Goal: Task Accomplishment & Management: Complete application form

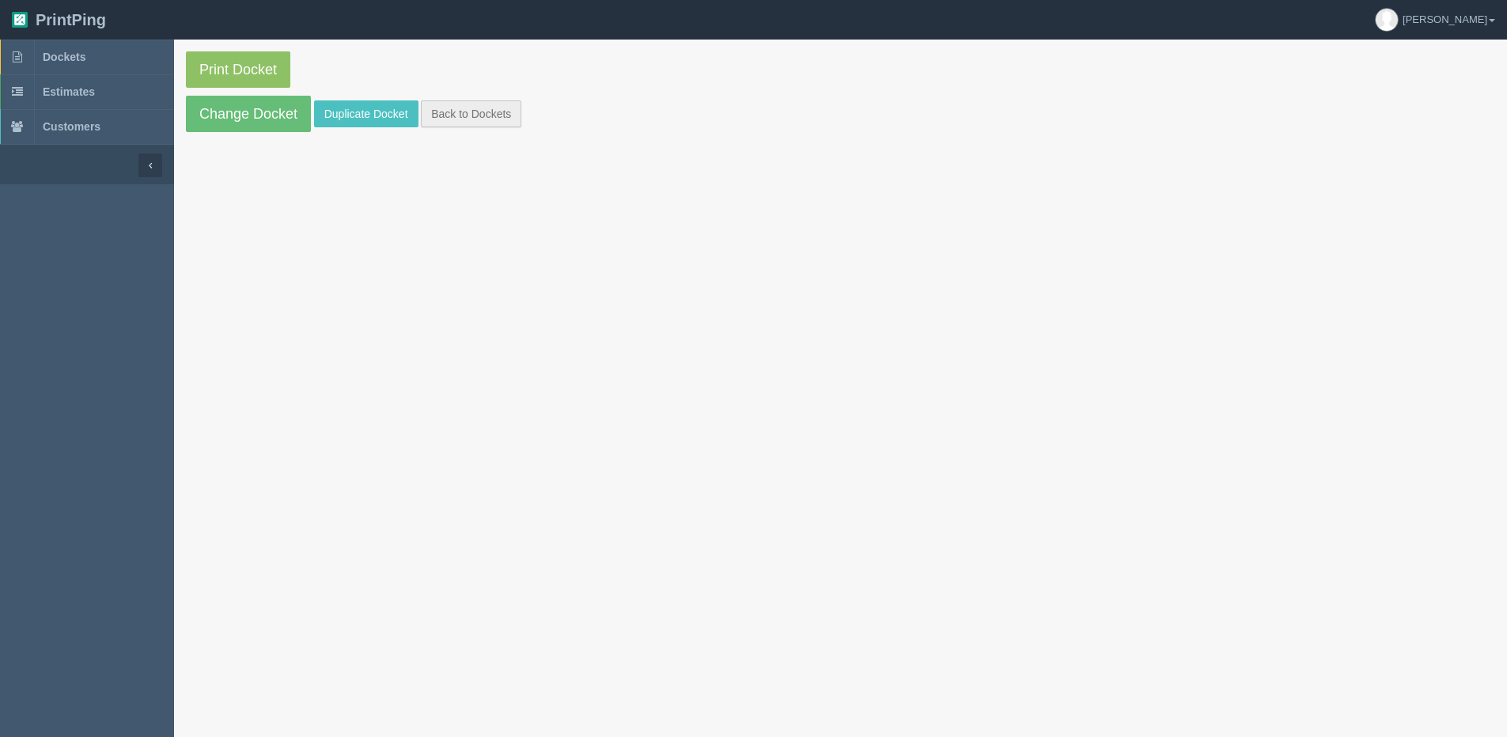
click at [465, 105] on link "Back to Dockets" at bounding box center [471, 113] width 100 height 27
click at [489, 117] on link "Back to Dockets" at bounding box center [471, 113] width 100 height 27
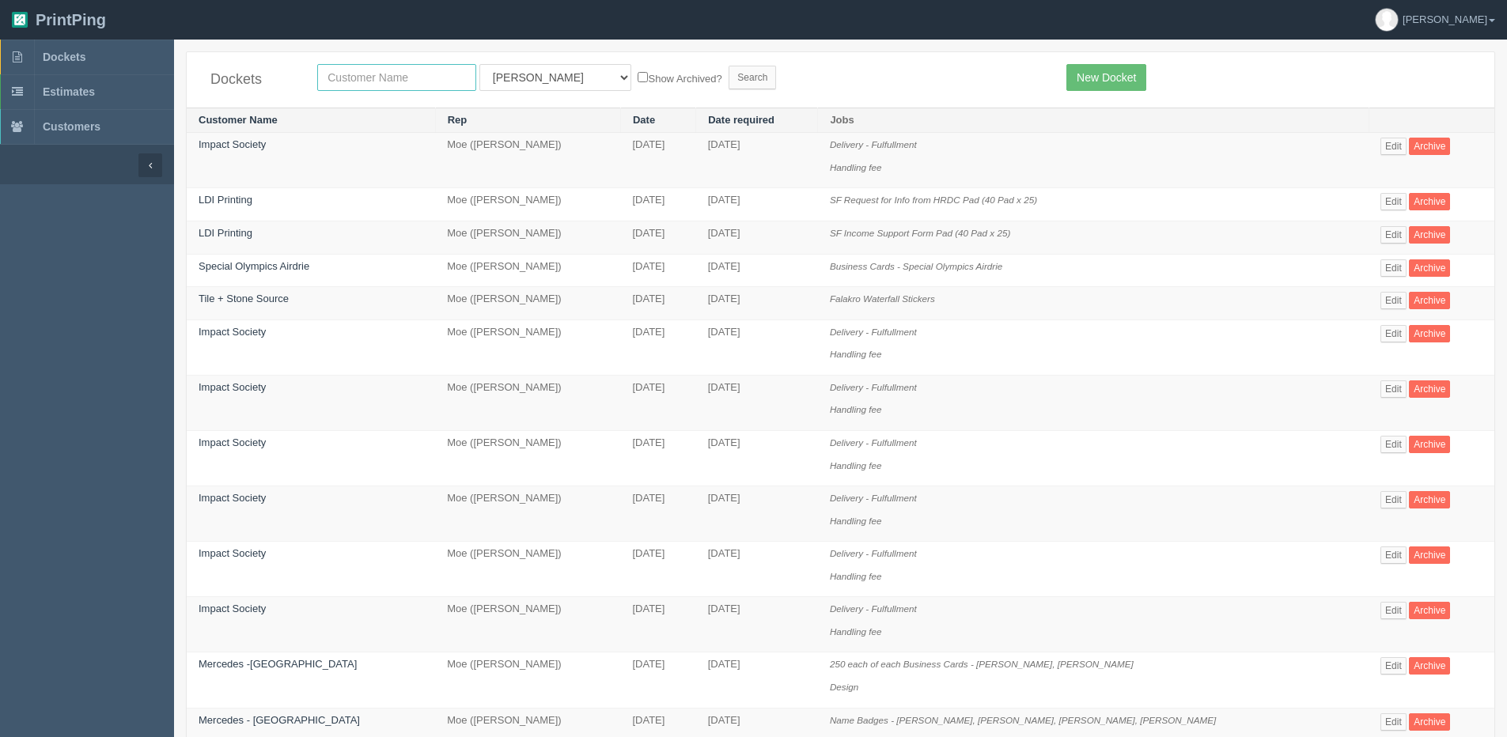
click at [434, 73] on input "text" at bounding box center [396, 77] width 159 height 27
type input "olds"
click at [589, 89] on form "olds All Users Ali Ali Test 1 Aly Amy Ankit Arif Brandon Dan France Greg Jim Ma…" at bounding box center [680, 77] width 726 height 27
click at [638, 80] on input "Show Archived?" at bounding box center [643, 77] width 10 height 10
checkbox input "true"
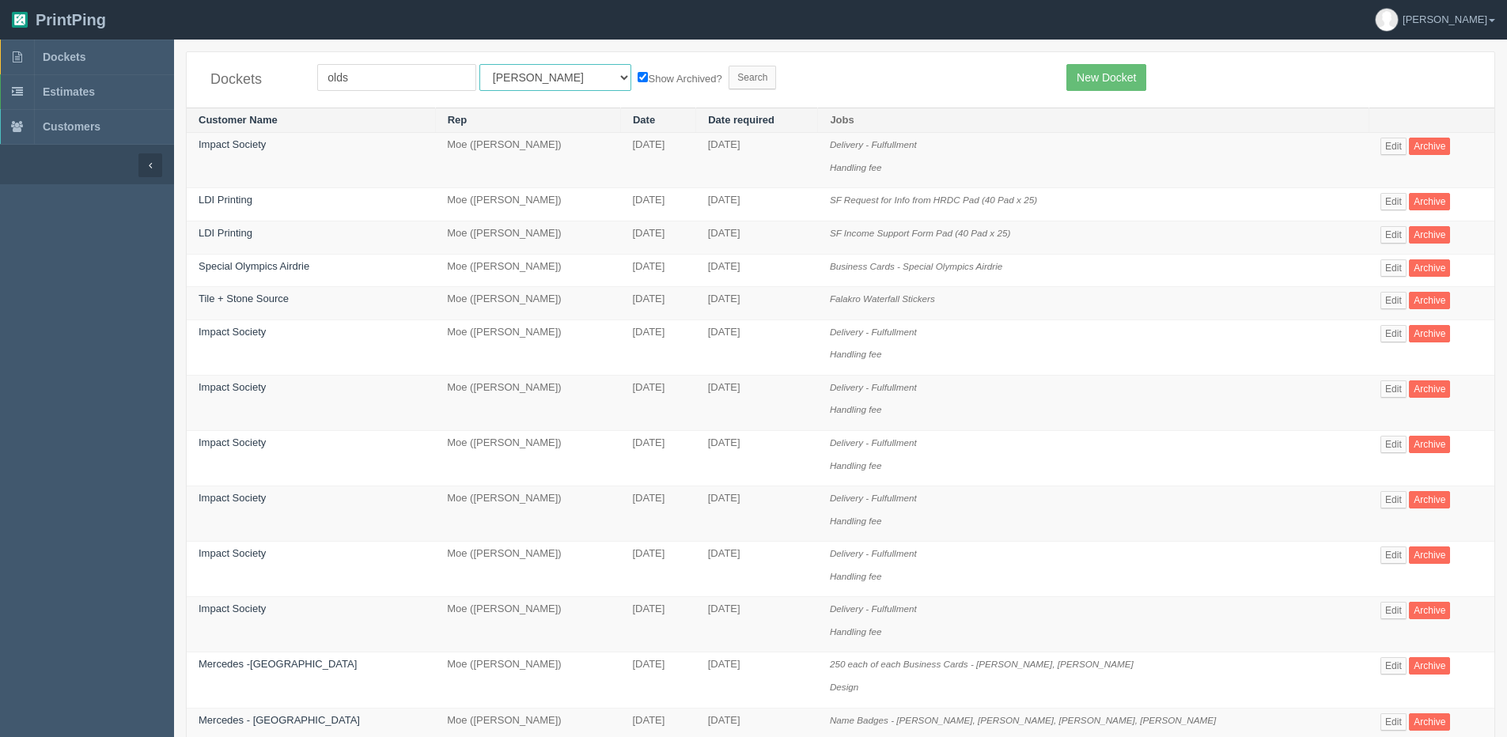
click at [522, 81] on select "All Users Ali Ali Test 1 Aly Amy Ankit Arif Brandon Dan France Greg Jim Mark Ma…" at bounding box center [556, 77] width 152 height 27
select select "1"
click at [480, 64] on select "All Users Ali Ali Test 1 Aly Amy Ankit Arif Brandon Dan France Greg Jim Mark Ma…" at bounding box center [556, 77] width 152 height 27
click at [729, 69] on input "Search" at bounding box center [752, 78] width 47 height 24
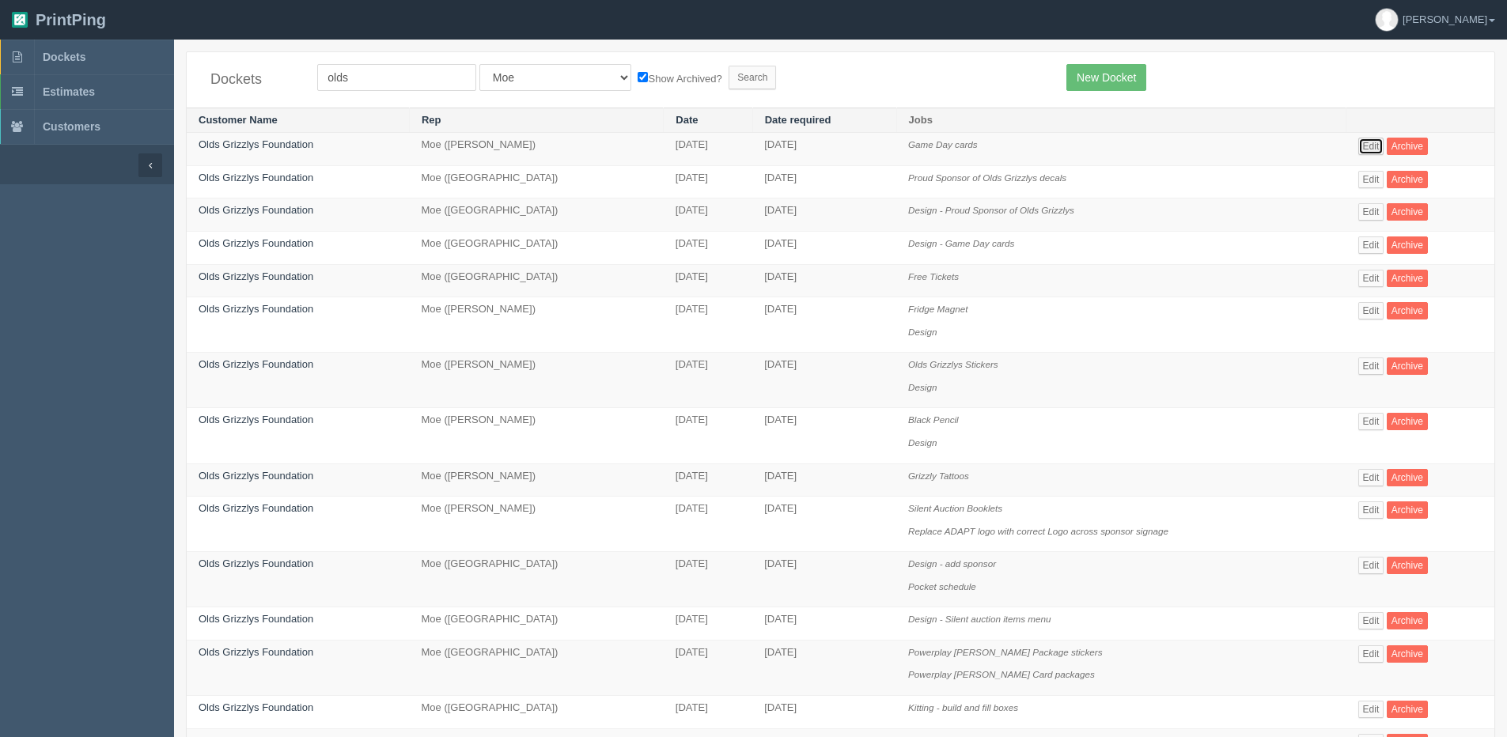
click at [1371, 155] on link "Edit" at bounding box center [1372, 146] width 26 height 17
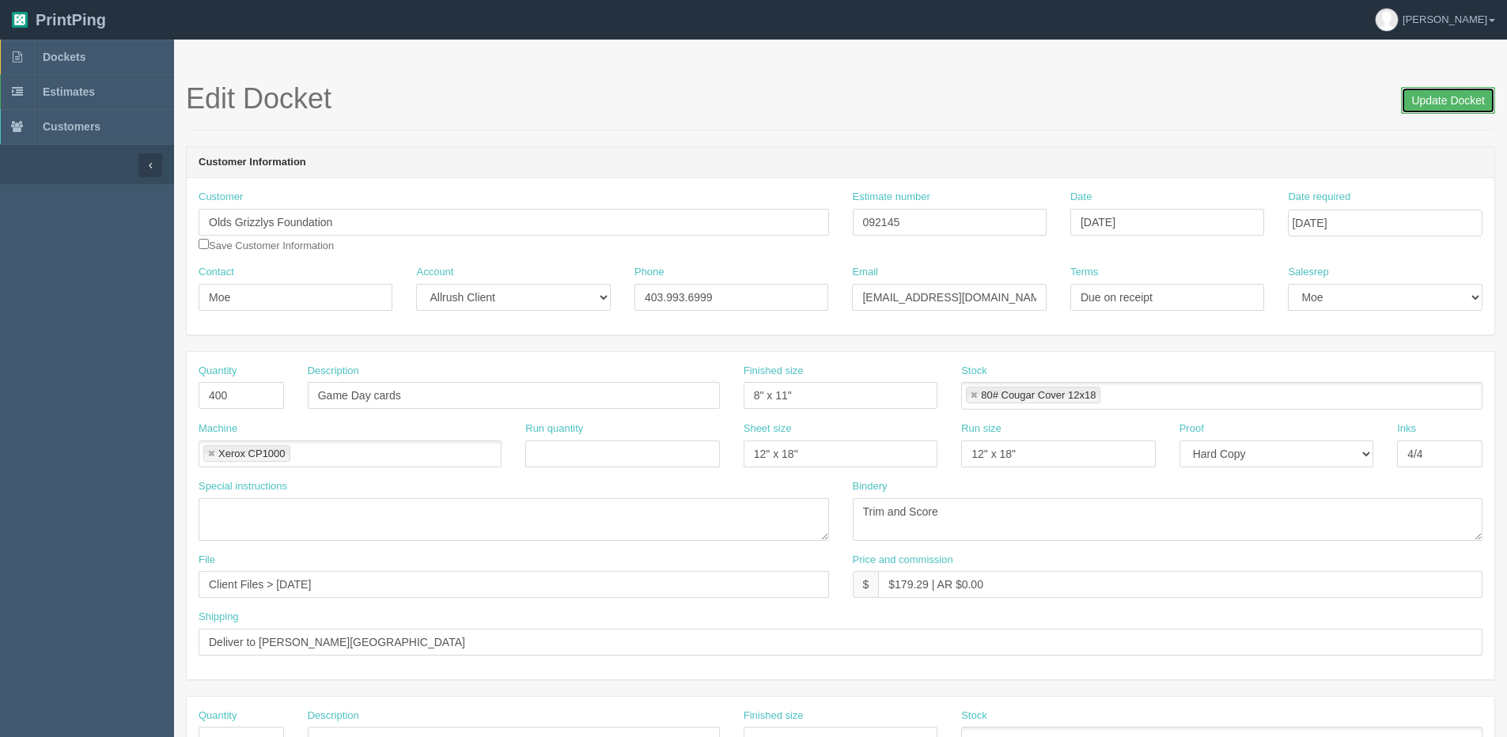
click at [1450, 92] on input "Update Docket" at bounding box center [1448, 100] width 94 height 27
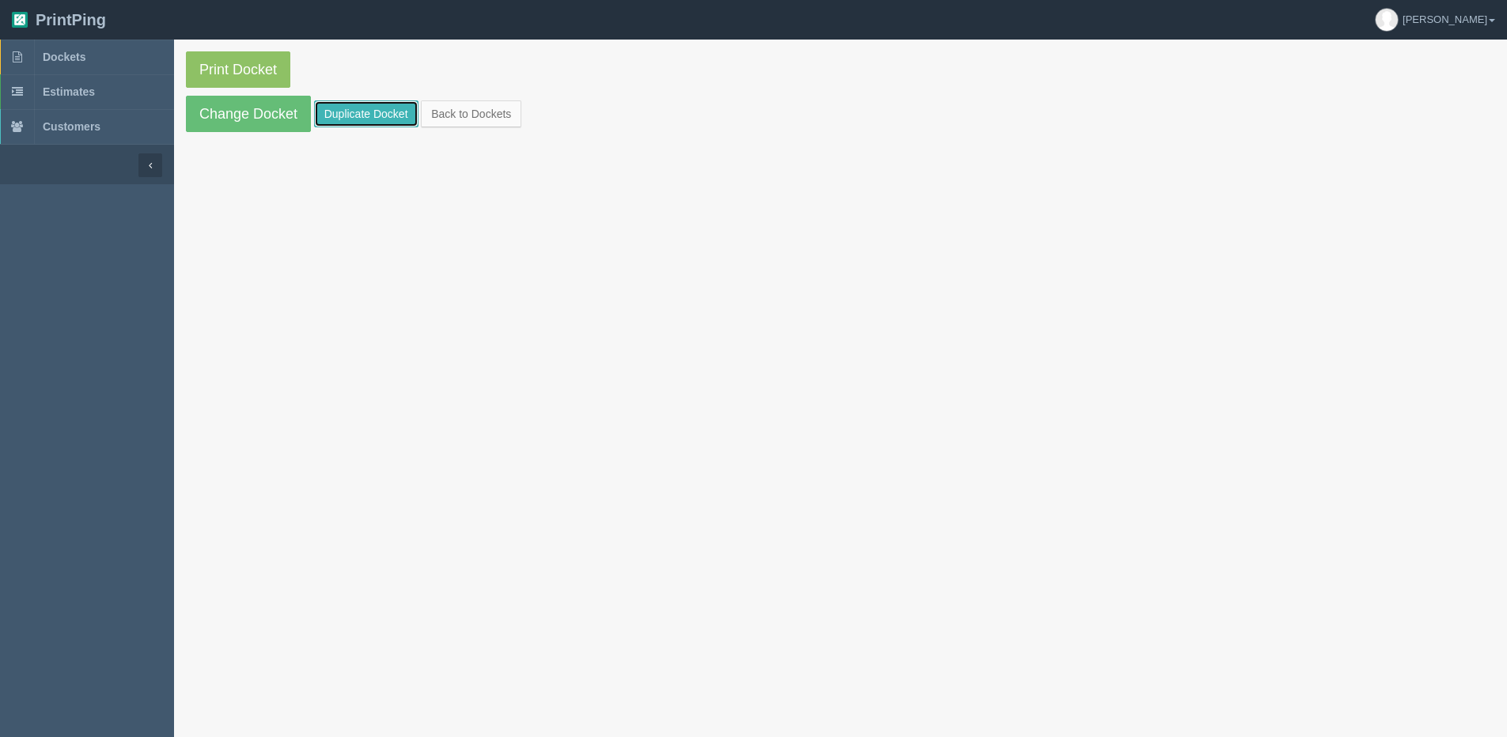
click at [370, 116] on link "Duplicate Docket" at bounding box center [366, 113] width 104 height 27
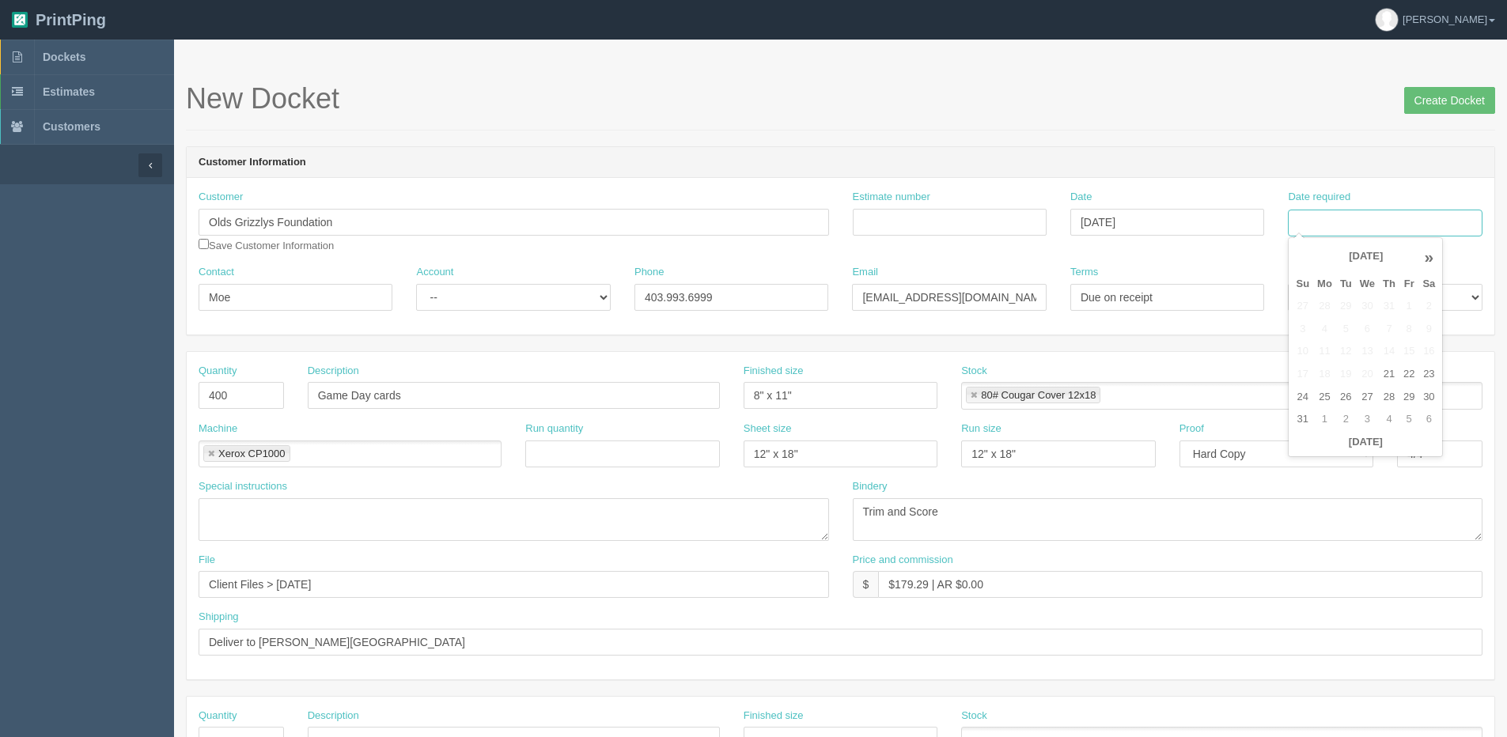
click at [1363, 220] on input "Date required" at bounding box center [1385, 223] width 194 height 27
click at [1330, 452] on th "Today" at bounding box center [1365, 442] width 147 height 23
click at [1389, 396] on td "28" at bounding box center [1389, 397] width 21 height 23
type input "August 28, 2025"
drag, startPoint x: 374, startPoint y: 229, endPoint x: -138, endPoint y: 283, distance: 514.9
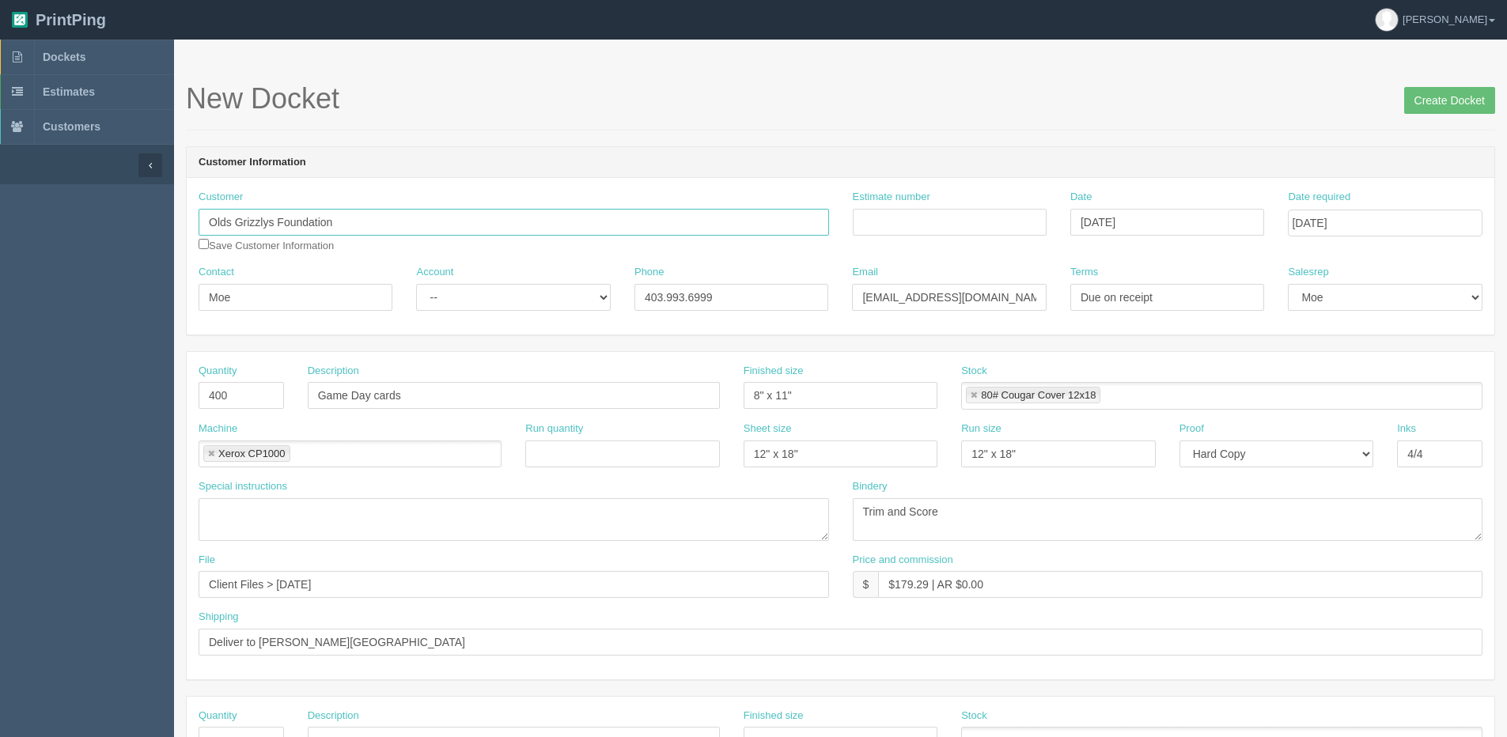
click at [0, 283] on html "PrintPing Dan Edit account ( dan@allrush.ca ) Logout Dockets Estimates Customers" at bounding box center [753, 718] width 1507 height 1437
click at [289, 248] on link "The Hockey H ub YYC" at bounding box center [261, 253] width 125 height 23
type input "The Hockey Hub YYC"
type input "Gord Wong"
type input "403-560-4765"
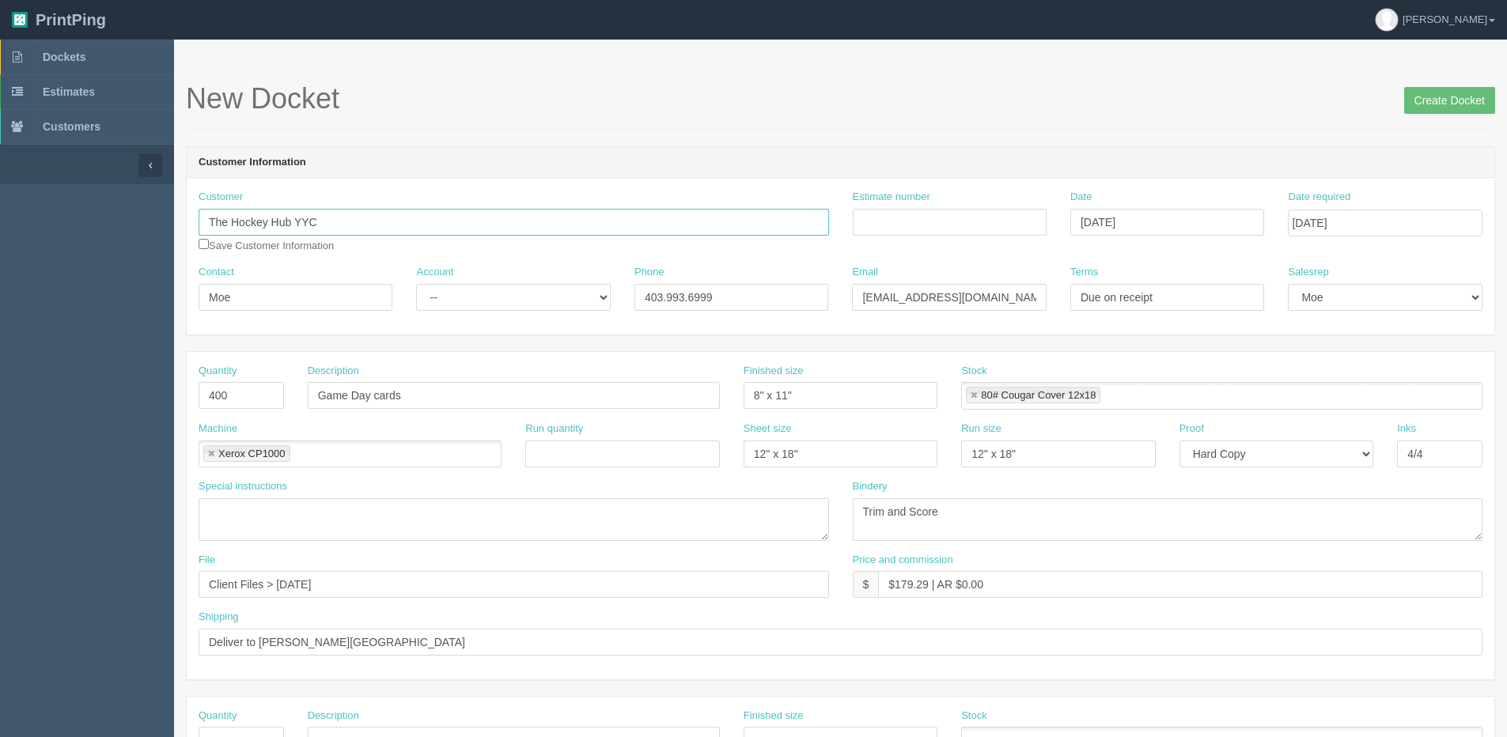
type input "gord@hockeyhubyyc.com"
drag, startPoint x: 475, startPoint y: 291, endPoint x: 476, endPoint y: 302, distance: 11.2
click at [476, 294] on select "-- Existing Client Allrush Client Rep Client" at bounding box center [513, 297] width 194 height 27
select select "Allrush Client"
click at [416, 284] on select "-- Existing Client Allrush Client Rep Client" at bounding box center [513, 297] width 194 height 27
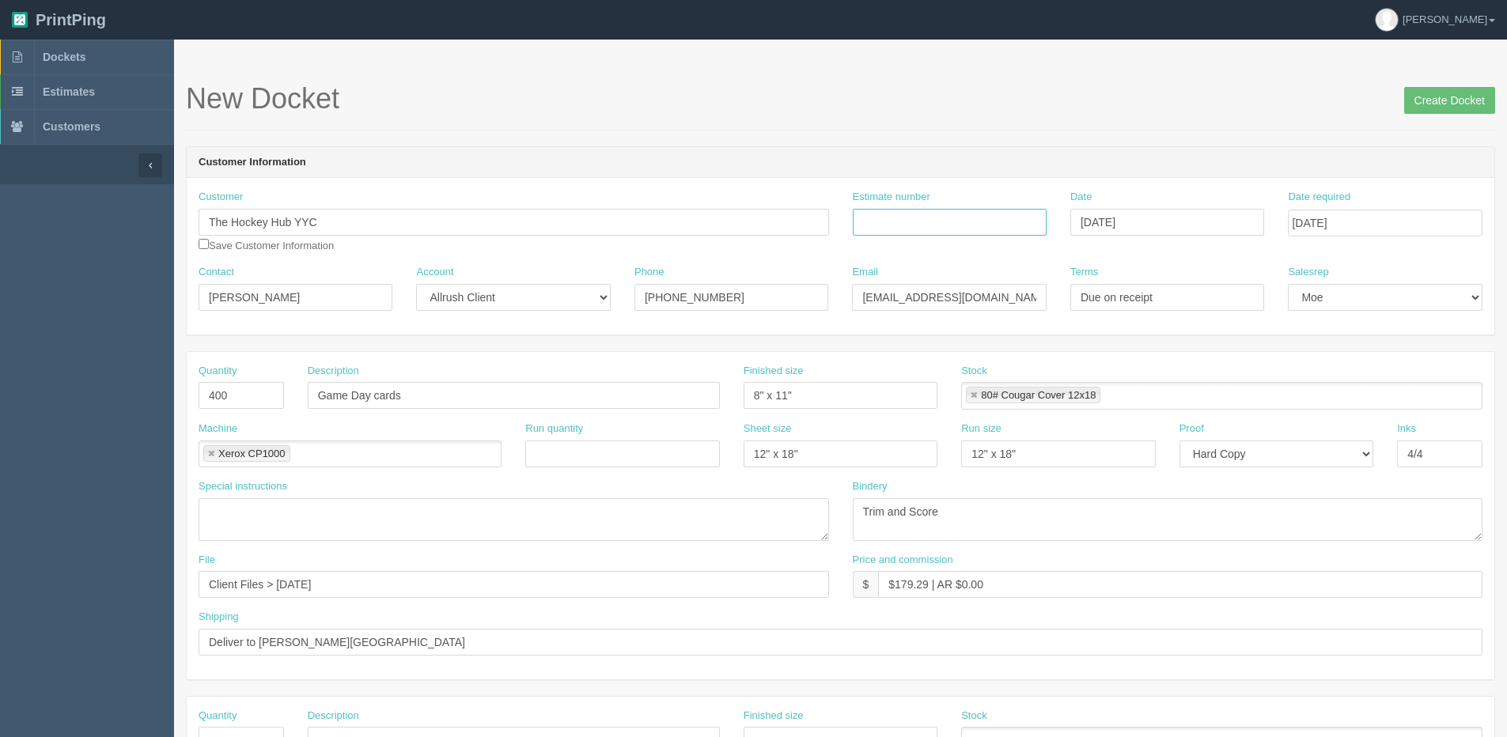
click at [966, 230] on input "Estimate number" at bounding box center [950, 222] width 194 height 27
type input "092196"
drag, startPoint x: 229, startPoint y: 396, endPoint x: -26, endPoint y: 394, distance: 255.6
click at [0, 394] on html "PrintPing Dan Edit account ( dan@allrush.ca ) Logout Dockets Estimates Customers" at bounding box center [753, 718] width 1507 height 1437
type input "100"
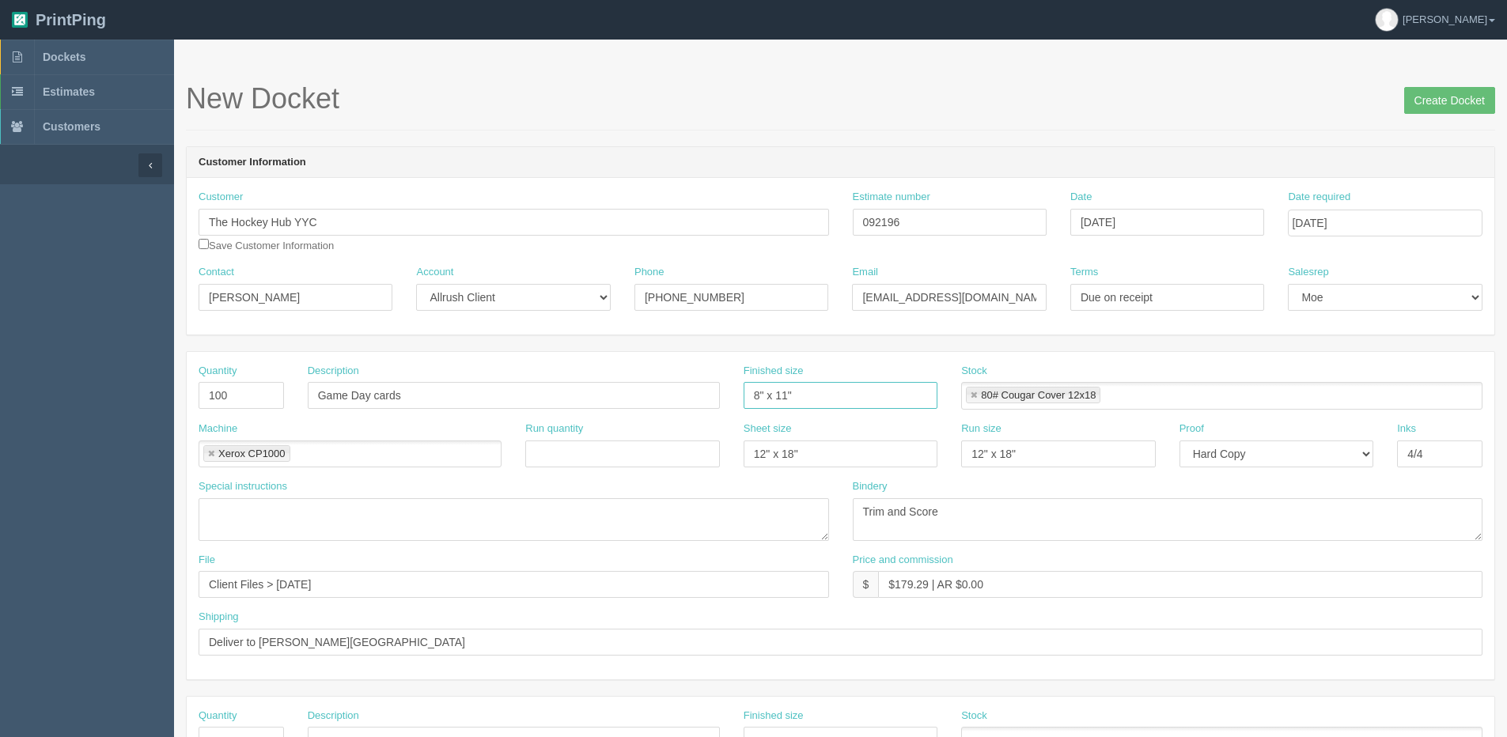
click at [760, 397] on input "8" x 11"" at bounding box center [841, 395] width 194 height 27
type input "8.5" x 11""
click at [977, 396] on link at bounding box center [973, 396] width 9 height 10
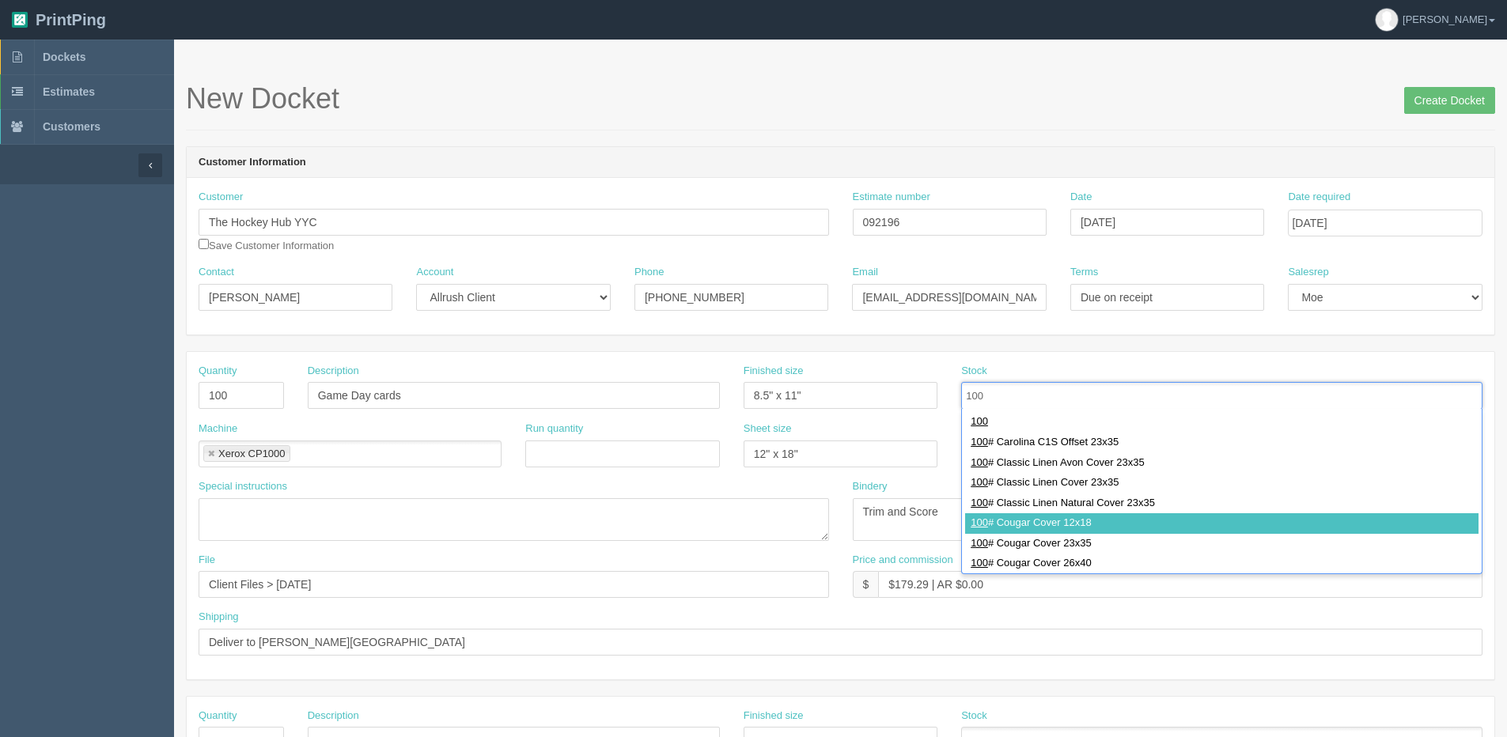
type input "100"
type input "100# Cougar Cover 12x18"
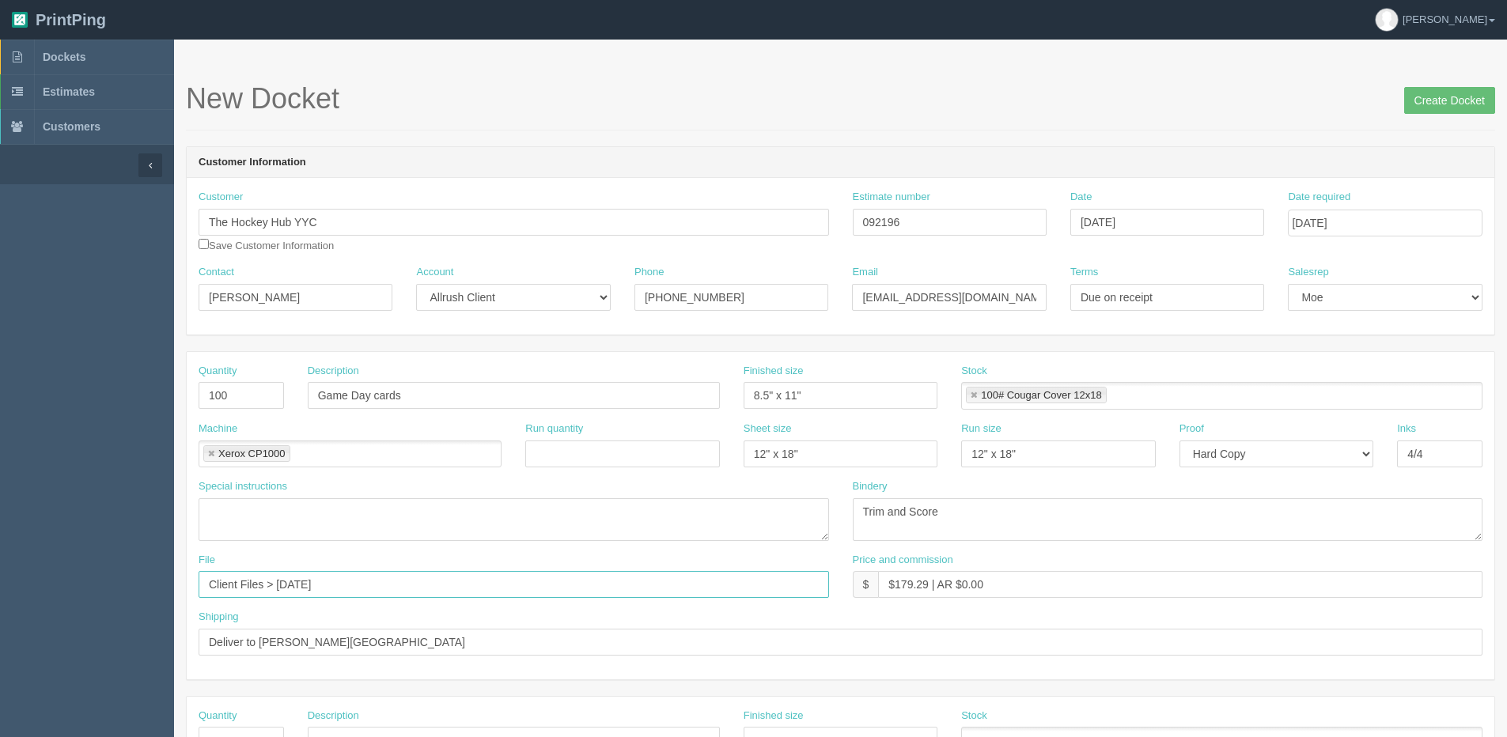
drag, startPoint x: 354, startPoint y: 586, endPoint x: 35, endPoint y: 572, distance: 319.2
click at [0, 588] on html "PrintPing Dan Edit account ( dan@allrush.ca ) Logout Dockets Estimates Customers" at bounding box center [753, 718] width 1507 height 1437
type input "See design line"
drag, startPoint x: 223, startPoint y: 650, endPoint x: 50, endPoint y: 646, distance: 173.3
click at [53, 650] on section "Dockets Estimates Customers" at bounding box center [753, 738] width 1507 height 1397
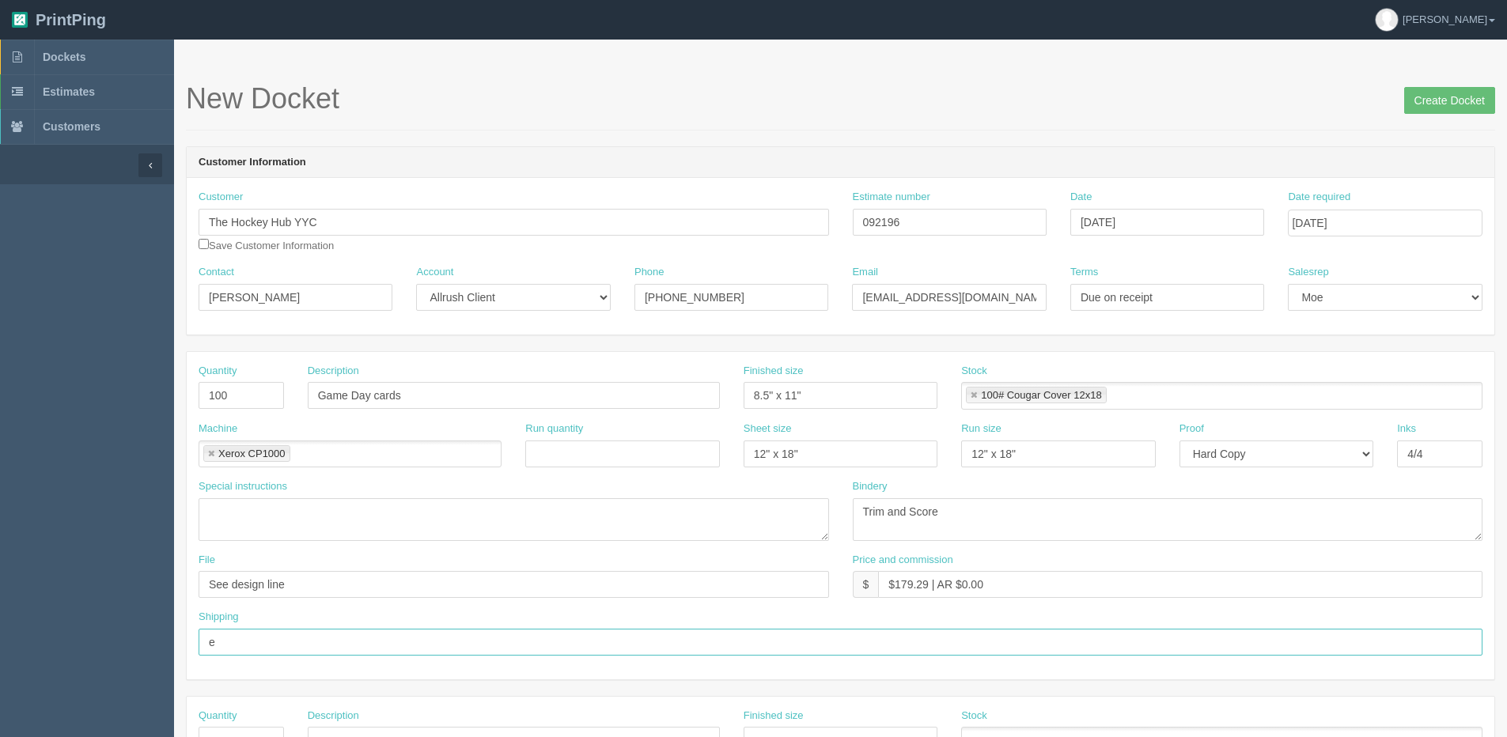
type input "Email / Call when ready for pickup"
drag, startPoint x: 893, startPoint y: 578, endPoint x: 929, endPoint y: 587, distance: 36.7
click at [929, 587] on input "$179.29 | AR $0.00" at bounding box center [1180, 584] width 605 height 27
drag, startPoint x: 964, startPoint y: 588, endPoint x: 1093, endPoint y: 502, distance: 154.7
click at [1048, 537] on div "Quantity 100 Description Game Day cards Finished size 8.5" x 11" Stock 100# Cou…" at bounding box center [841, 516] width 1308 height 328
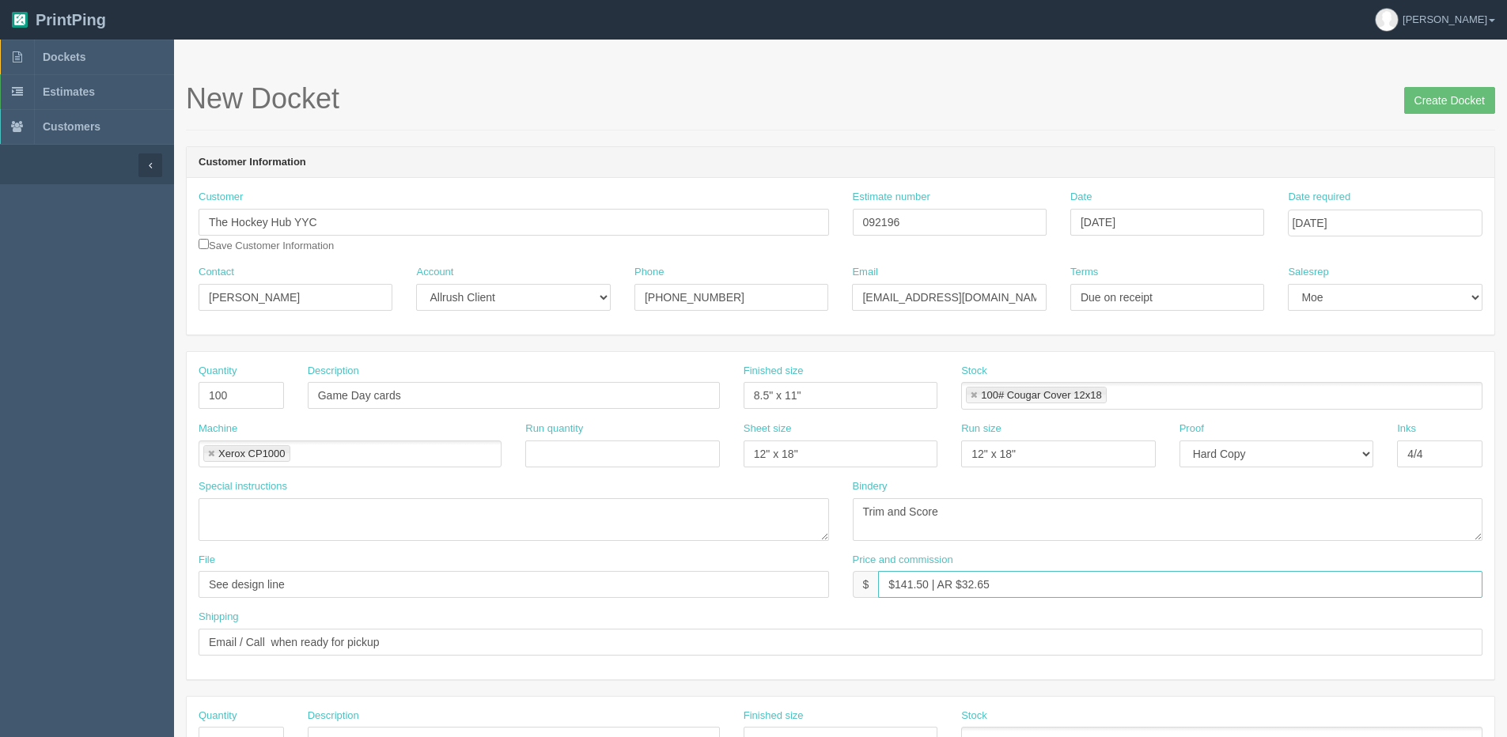
type input "$141.50 | AR $32.65"
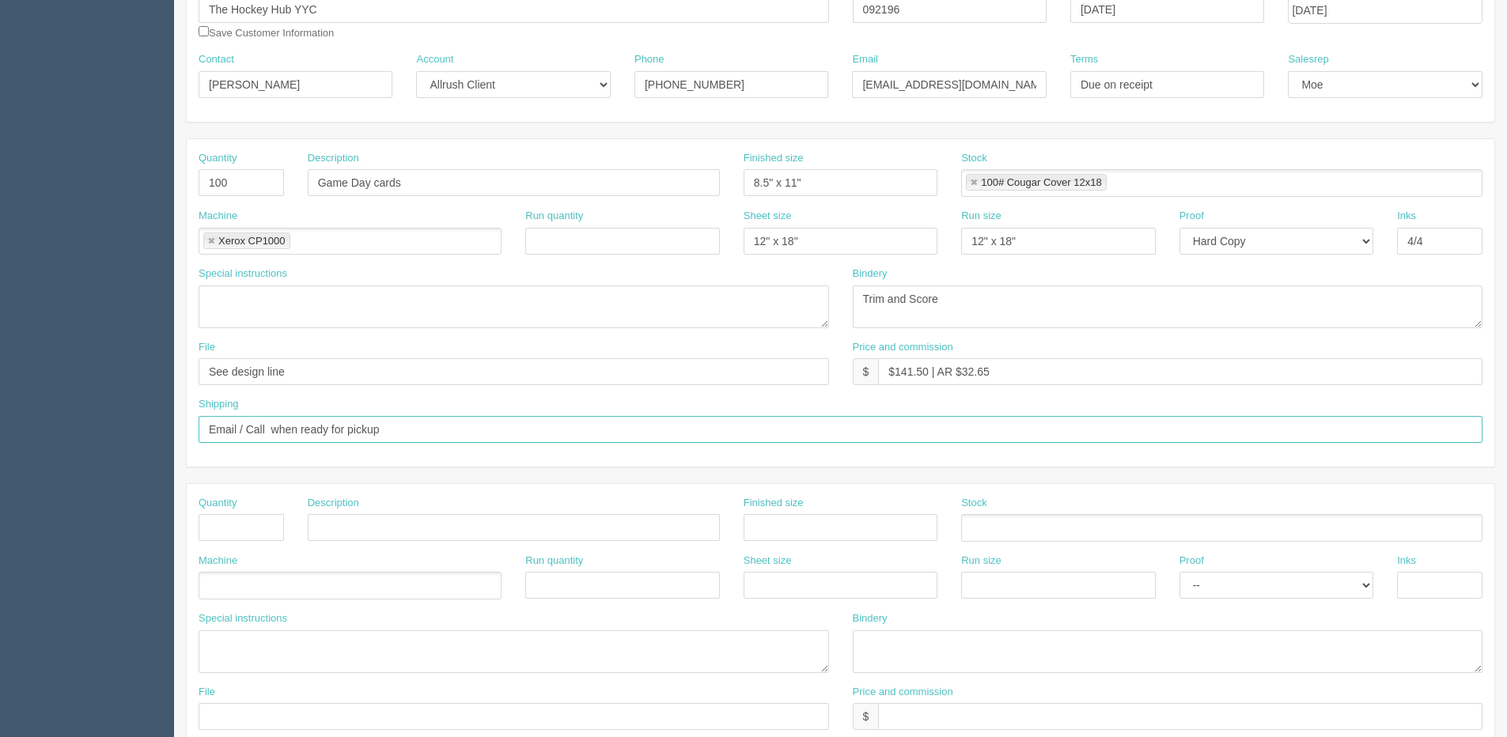
scroll to position [237, 0]
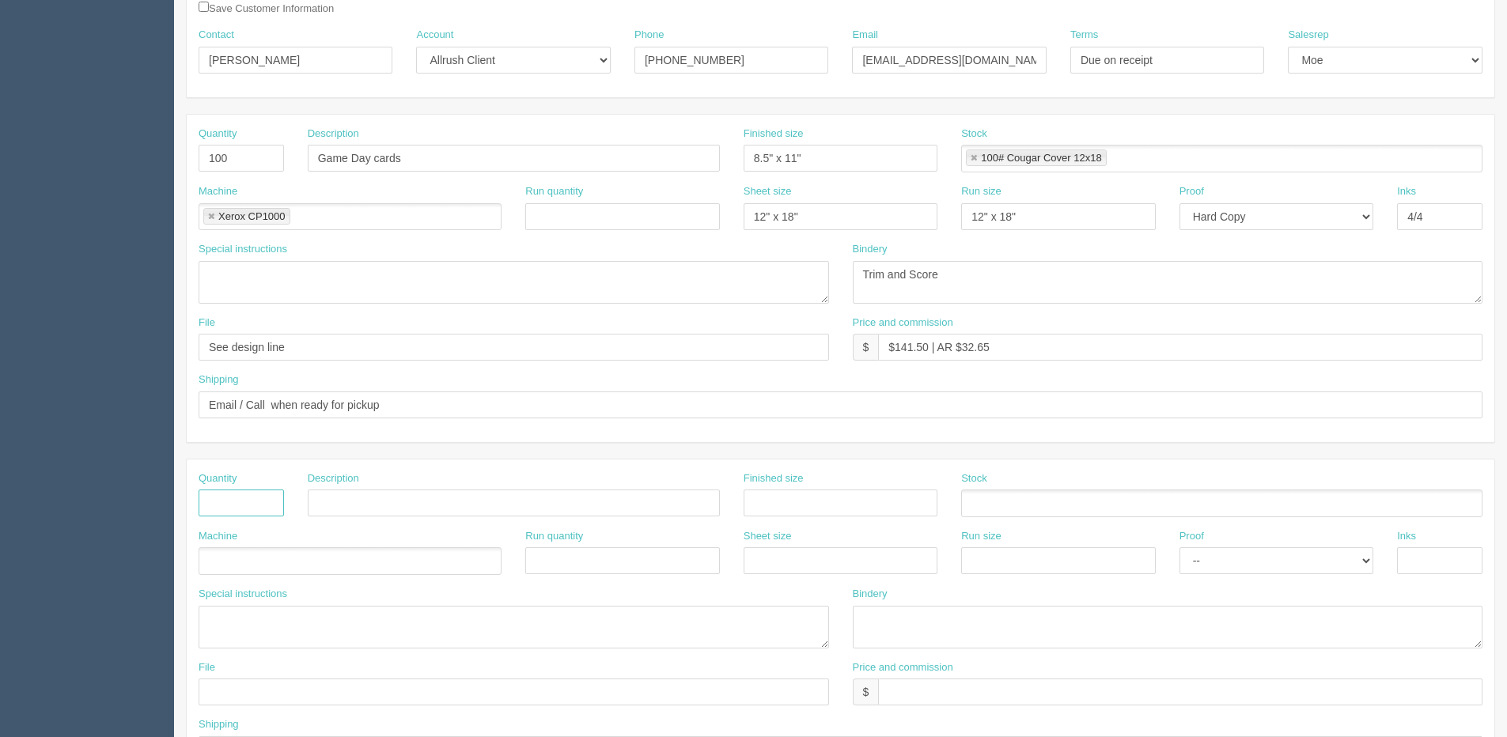
click at [236, 506] on input "text" at bounding box center [241, 503] width 85 height 27
type input "1"
type input "Design"
click at [219, 563] on ul at bounding box center [350, 562] width 303 height 28
type input "Design"
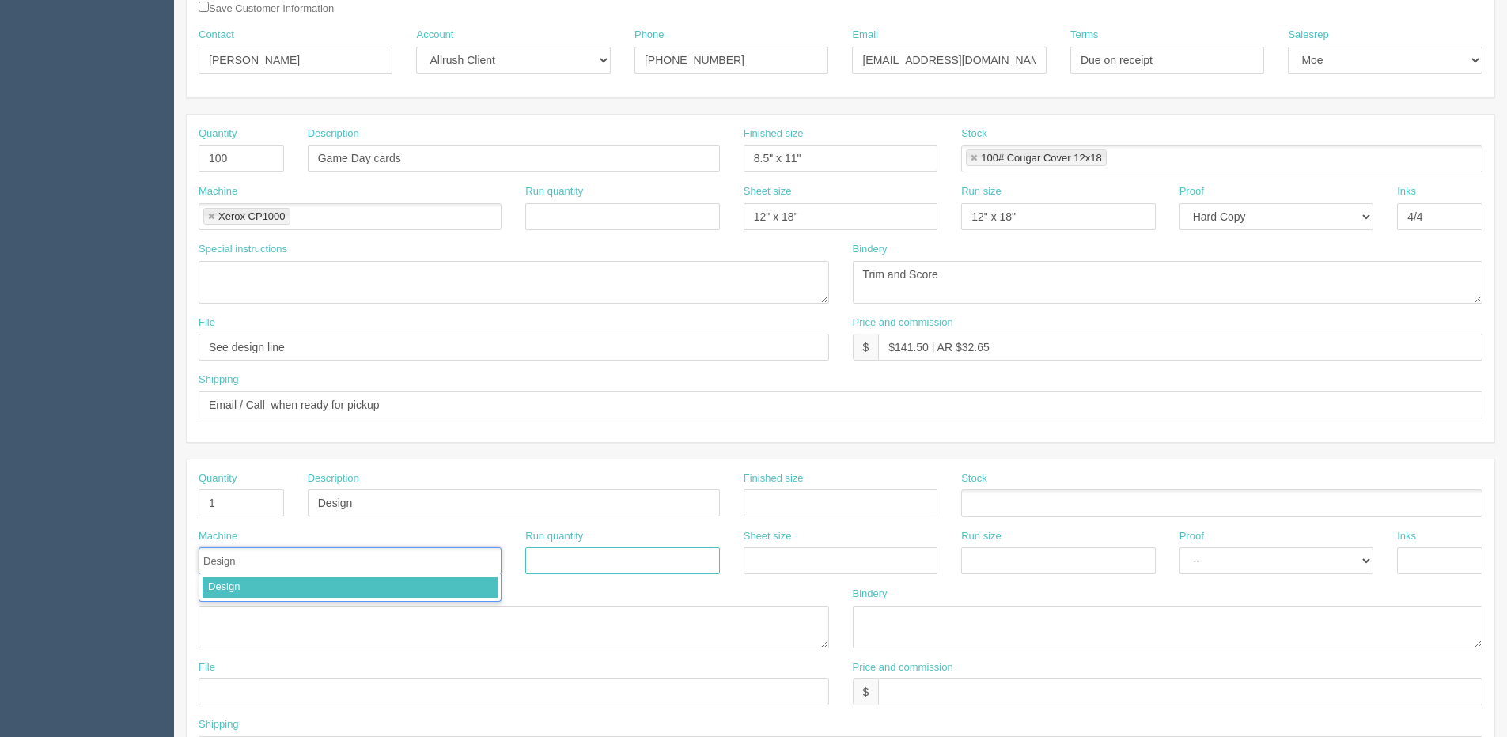
type input "Design"
click at [1206, 565] on select "-- Email Hard Copy" at bounding box center [1277, 561] width 194 height 27
select select "Email"
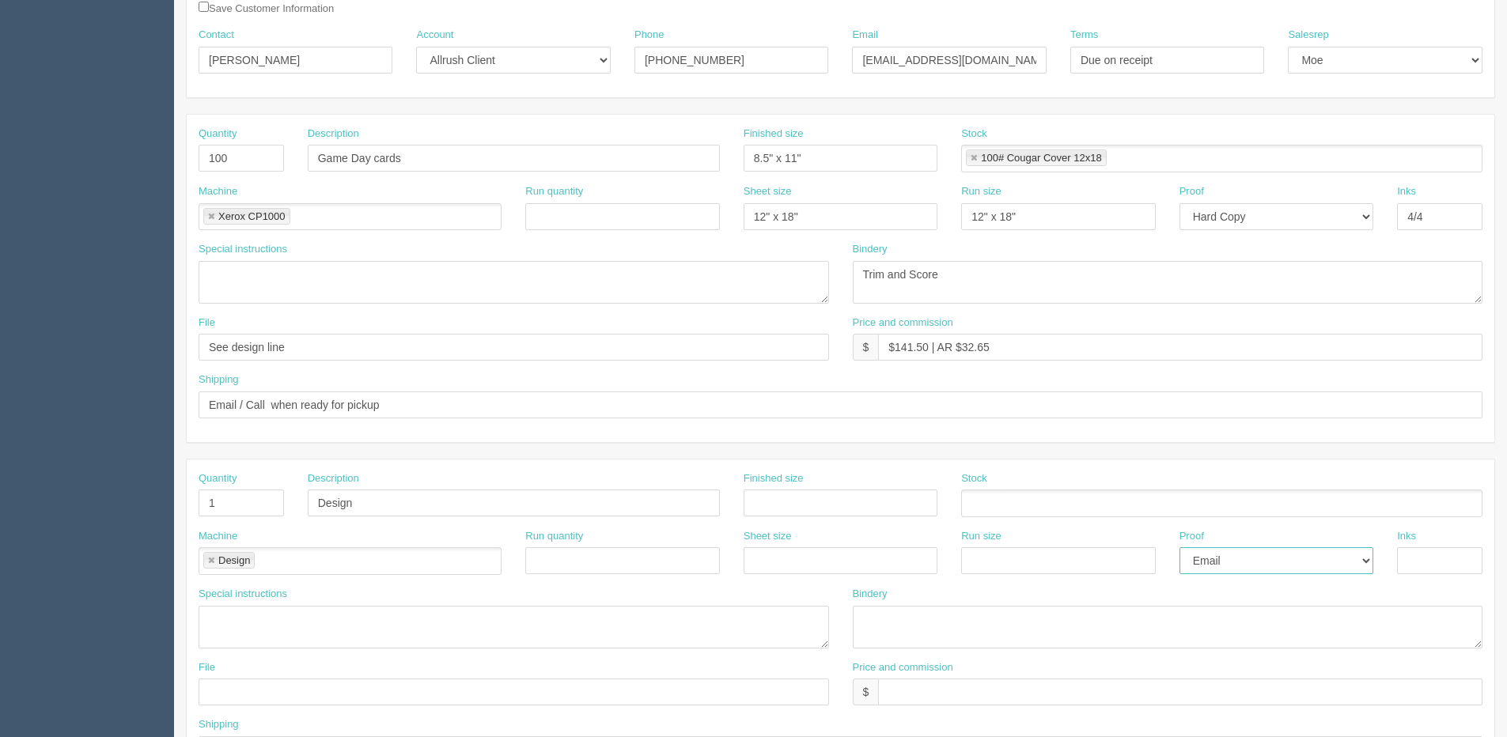
click at [1180, 548] on select "-- Email Hard Copy" at bounding box center [1277, 561] width 194 height 27
click at [277, 701] on input "text" at bounding box center [514, 692] width 631 height 27
type input "Files @ Allrush"
click at [351, 627] on textarea at bounding box center [514, 627] width 631 height 43
paste textarea "Use olds game cards and replace with rebels logo send e-proof"
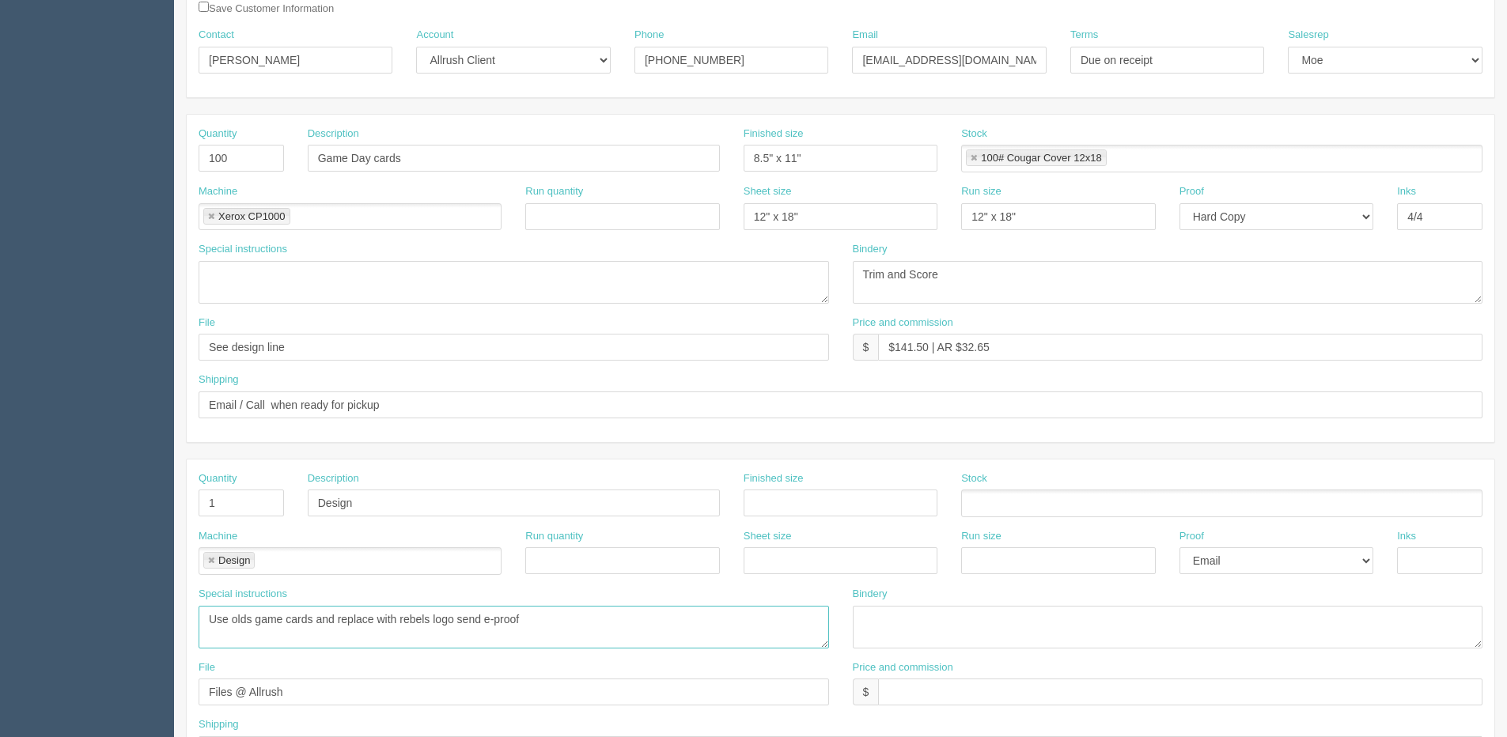
type textarea "Use olds game cards and replace with rebels logo send e-proof"
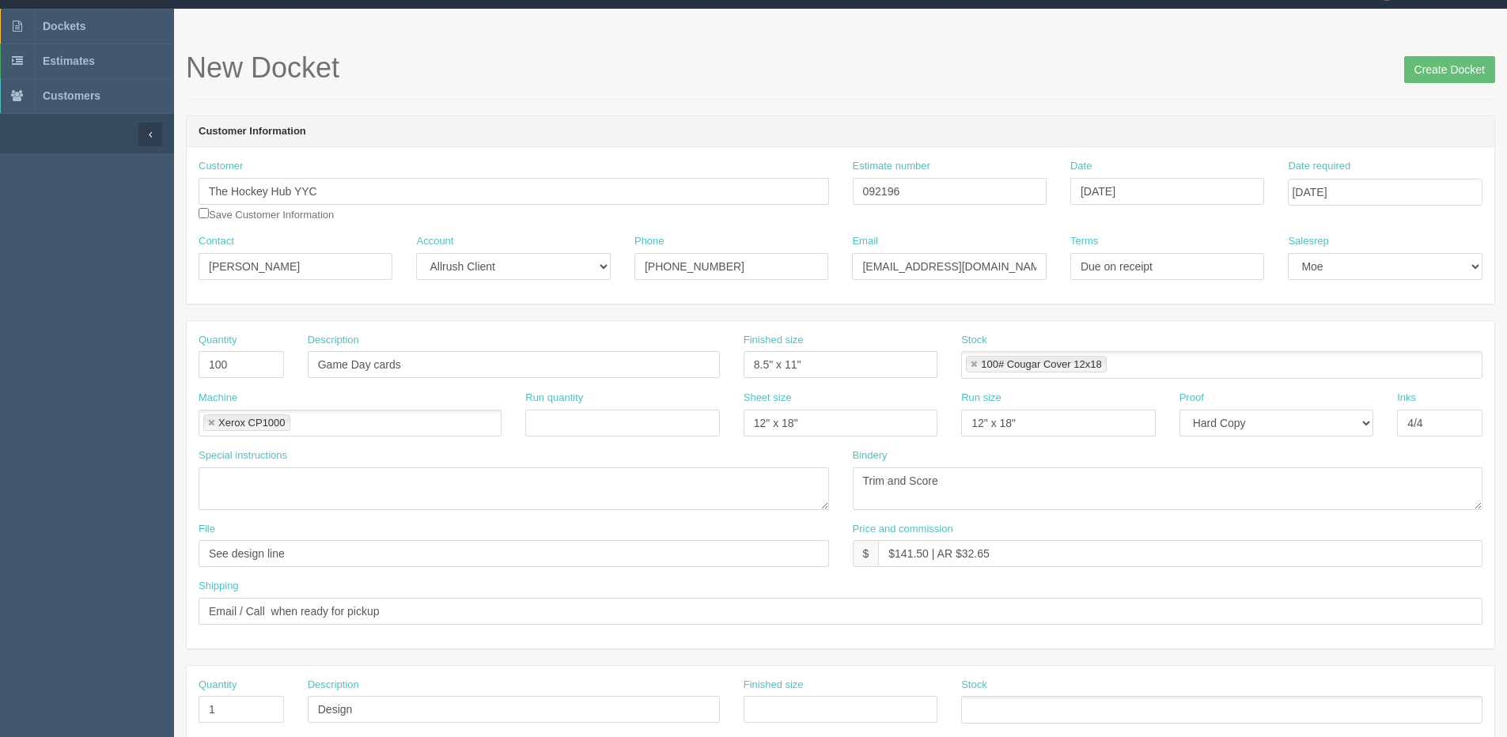
scroll to position [0, 0]
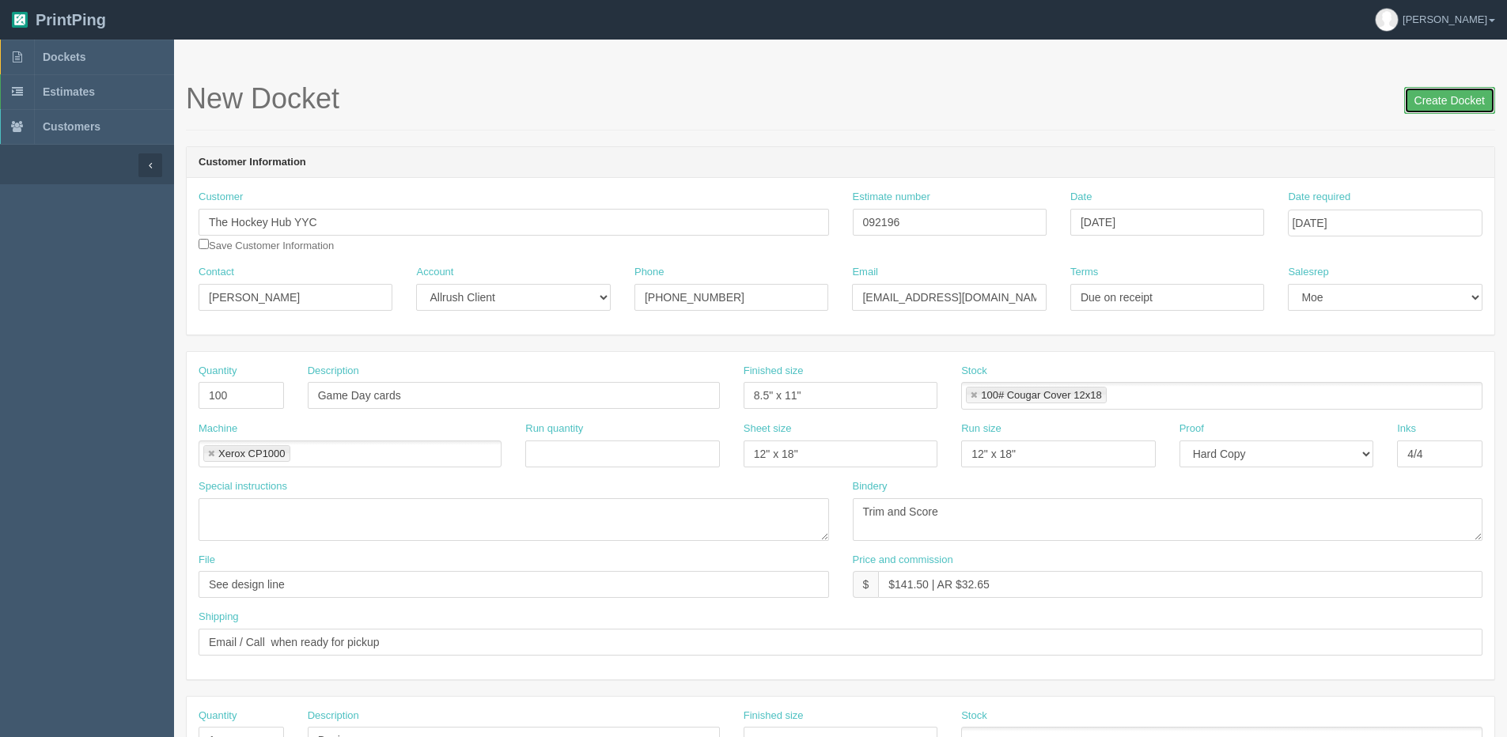
click at [1450, 98] on input "Create Docket" at bounding box center [1450, 100] width 91 height 27
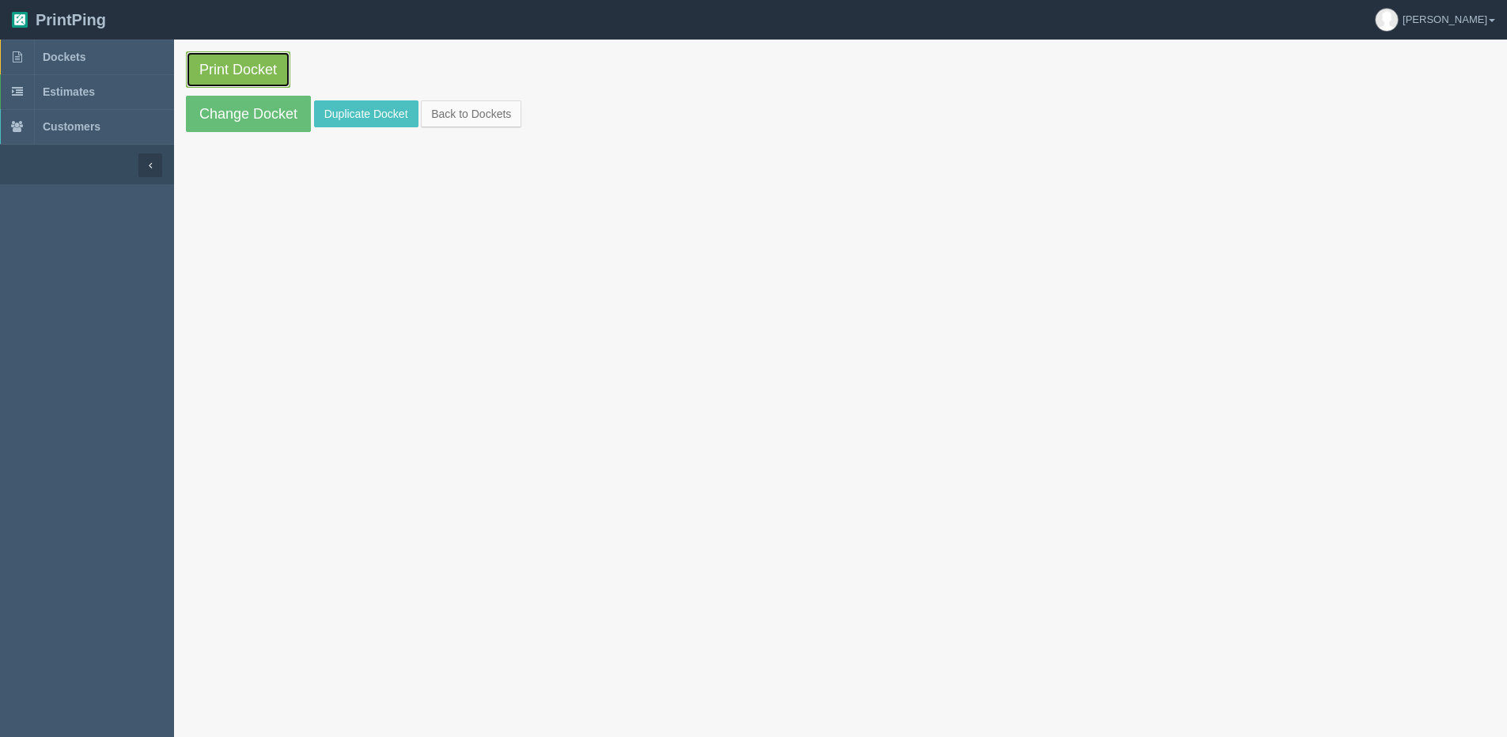
click at [228, 72] on link "Print Docket" at bounding box center [238, 69] width 104 height 36
click at [464, 116] on link "Back to Dockets" at bounding box center [471, 113] width 100 height 27
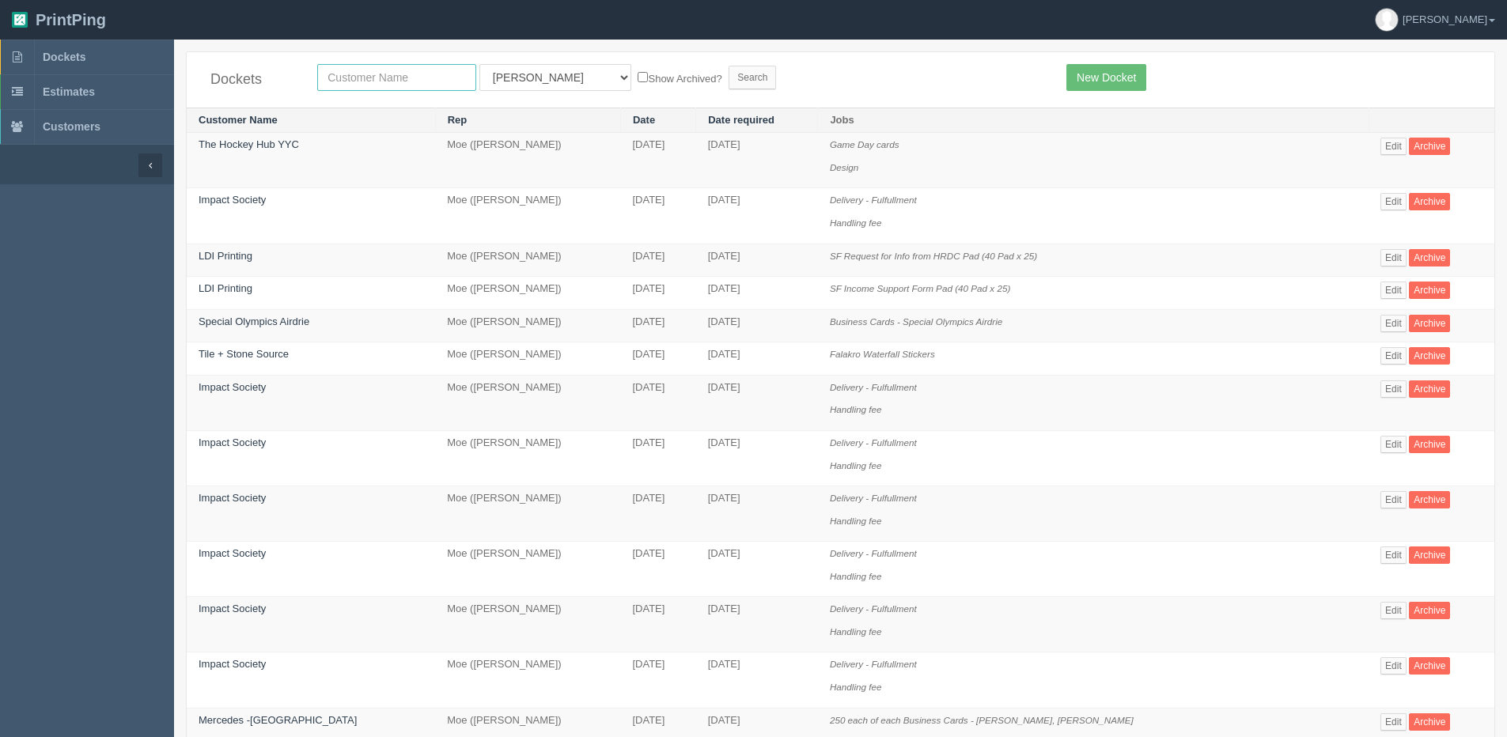
click at [371, 76] on input "text" at bounding box center [396, 77] width 159 height 27
type input "axiom"
click at [729, 66] on input "Search" at bounding box center [752, 78] width 47 height 24
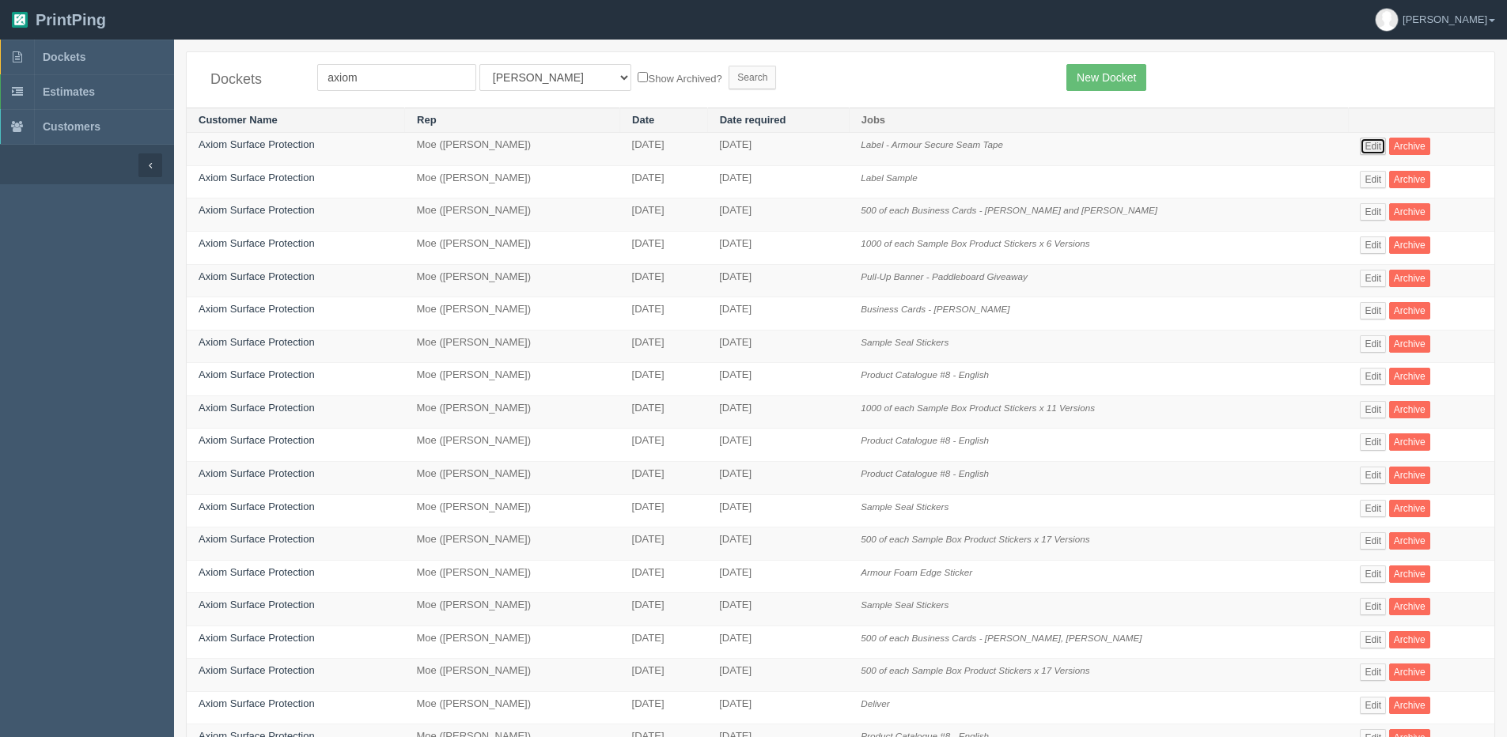
click at [1375, 150] on link "Edit" at bounding box center [1373, 146] width 26 height 17
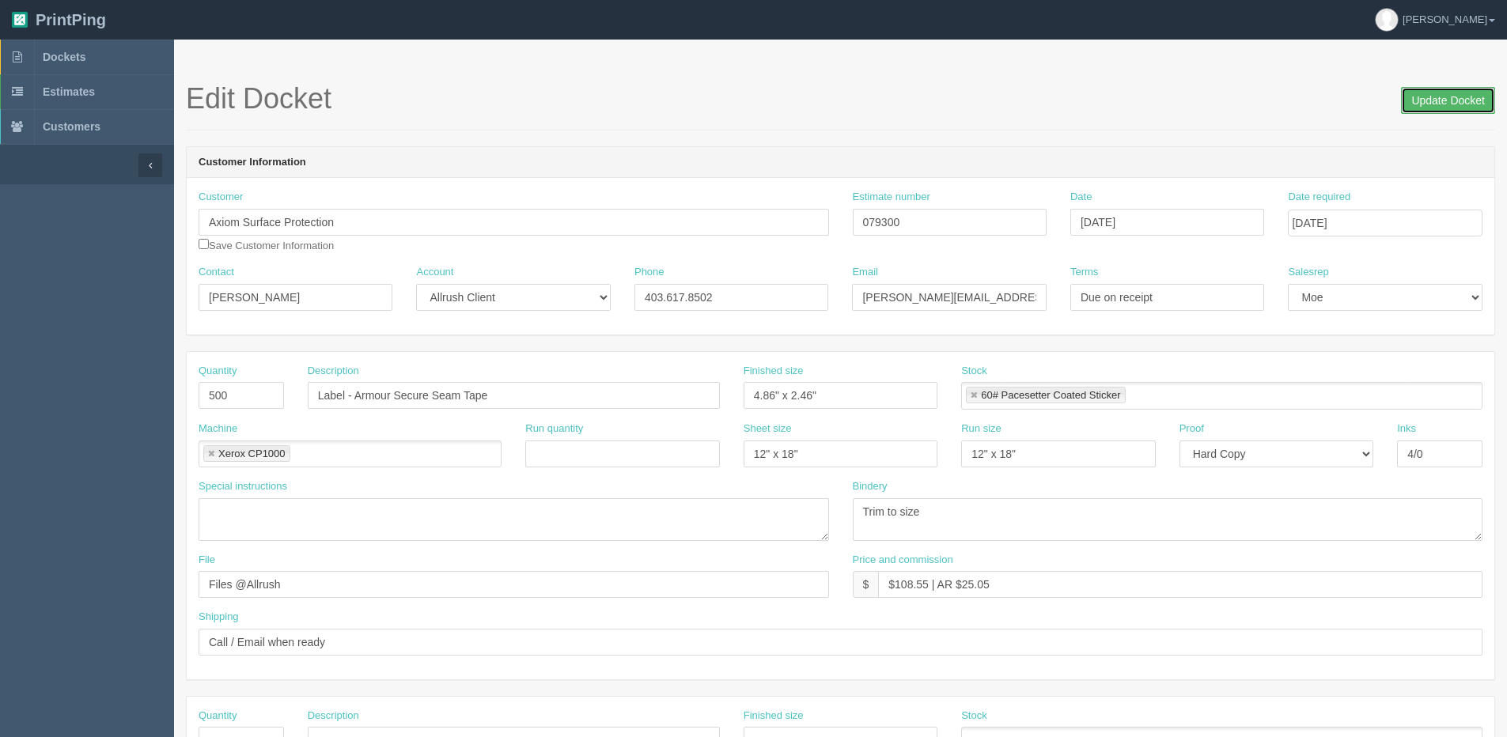
click at [1426, 107] on input "Update Docket" at bounding box center [1448, 100] width 94 height 27
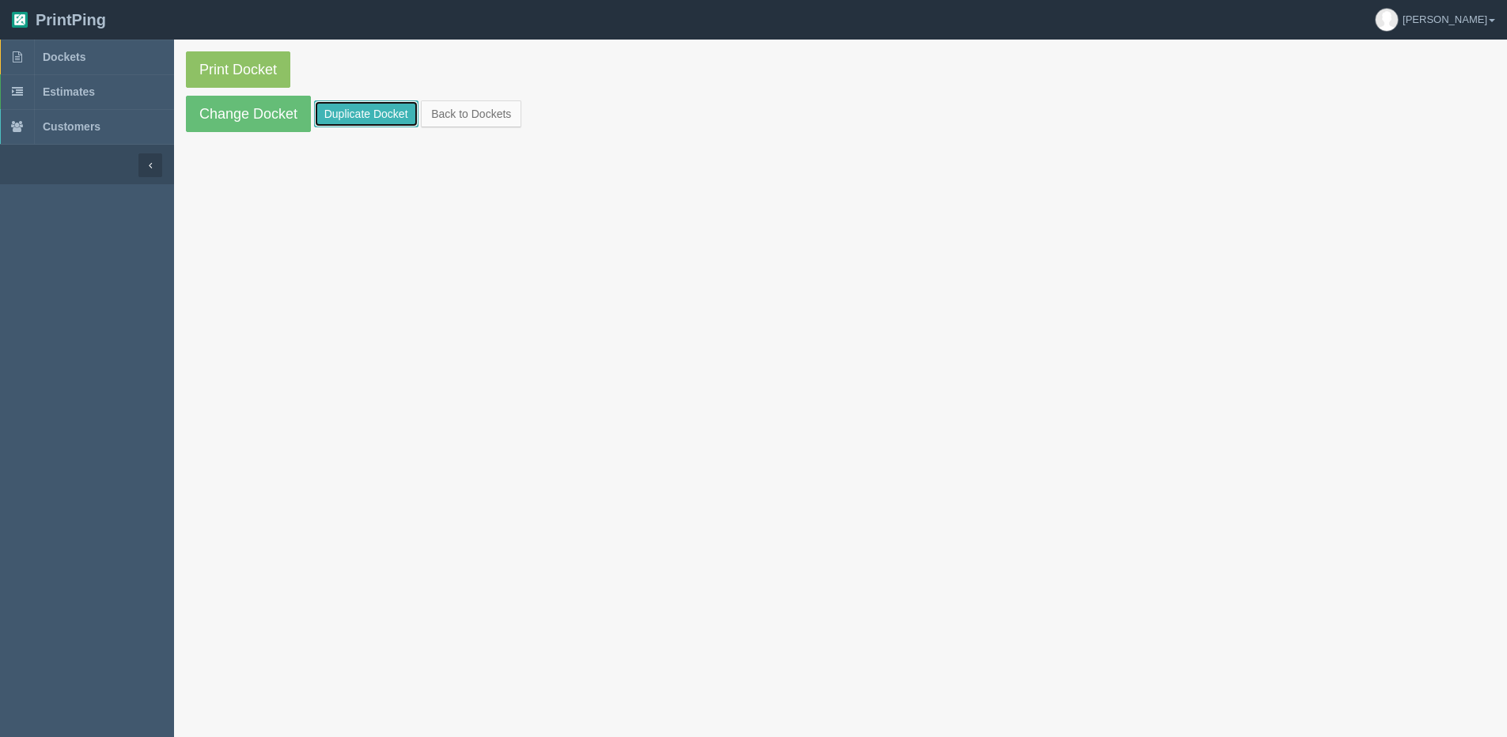
click at [354, 112] on link "Duplicate Docket" at bounding box center [366, 113] width 104 height 27
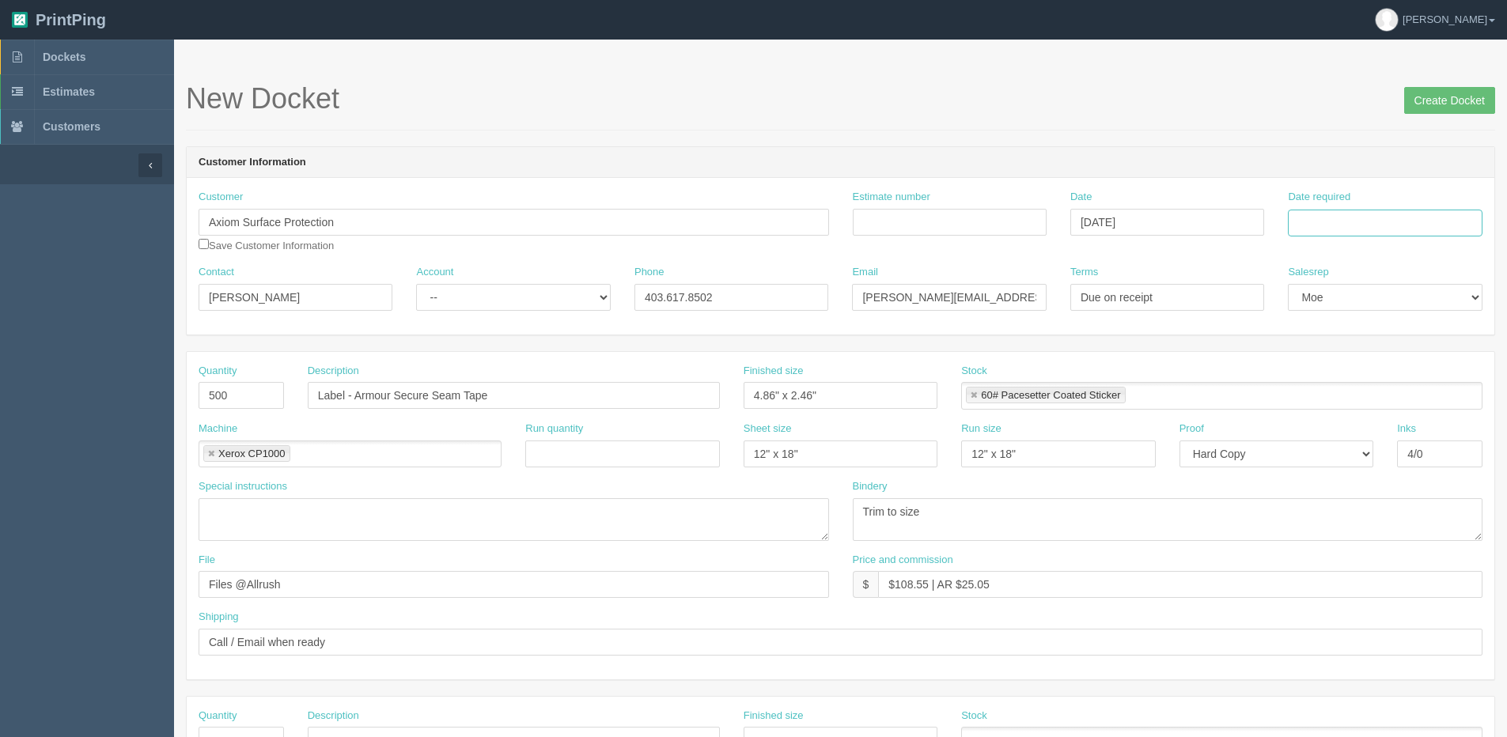
click at [1359, 229] on input "Date required" at bounding box center [1385, 223] width 194 height 27
click at [1332, 449] on th "[DATE]" at bounding box center [1365, 442] width 147 height 23
click at [1400, 398] on td "29" at bounding box center [1409, 397] width 19 height 23
type input "[DATE]"
drag, startPoint x: 261, startPoint y: 388, endPoint x: 0, endPoint y: 404, distance: 261.6
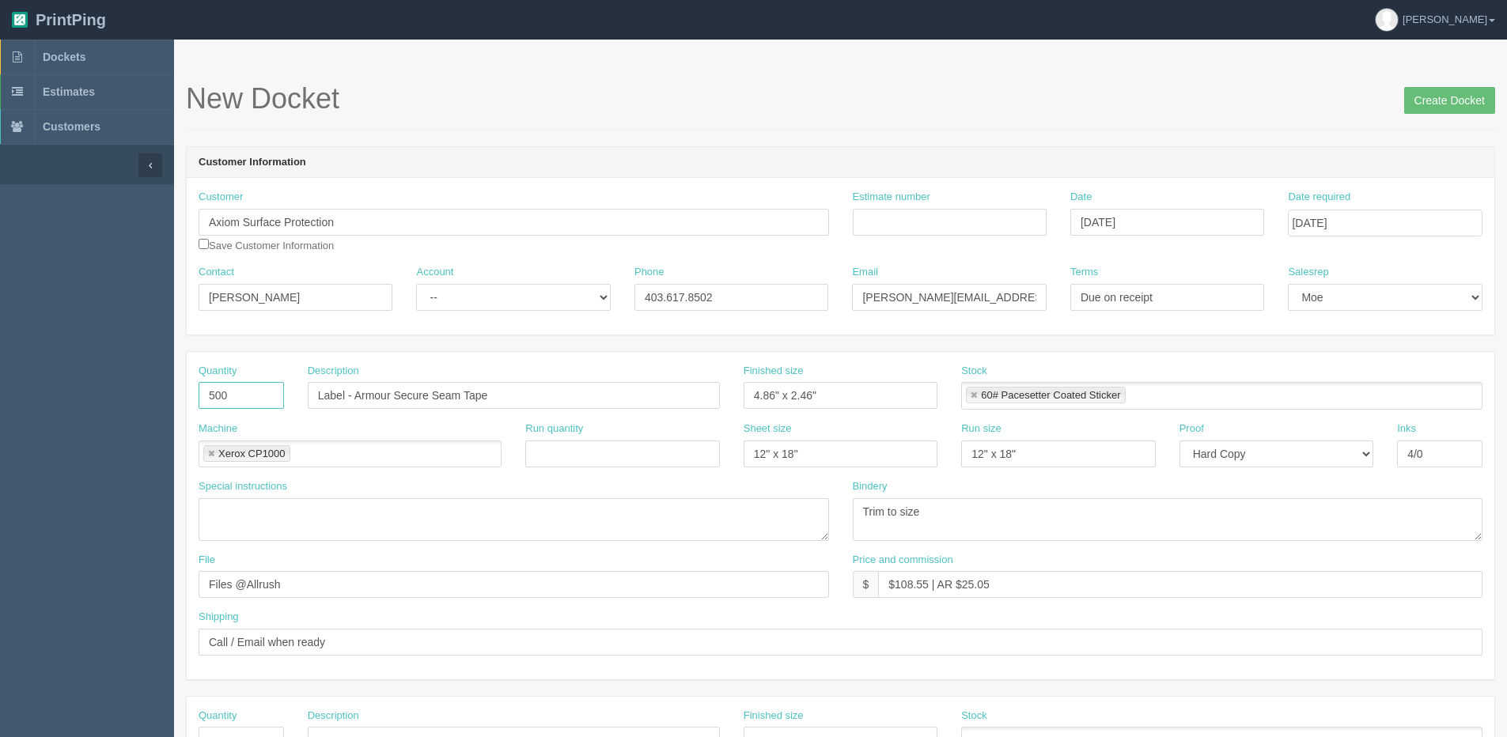
click at [39, 403] on section "Dockets Estimates Customers" at bounding box center [753, 738] width 1507 height 1397
type input "250"
click at [414, 408] on input "Label - Armour Secure Seam Tape" at bounding box center [514, 395] width 412 height 27
drag, startPoint x: 358, startPoint y: 389, endPoint x: 639, endPoint y: 369, distance: 280.9
click at [548, 370] on div "Description Label - Armour Secure Seam Tape" at bounding box center [514, 387] width 412 height 46
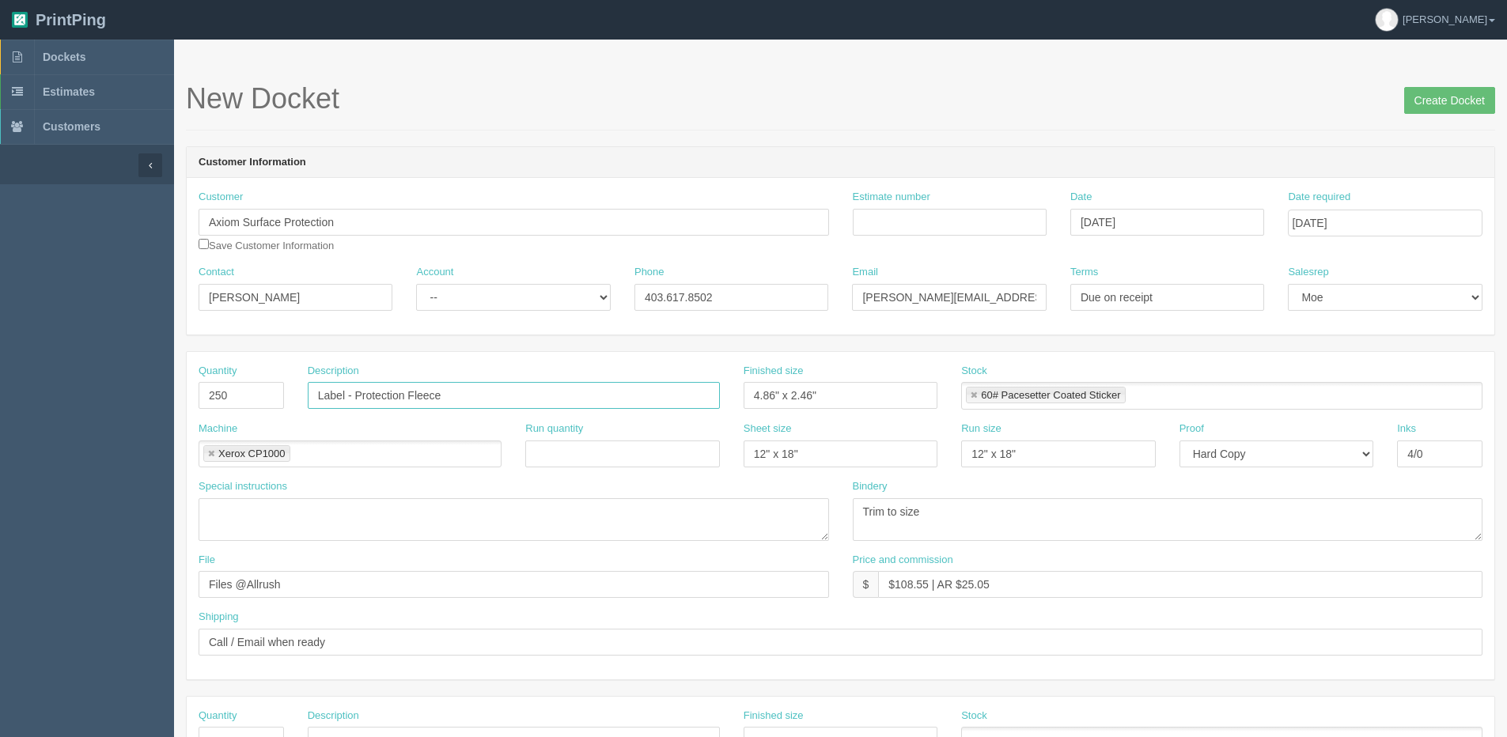
drag, startPoint x: 460, startPoint y: 401, endPoint x: 70, endPoint y: 401, distance: 390.1
click at [74, 401] on section "Dockets Estimates Customers" at bounding box center [753, 738] width 1507 height 1397
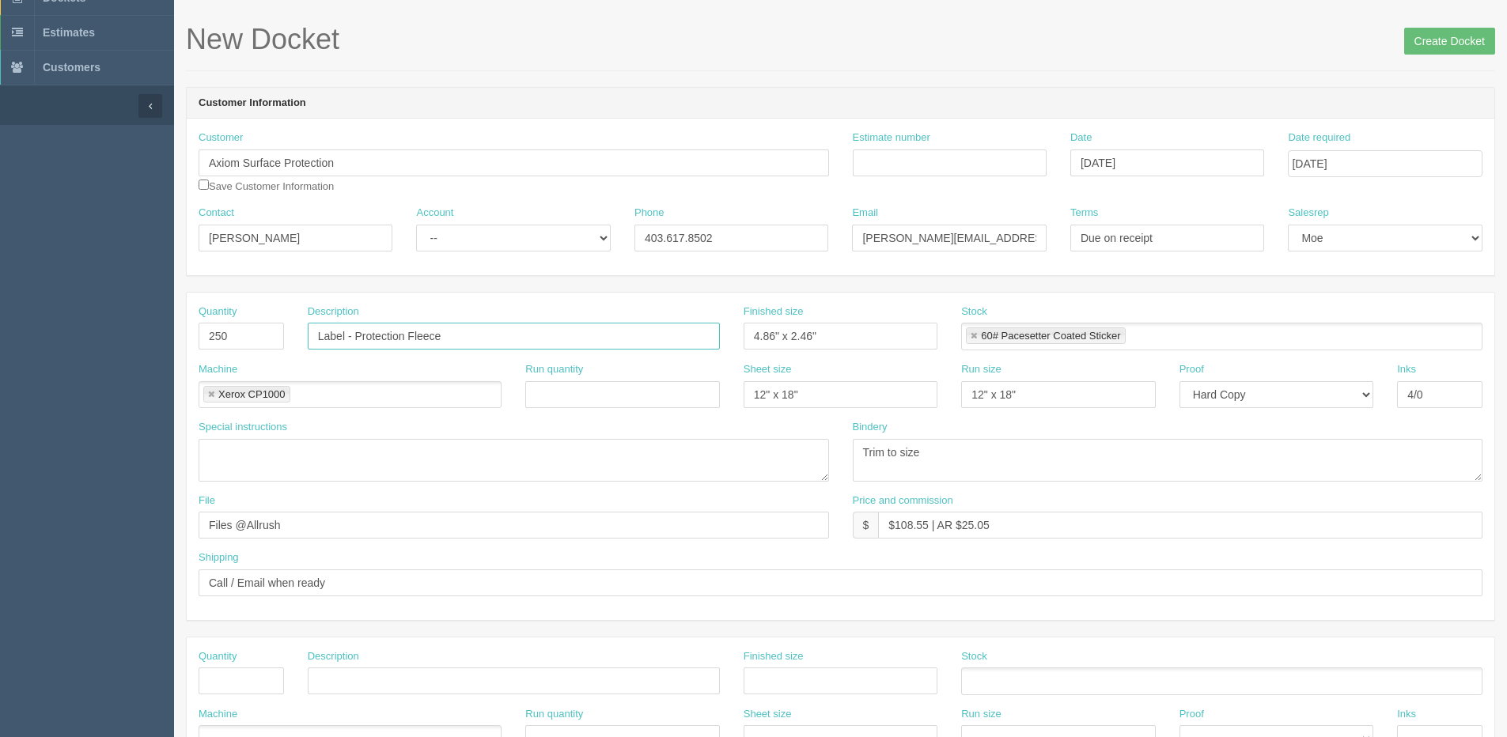
scroll to position [158, 0]
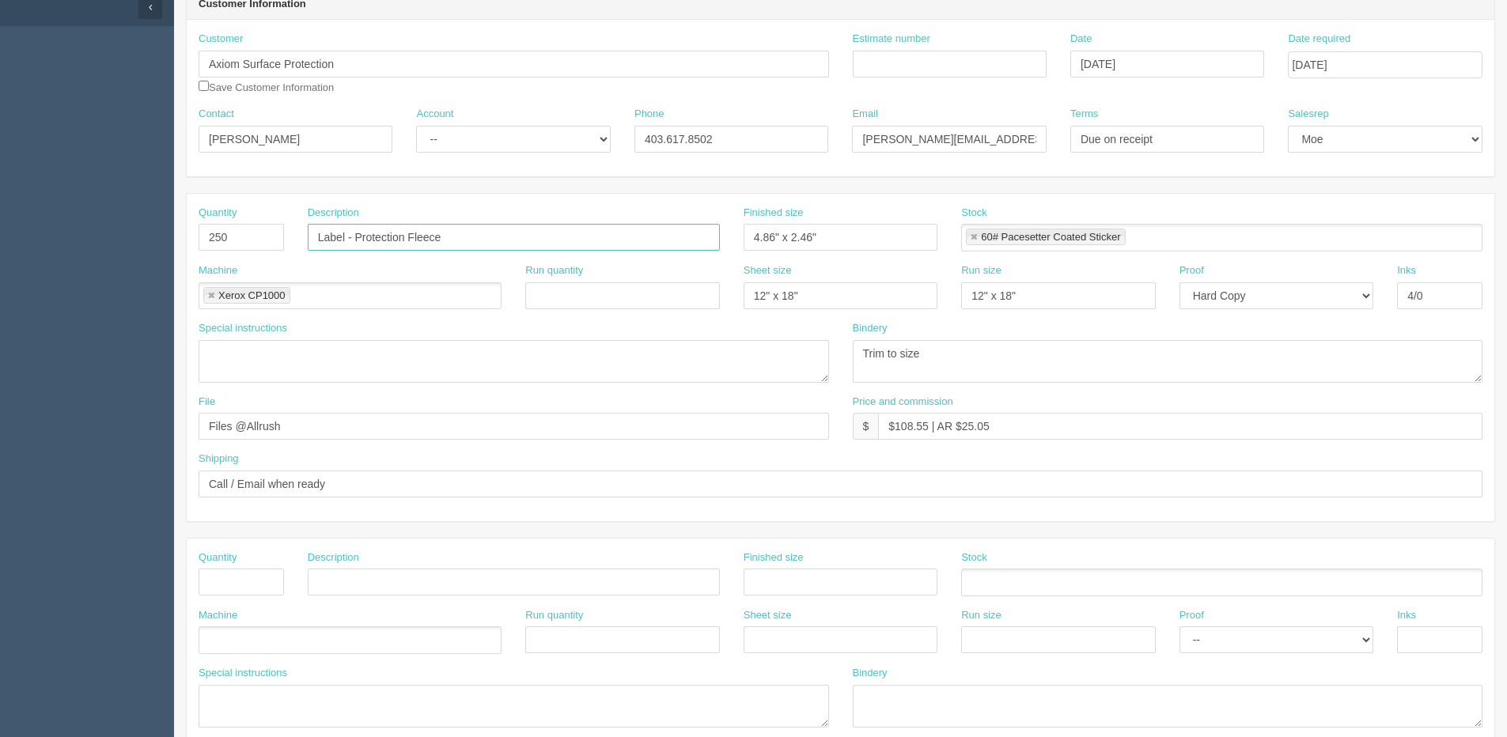
type input "Label - Protection Fleece"
click at [393, 571] on input "text" at bounding box center [514, 582] width 412 height 27
paste input "Label - Protection Fleece"
drag, startPoint x: 358, startPoint y: 584, endPoint x: 649, endPoint y: 559, distance: 291.4
click at [654, 543] on div "Quantity Description Label - Protection Fleece Finished size Stock Machine Run …" at bounding box center [841, 703] width 1308 height 328
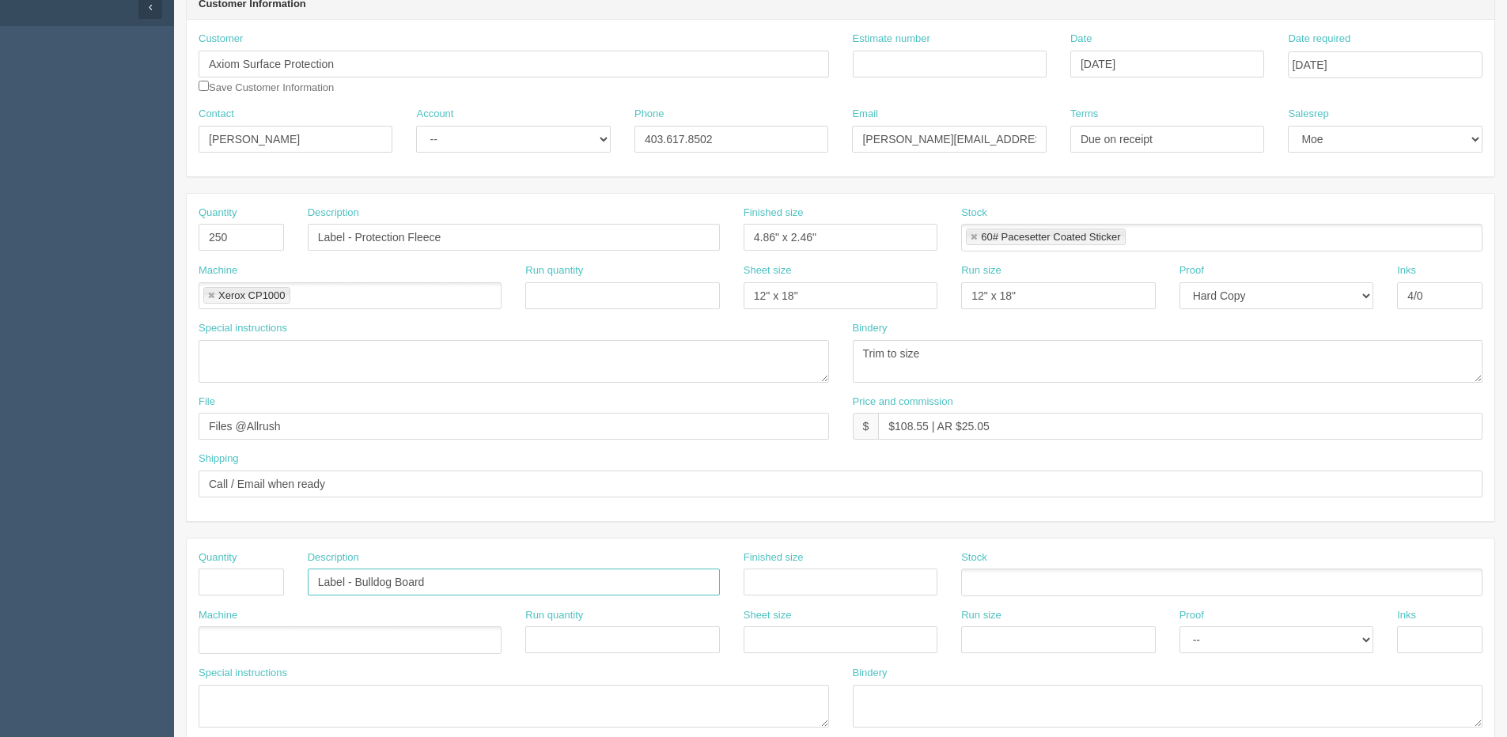
type input "Label - Bulldog Board"
click at [245, 561] on div "Quantity" at bounding box center [241, 574] width 85 height 46
click at [243, 578] on input "text" at bounding box center [241, 582] width 85 height 27
type input "250"
drag, startPoint x: 837, startPoint y: 232, endPoint x: 544, endPoint y: 242, distance: 293.0
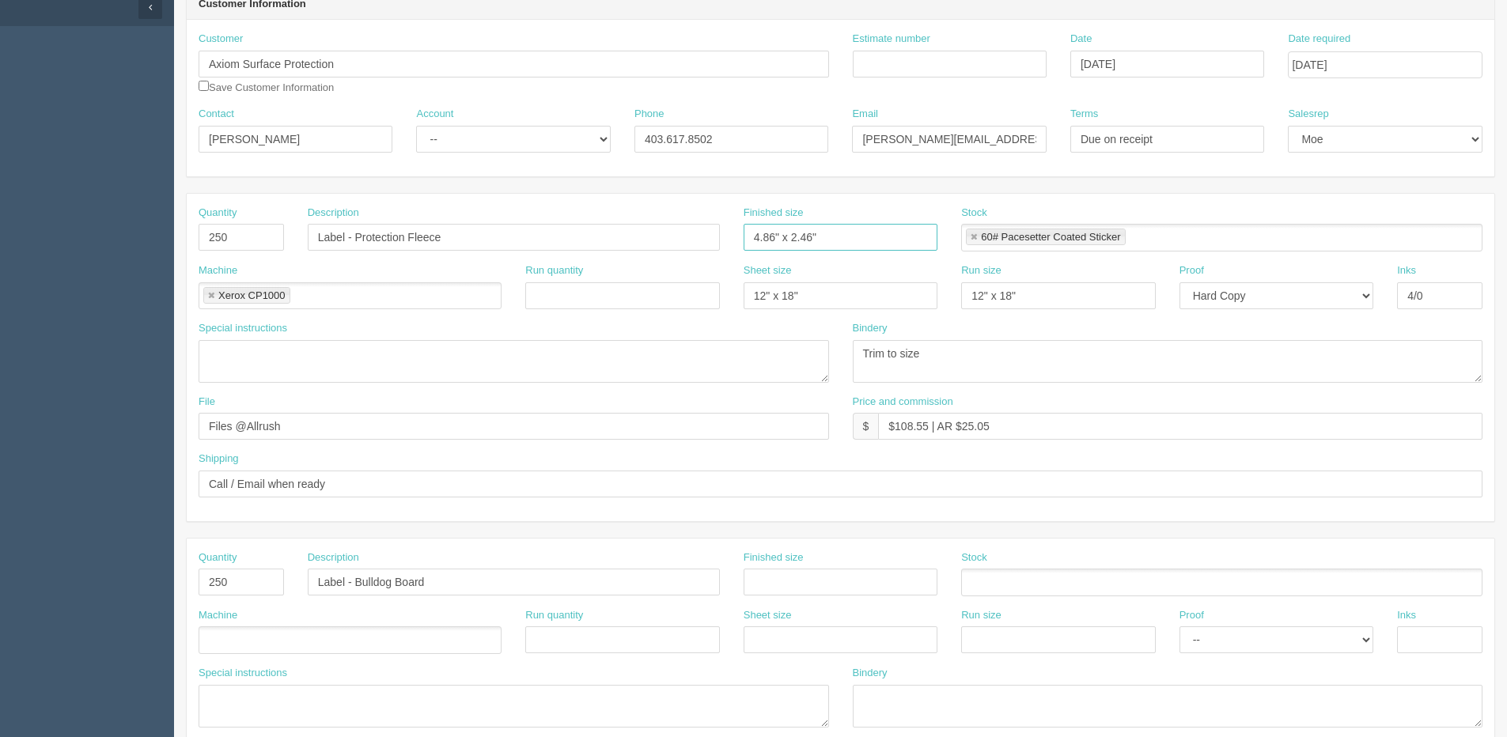
click at [547, 242] on div "Quantity 250 Description Label - Protection Fleece Finished size 4.86" x 2.46" …" at bounding box center [841, 235] width 1308 height 58
click at [813, 571] on input "text" at bounding box center [841, 582] width 194 height 27
paste input "4.86" x 2.46""
type input "4.86" x 2.46""
click at [896, 651] on input "text" at bounding box center [841, 640] width 194 height 27
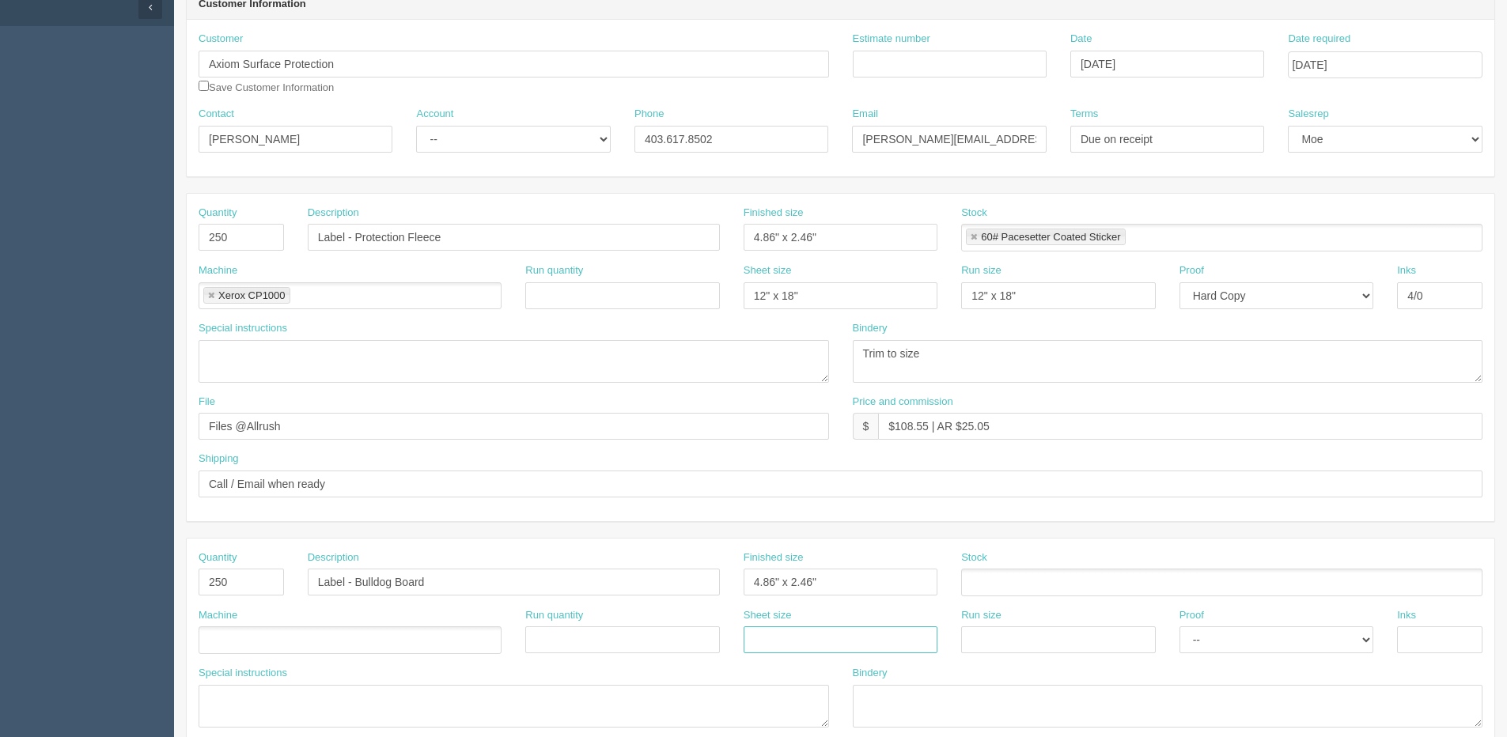
type input "12" x 18""
click at [1018, 643] on input "text" at bounding box center [1058, 640] width 194 height 27
type input "12" x 18""
click at [1415, 636] on input "text" at bounding box center [1439, 640] width 85 height 27
type input "4/0"
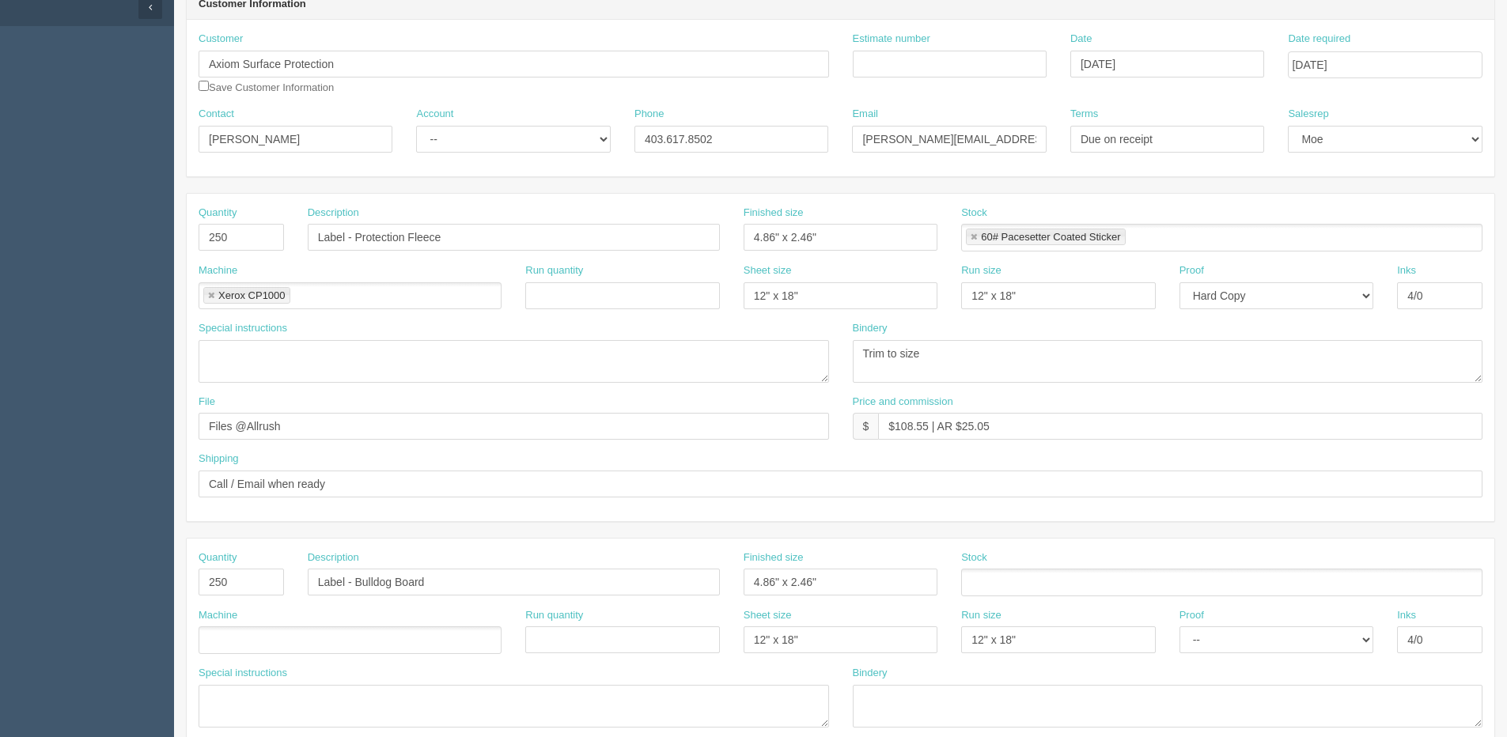
click at [983, 584] on ul at bounding box center [1221, 583] width 521 height 28
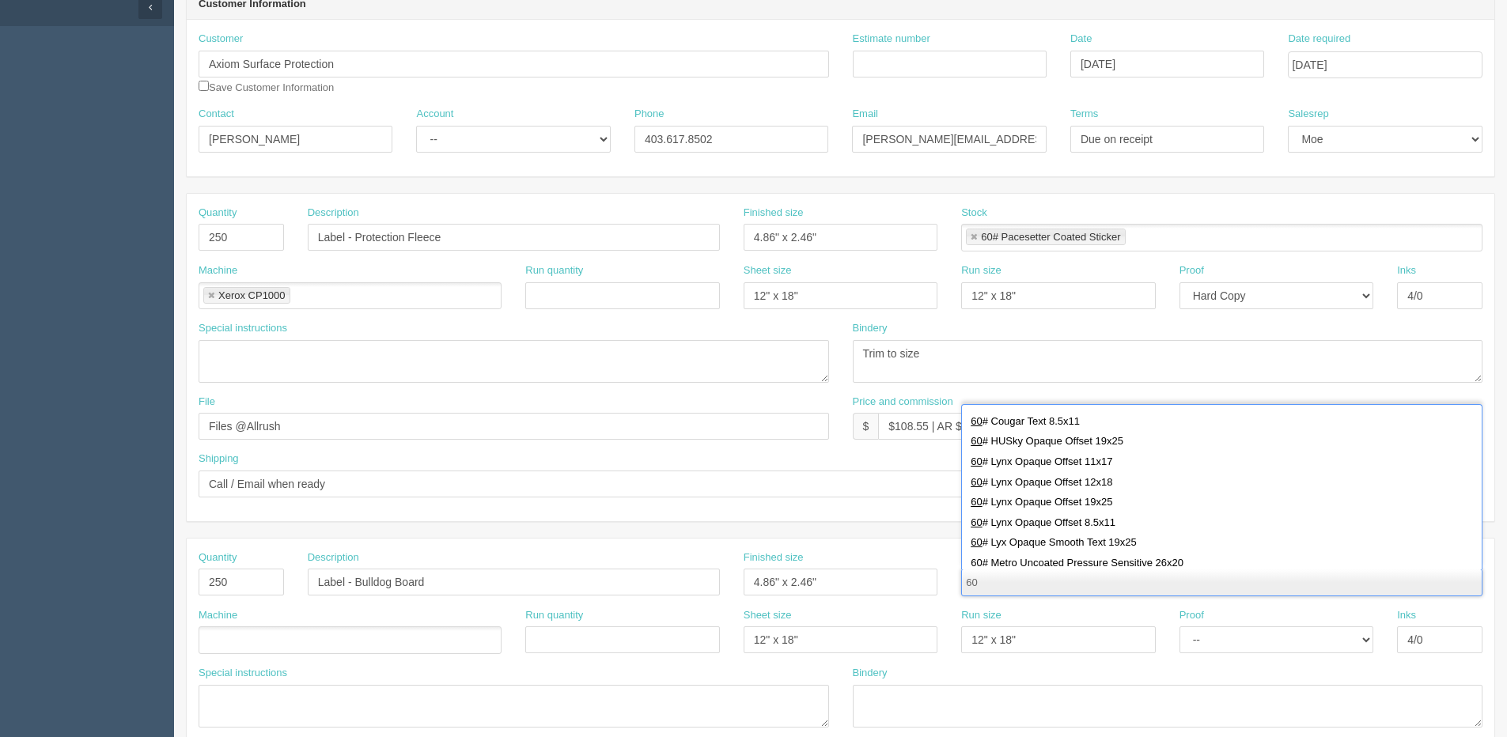
scroll to position [237, 0]
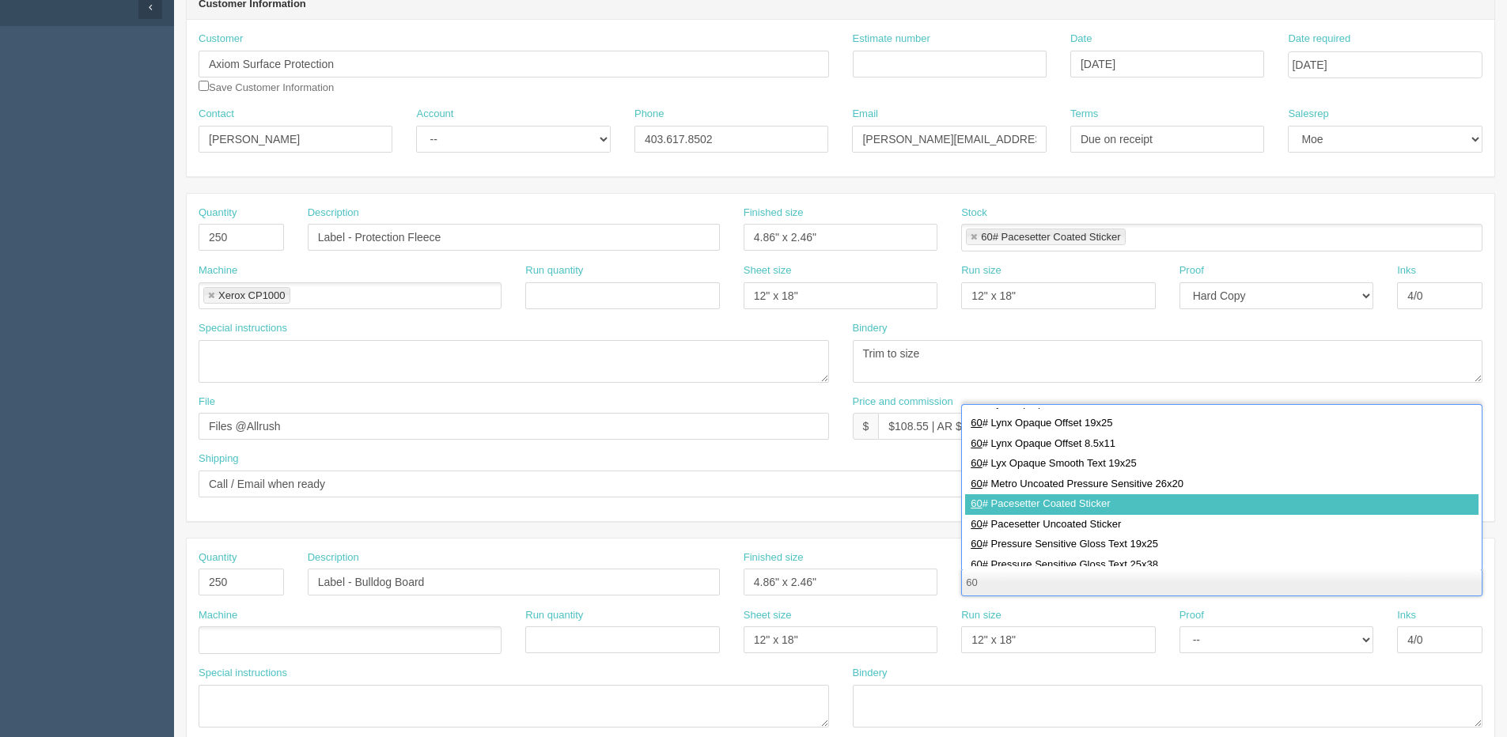
type input "60"
type input "60# Pacesetter Coated Sticker"
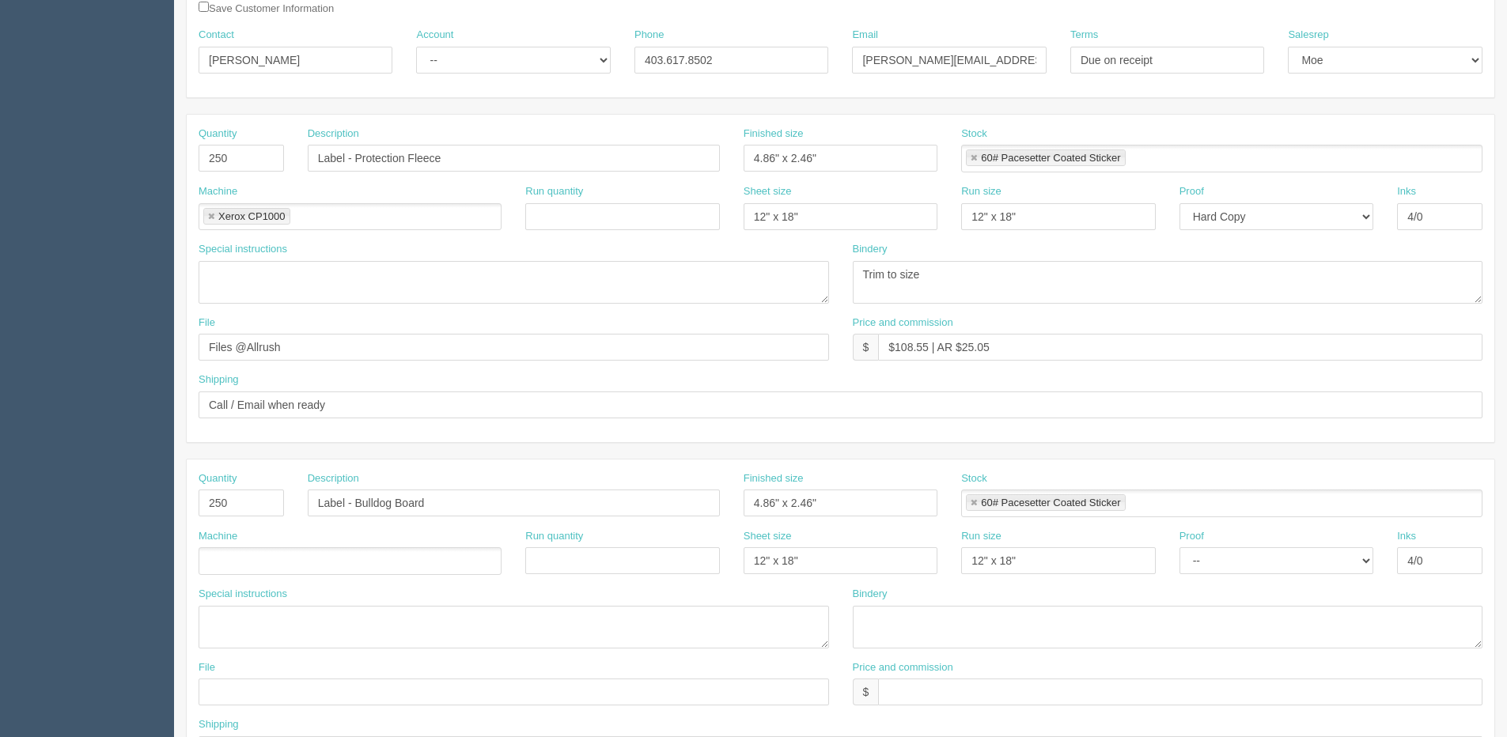
drag, startPoint x: 248, startPoint y: 561, endPoint x: 239, endPoint y: 571, distance: 12.9
click at [248, 560] on ul at bounding box center [350, 562] width 303 height 28
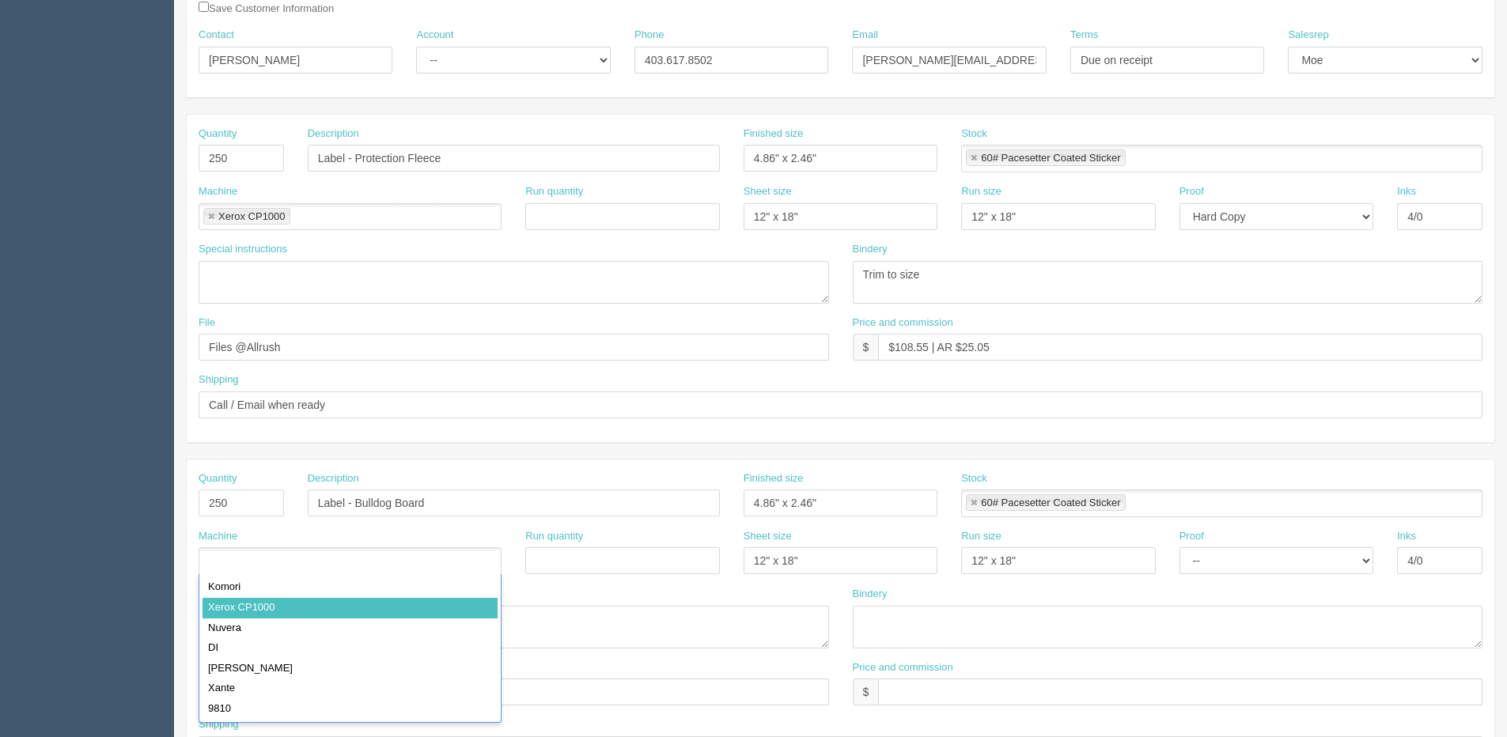
type input "Xerox CP1000"
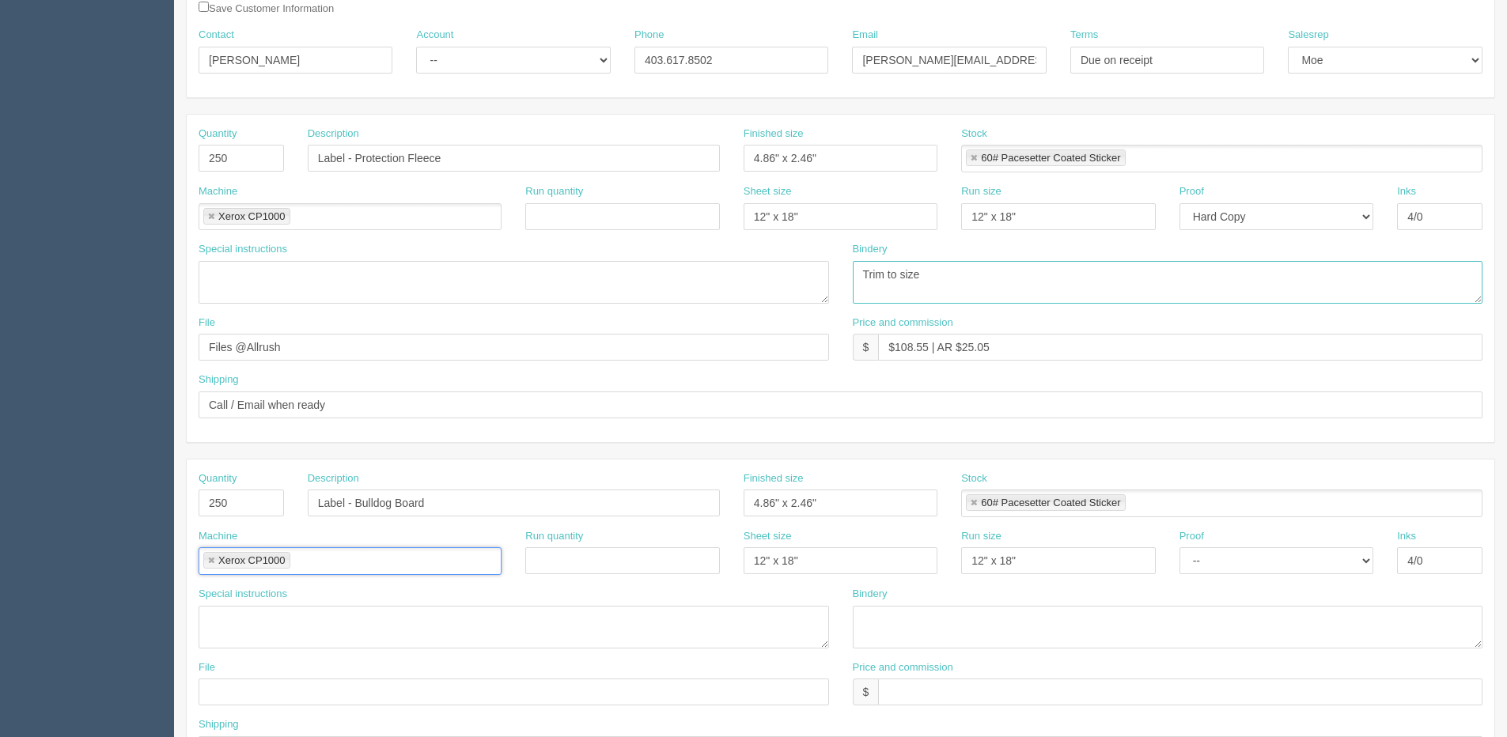
click at [686, 294] on div "Special instructions Bindery Trim to size" at bounding box center [841, 279] width 1308 height 74
click at [892, 630] on textarea at bounding box center [1168, 627] width 631 height 43
paste textarea "Trim to size"
type textarea "Trim to size"
drag, startPoint x: 898, startPoint y: 351, endPoint x: 928, endPoint y: 349, distance: 30.1
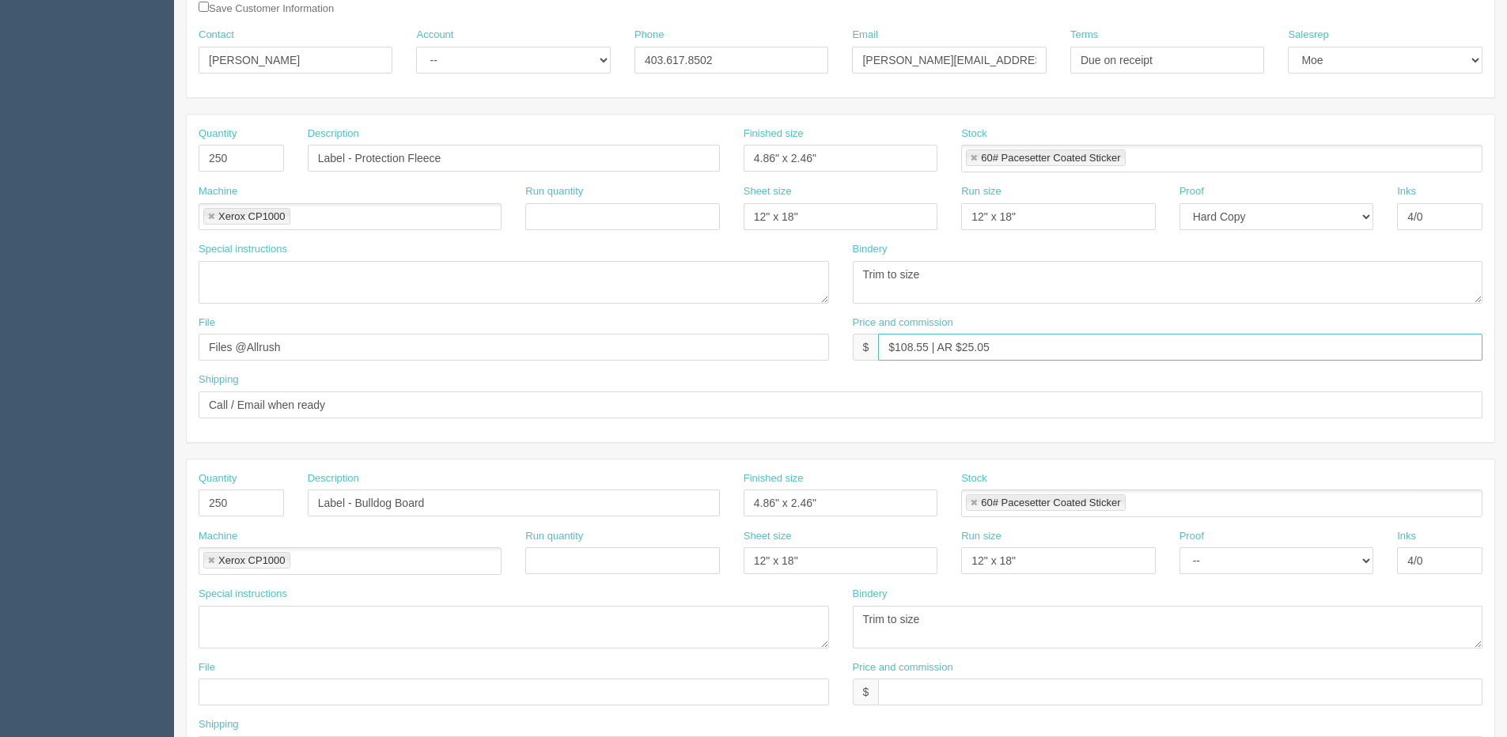
click at [928, 349] on input "$108.55 | AR $25.05" at bounding box center [1180, 347] width 605 height 27
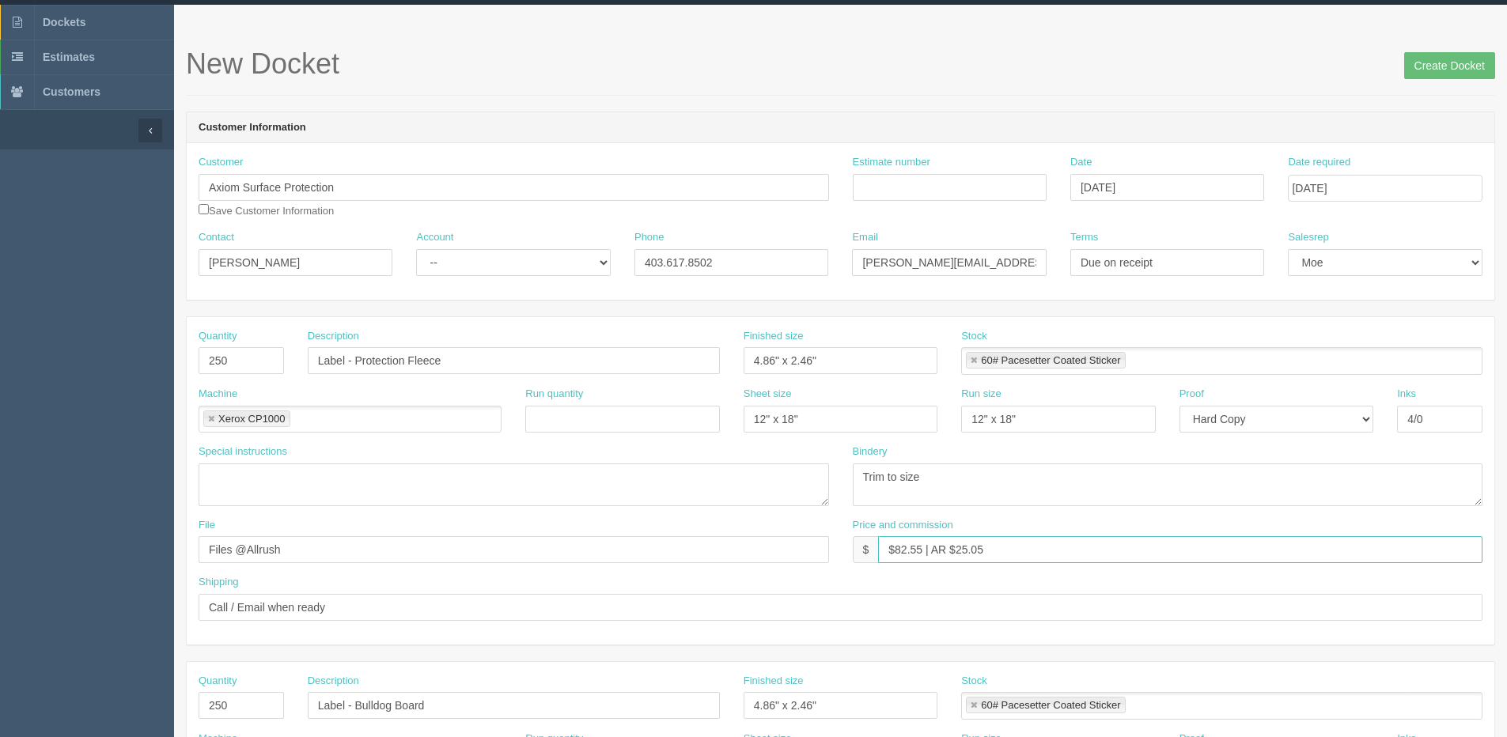
scroll to position [0, 0]
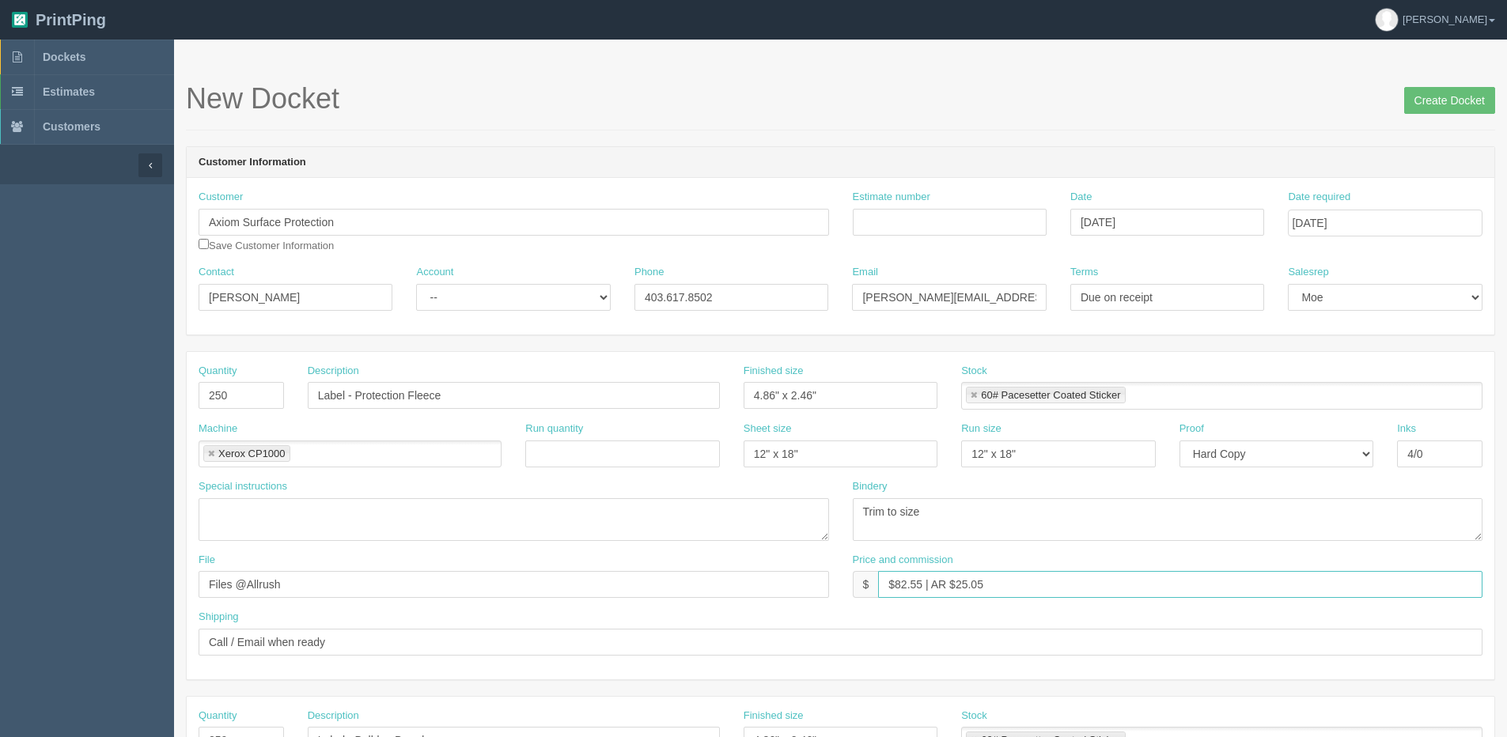
drag, startPoint x: 956, startPoint y: 592, endPoint x: 1158, endPoint y: 492, distance: 225.1
click at [1144, 550] on div "Quantity 250 Description Label - Protection Fleece Finished size 4.86" x 2.46" …" at bounding box center [841, 516] width 1308 height 328
drag, startPoint x: 993, startPoint y: 591, endPoint x: 582, endPoint y: 591, distance: 410.7
click at [552, 591] on div "File Files @Allrush Price and commission $ $82.55 | AR $19.05" at bounding box center [841, 582] width 1308 height 58
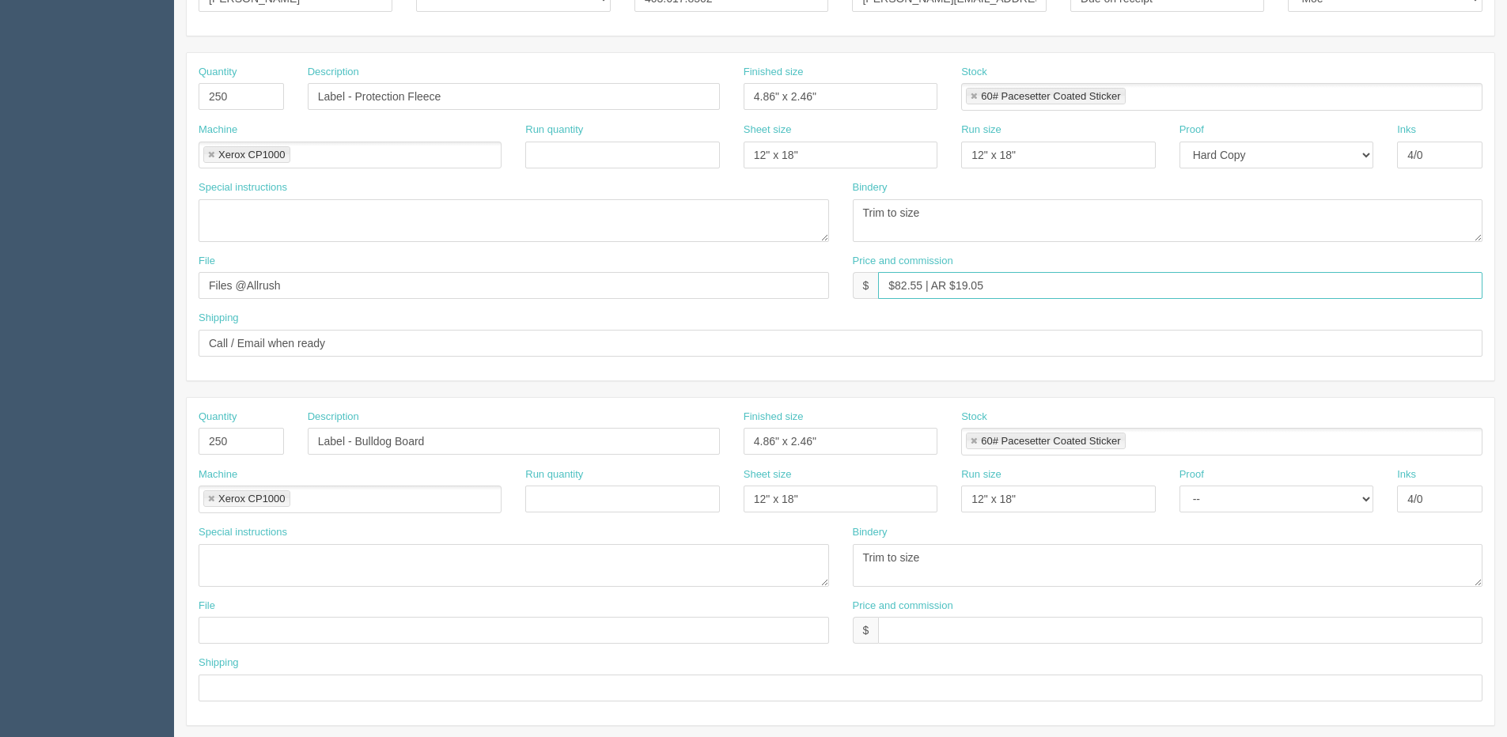
scroll to position [396, 0]
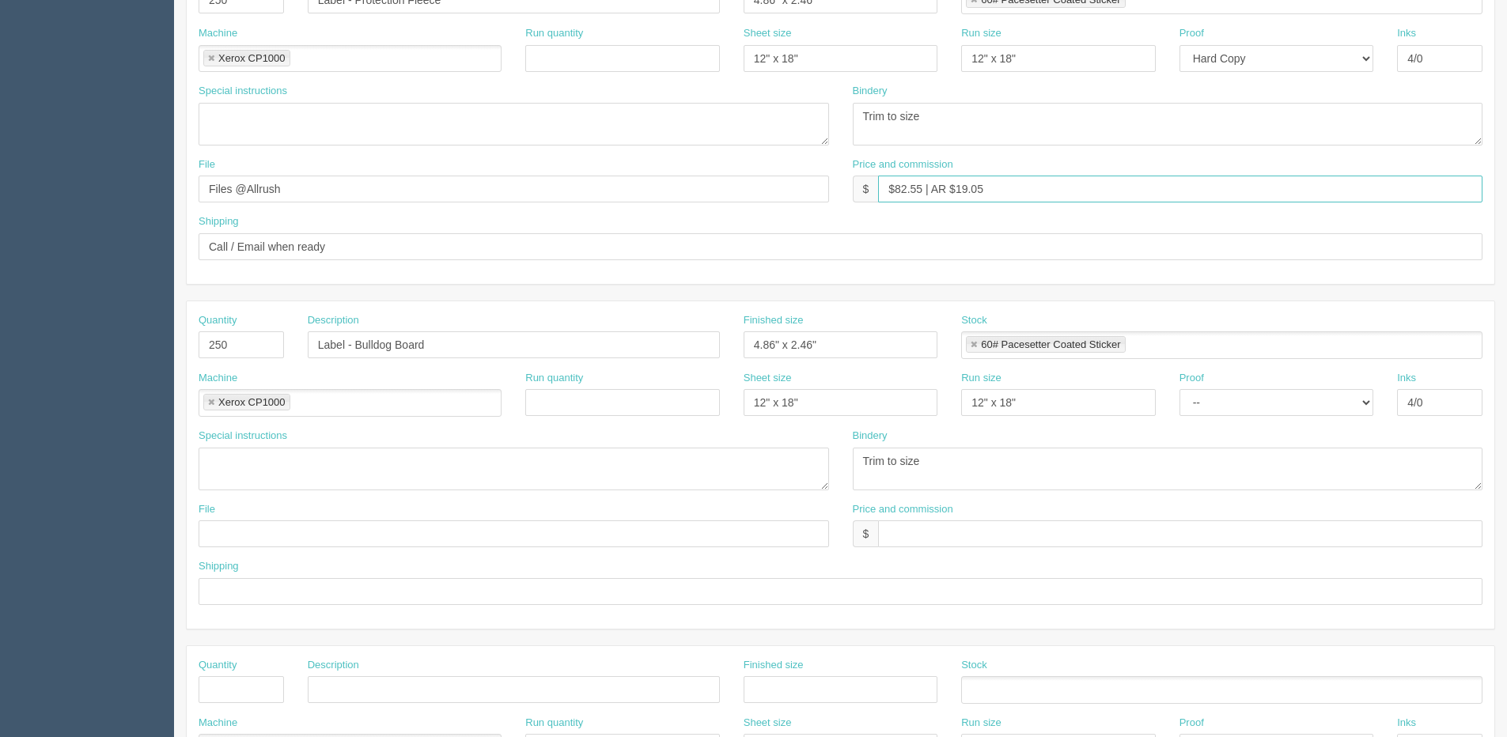
type input "$82.55 | AR $19.05"
click at [931, 540] on input "text" at bounding box center [1180, 534] width 605 height 27
paste input "$82.55 | AR $19.05"
type input "$82.55 | AR $19.05"
click at [286, 593] on input "text" at bounding box center [841, 591] width 1284 height 27
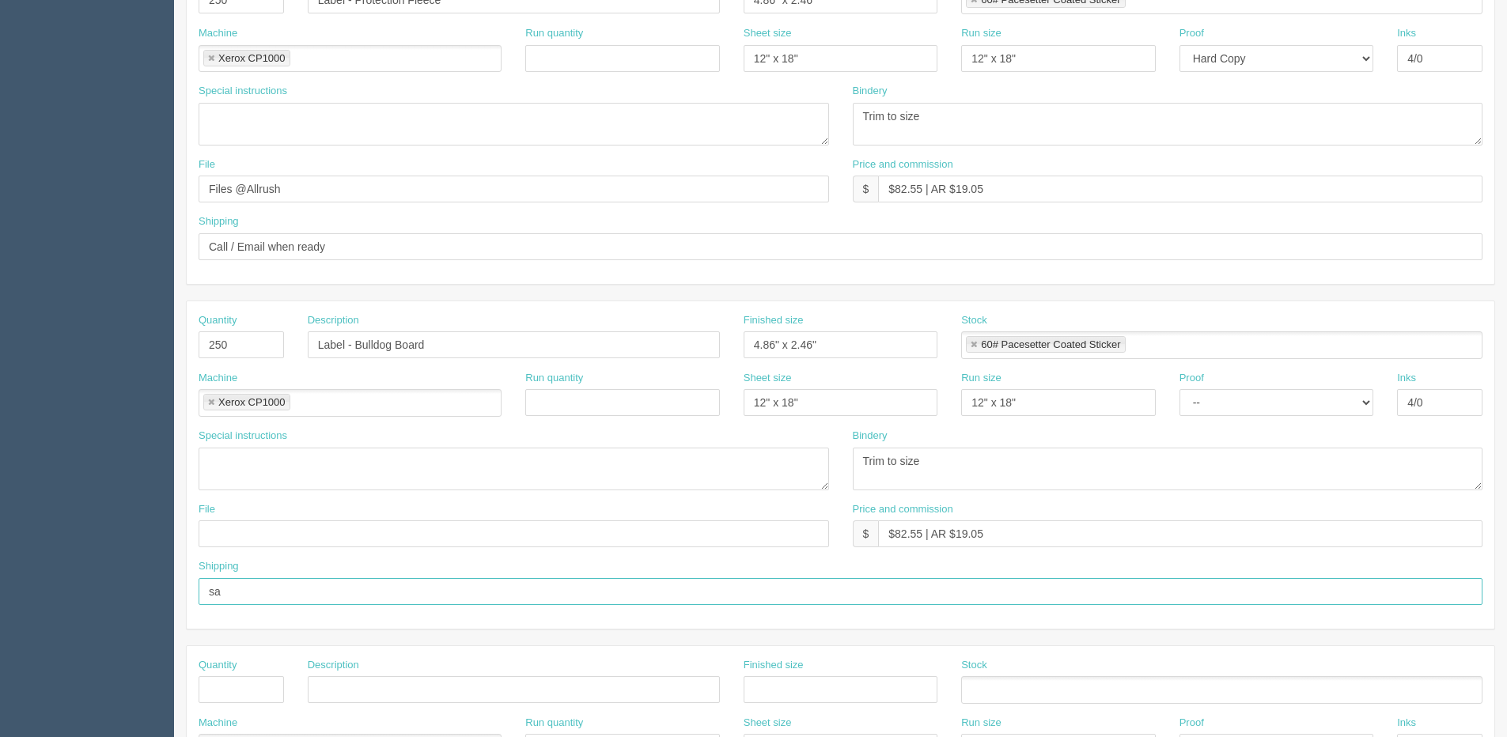
type input "Same as above"
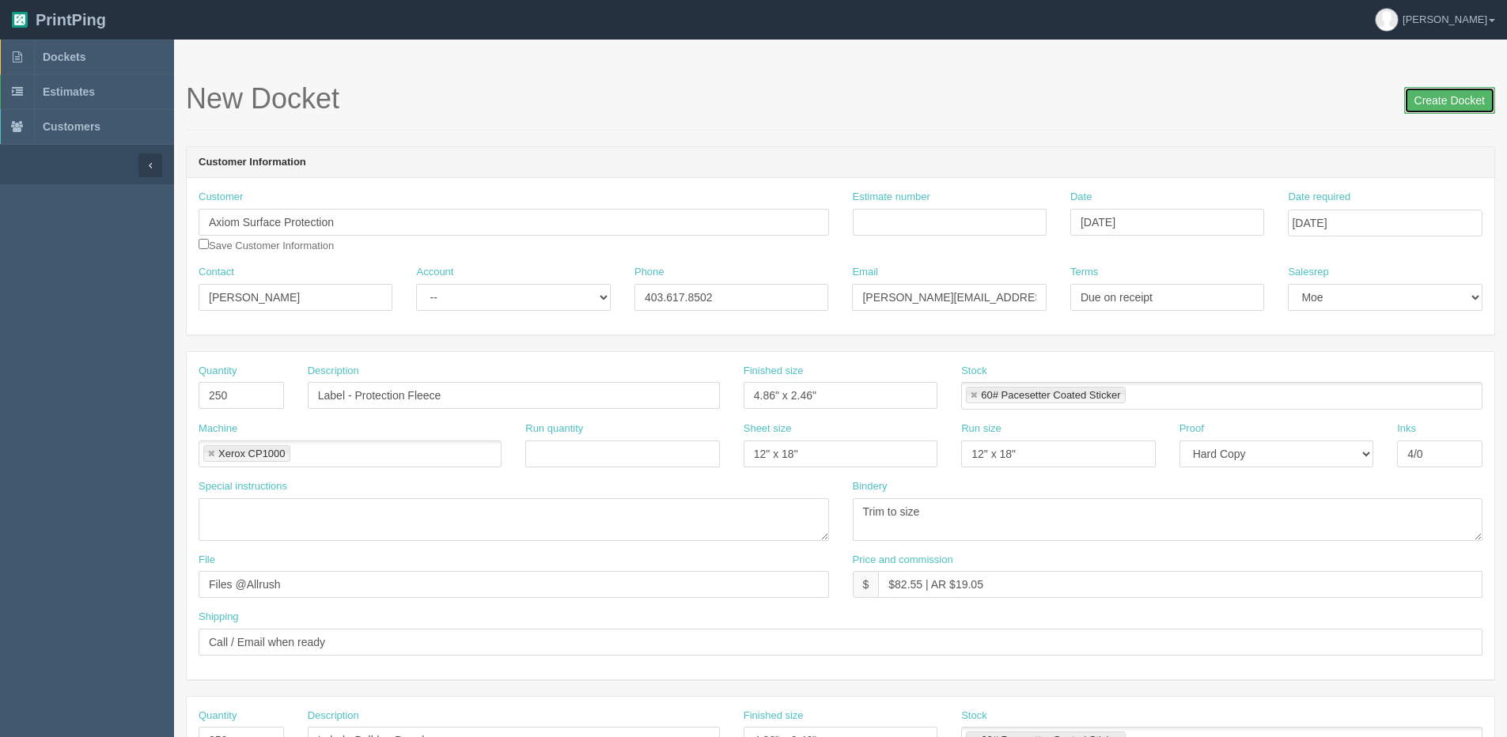
click at [1418, 112] on input "Create Docket" at bounding box center [1450, 100] width 91 height 27
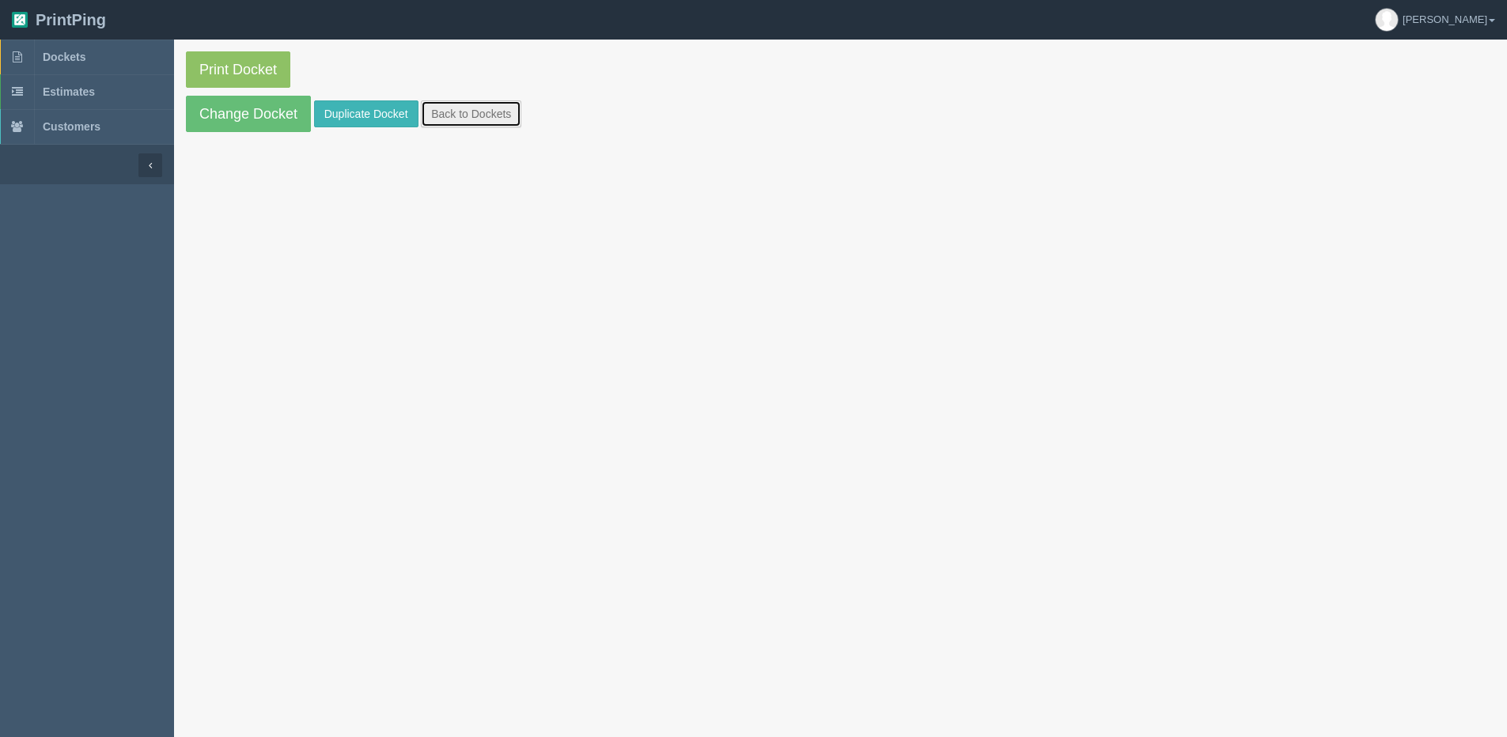
drag, startPoint x: 510, startPoint y: 114, endPoint x: 388, endPoint y: 110, distance: 122.7
click at [510, 114] on link "Back to Dockets" at bounding box center [471, 113] width 100 height 27
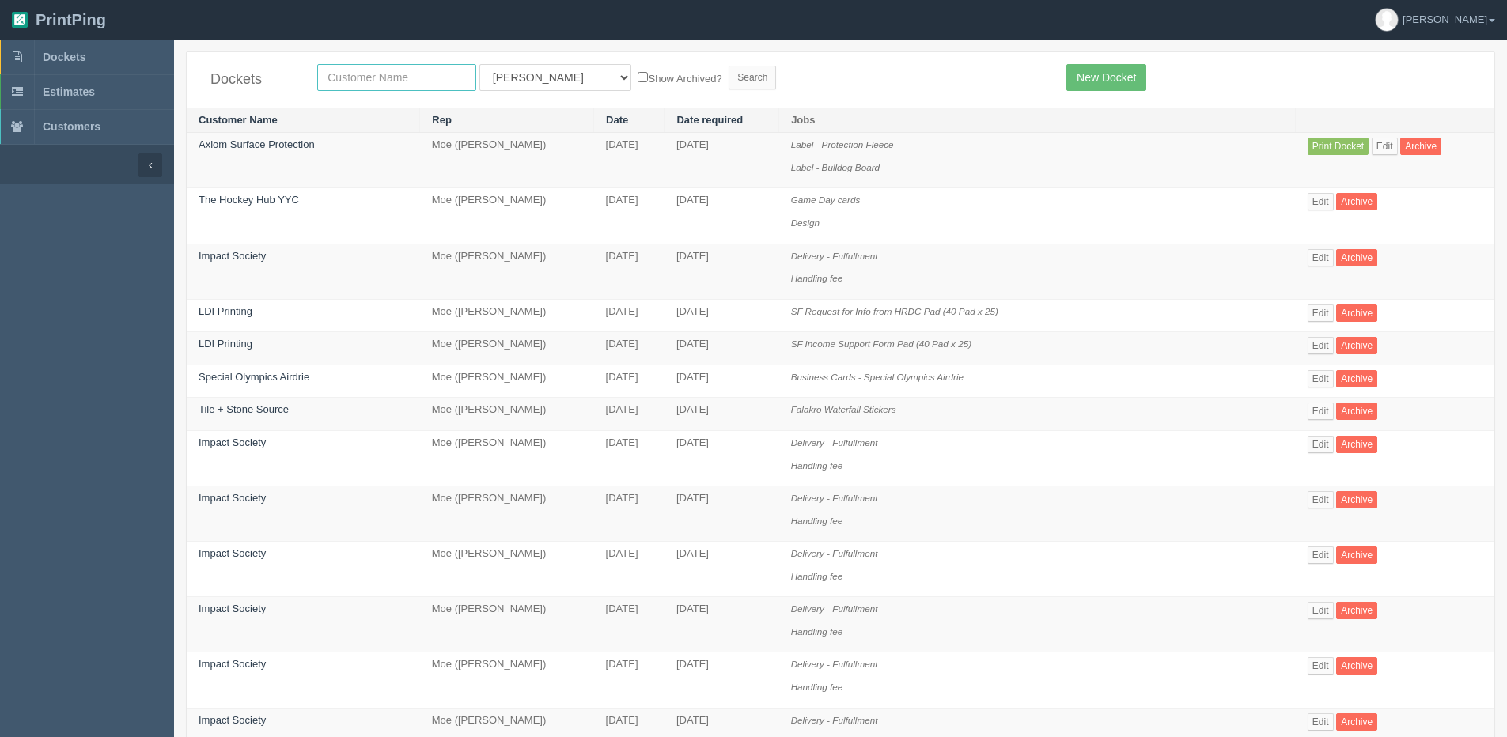
click at [336, 65] on input "text" at bounding box center [396, 77] width 159 height 27
type input "tour"
click at [729, 66] on input "Search" at bounding box center [752, 78] width 47 height 24
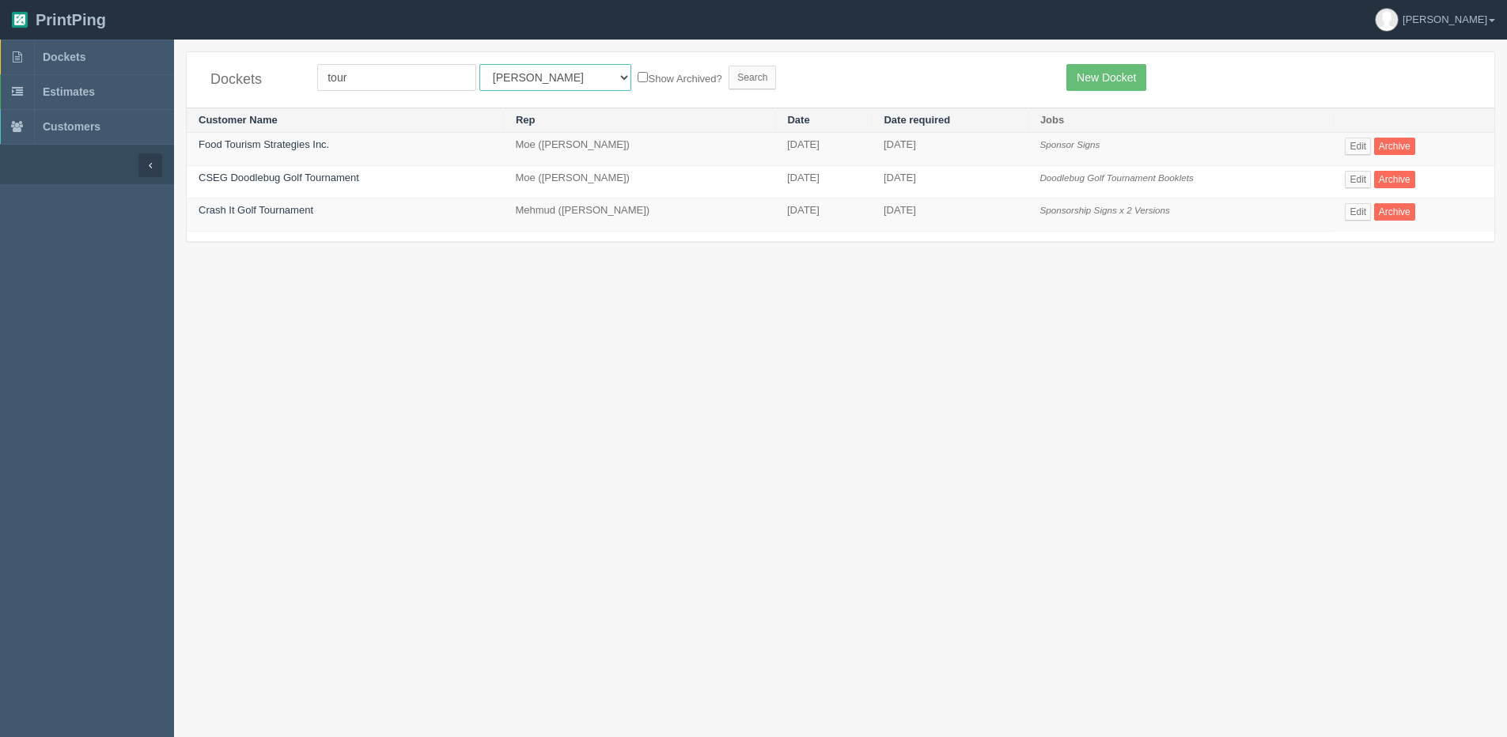
drag, startPoint x: 548, startPoint y: 77, endPoint x: 536, endPoint y: 93, distance: 20.0
click at [546, 77] on select "All Users [PERSON_NAME] Test 1 [PERSON_NAME] [PERSON_NAME] [PERSON_NAME] France…" at bounding box center [556, 77] width 152 height 27
select select "14"
click at [480, 64] on select "All Users [PERSON_NAME] Test 1 [PERSON_NAME] [PERSON_NAME] [PERSON_NAME] France…" at bounding box center [556, 77] width 152 height 27
click at [638, 70] on label "Show Archived?" at bounding box center [680, 78] width 84 height 18
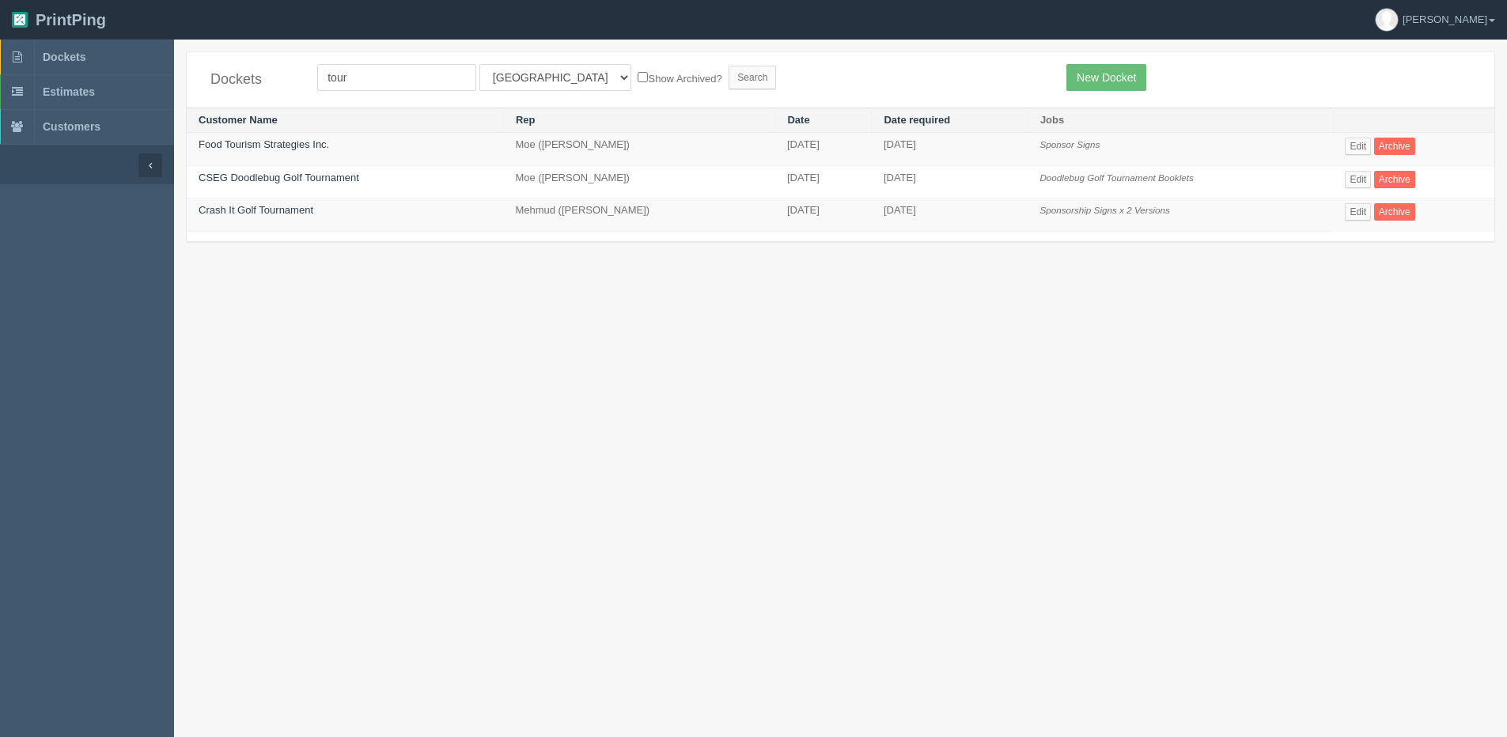
click at [638, 72] on input "Show Archived?" at bounding box center [643, 77] width 10 height 10
checkbox input "true"
click at [729, 73] on input "Search" at bounding box center [752, 78] width 47 height 24
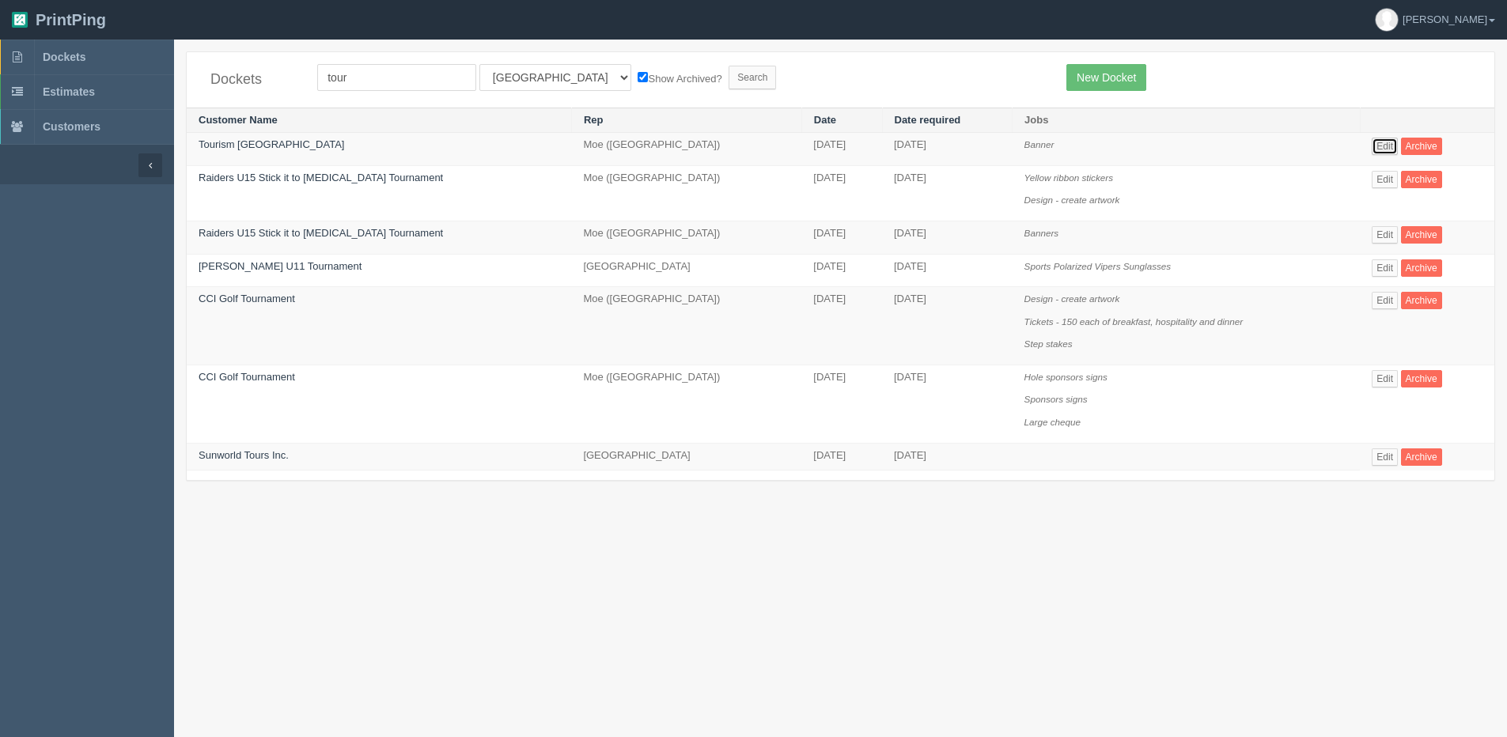
click at [1380, 143] on link "Edit" at bounding box center [1385, 146] width 26 height 17
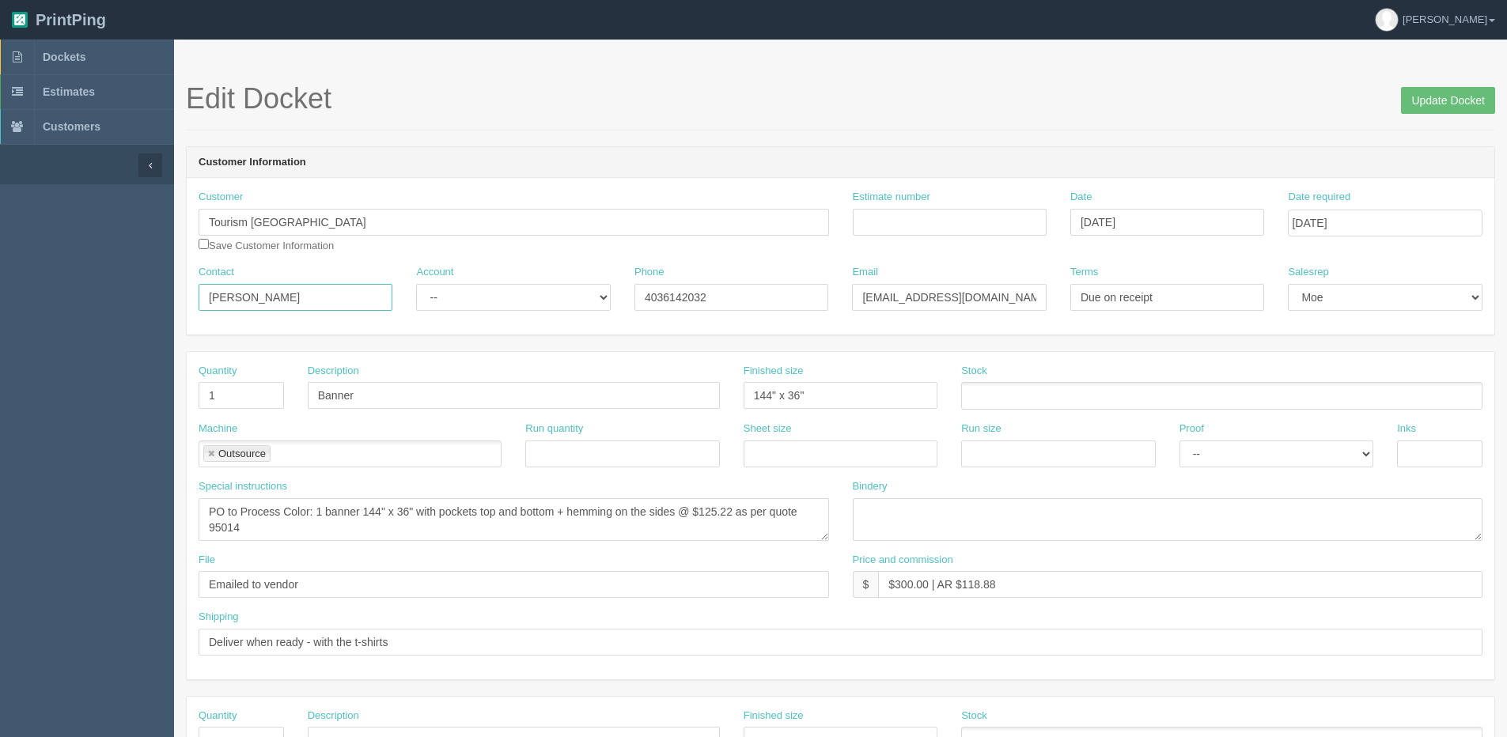
drag, startPoint x: 280, startPoint y: 303, endPoint x: -51, endPoint y: 303, distance: 331.5
click at [0, 303] on html "PrintPing Dan Edit account ( dan@allrush.ca ) Logout Dockets Estimates Customers" at bounding box center [753, 718] width 1507 height 1437
drag, startPoint x: 336, startPoint y: 215, endPoint x: -25, endPoint y: 217, distance: 360.0
click at [0, 217] on html "PrintPing Dan Edit account ( dan@allrush.ca ) Logout Dockets Estimates Customers" at bounding box center [753, 718] width 1507 height 1437
drag, startPoint x: 759, startPoint y: 297, endPoint x: 263, endPoint y: 300, distance: 495.3
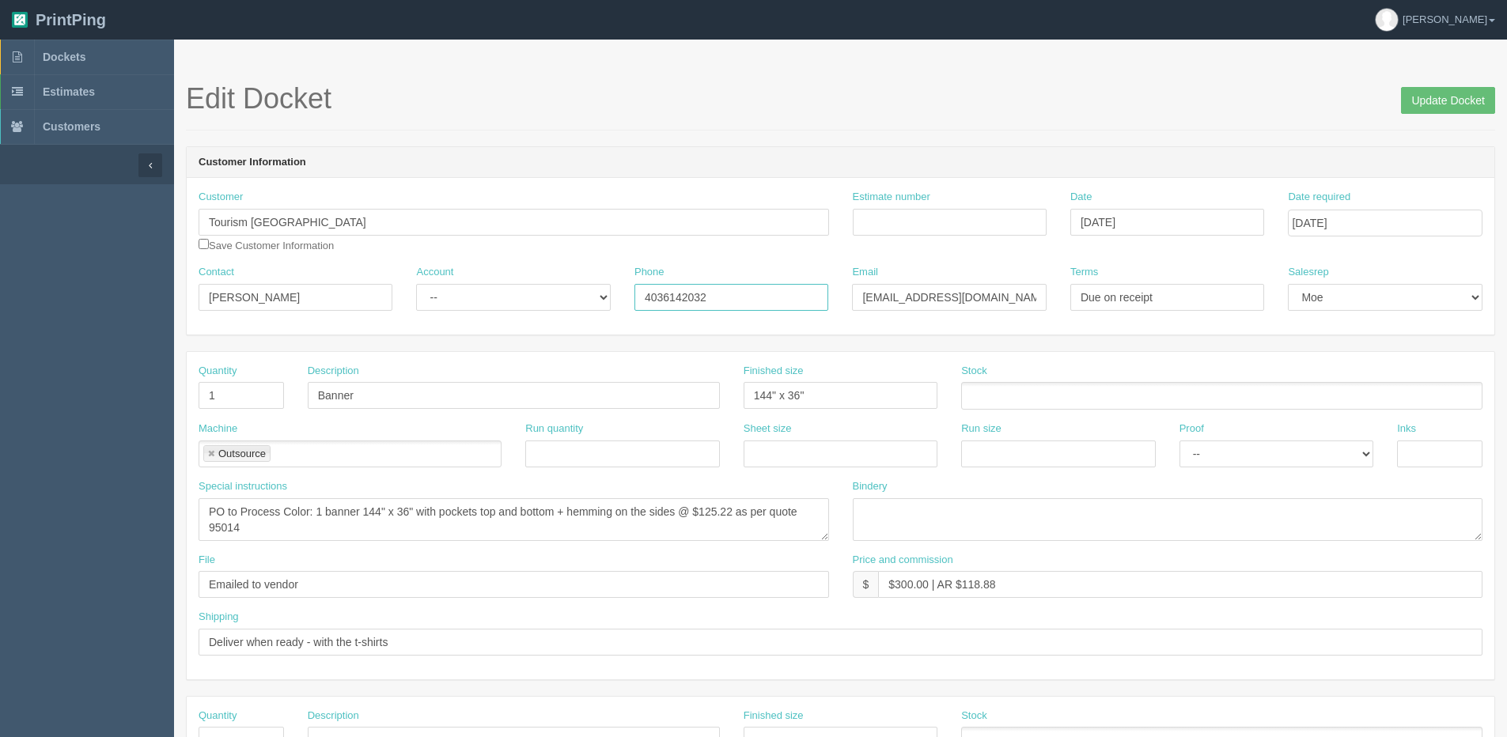
click at [263, 300] on div "Contact Valerie Ball Account -- Existing Client Allrush Client Rep Client Phone…" at bounding box center [841, 294] width 1308 height 58
drag, startPoint x: 1014, startPoint y: 297, endPoint x: 344, endPoint y: 293, distance: 670.2
click at [345, 294] on div "Contact Valerie Ball Account -- Existing Client Allrush Client Rep Client Phone…" at bounding box center [841, 294] width 1308 height 58
drag, startPoint x: 1177, startPoint y: 222, endPoint x: 482, endPoint y: 228, distance: 694.8
click at [482, 228] on div "Customer Tourism Calgary Tourism Calgary Save Customer Information Estimate num…" at bounding box center [841, 227] width 1308 height 75
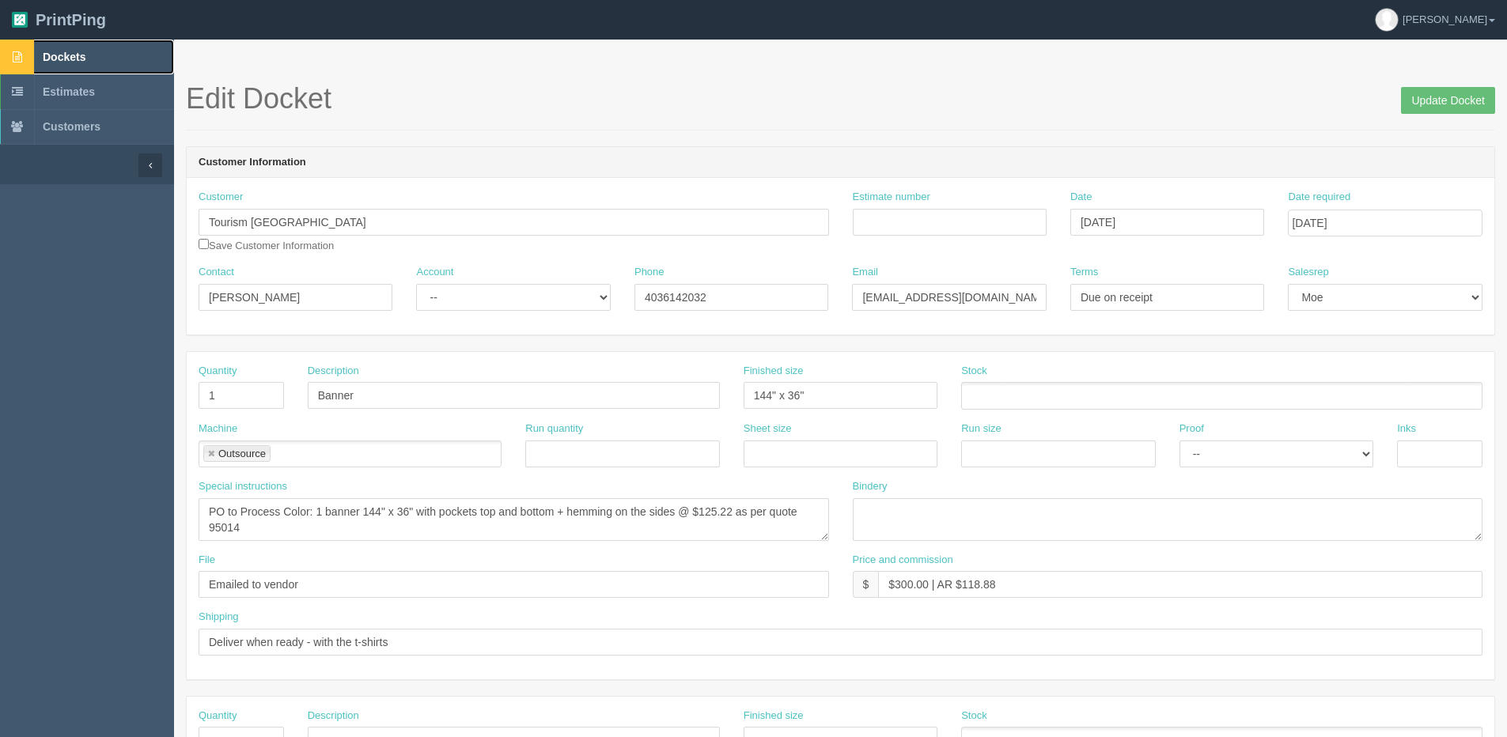
click at [59, 53] on span "Dockets" at bounding box center [64, 57] width 43 height 13
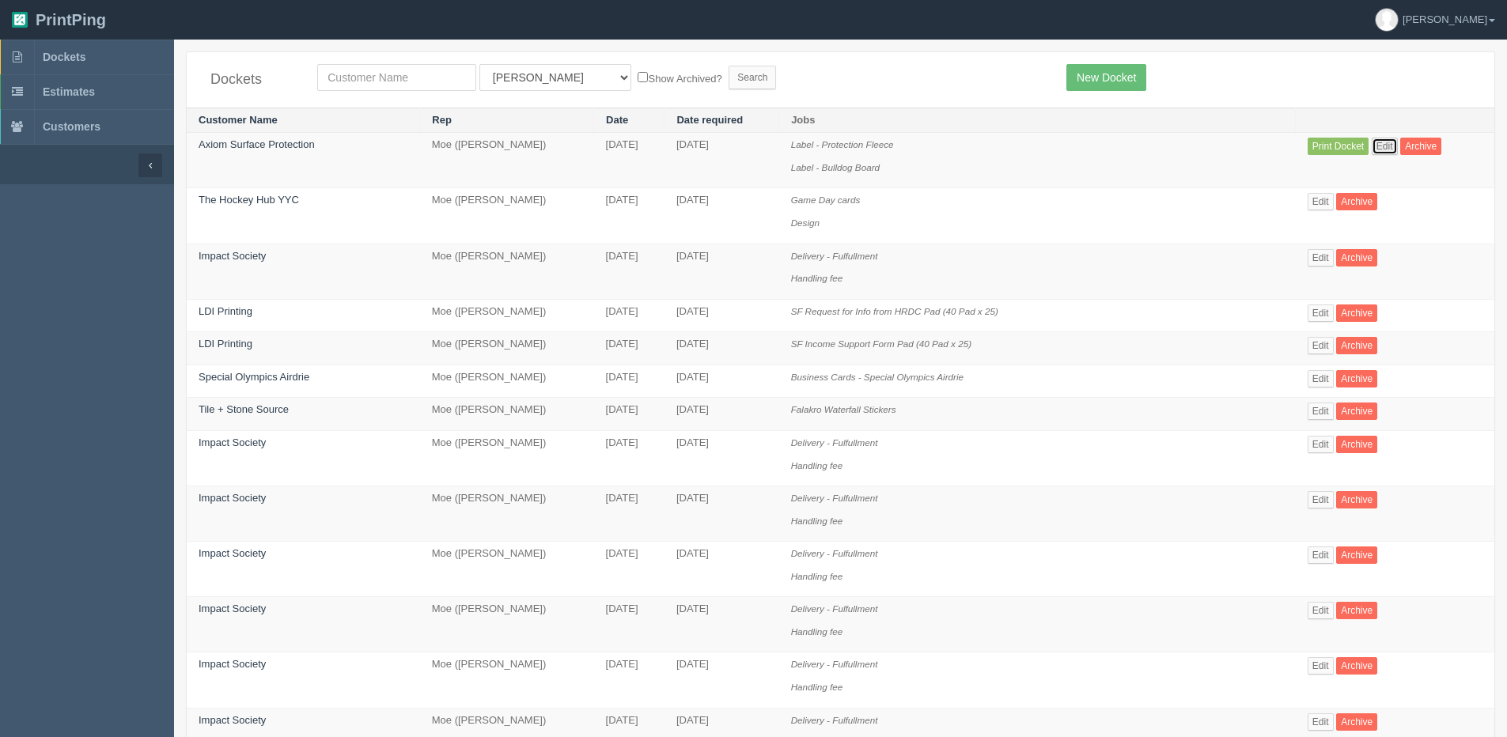
drag, startPoint x: 1370, startPoint y: 139, endPoint x: 1359, endPoint y: 143, distance: 11.8
click at [1372, 139] on link "Edit" at bounding box center [1385, 146] width 26 height 17
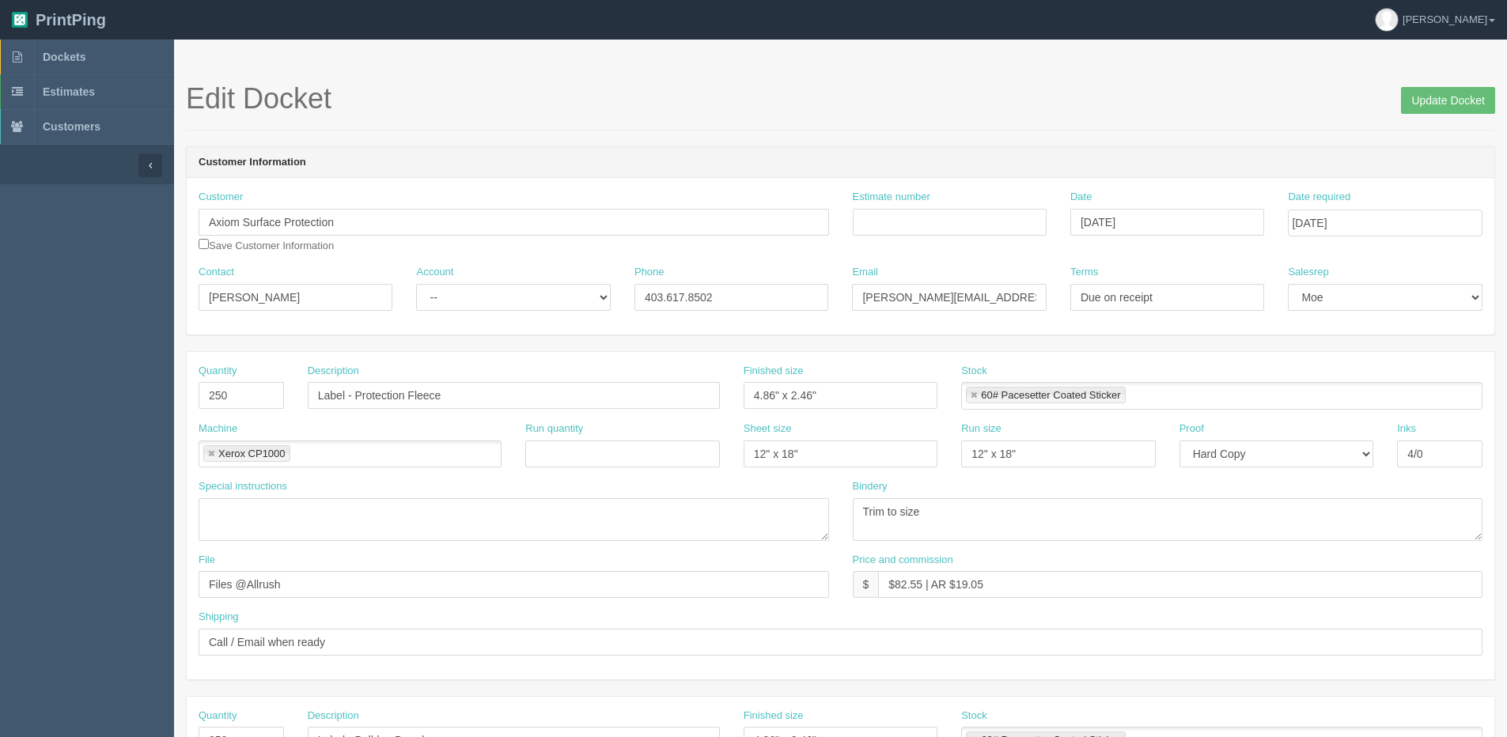
scroll to position [79, 0]
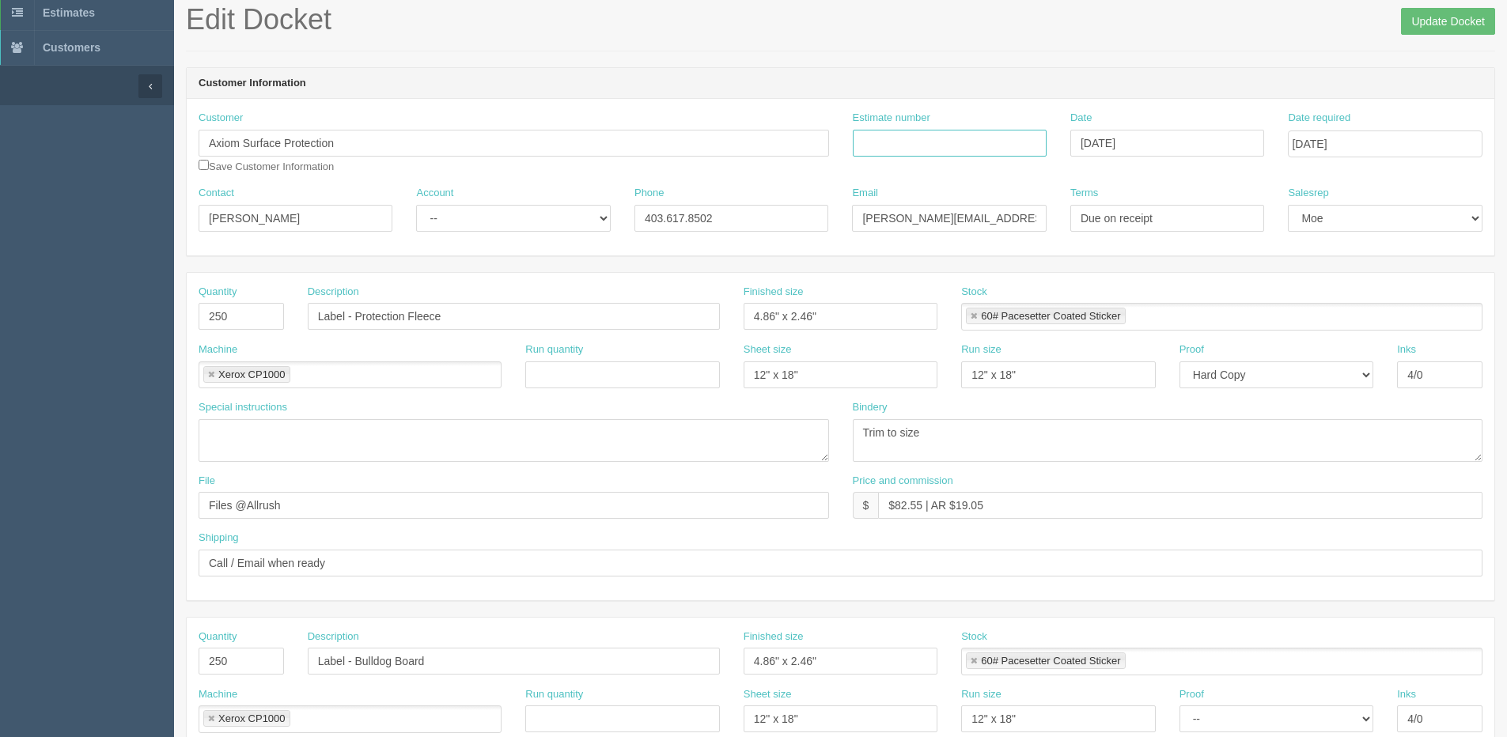
click at [953, 156] on input "Estimate number" at bounding box center [950, 143] width 194 height 27
type input "079300"
click at [946, 275] on div "Quantity 250 Description Label - Protection Fleece Finished size 4.86" x 2.46" …" at bounding box center [841, 437] width 1308 height 328
click at [519, 200] on div "Account -- Existing Client Allrush Client Rep Client" at bounding box center [513, 209] width 194 height 46
click at [501, 223] on select "-- Existing Client Allrush Client Rep Client" at bounding box center [513, 218] width 194 height 27
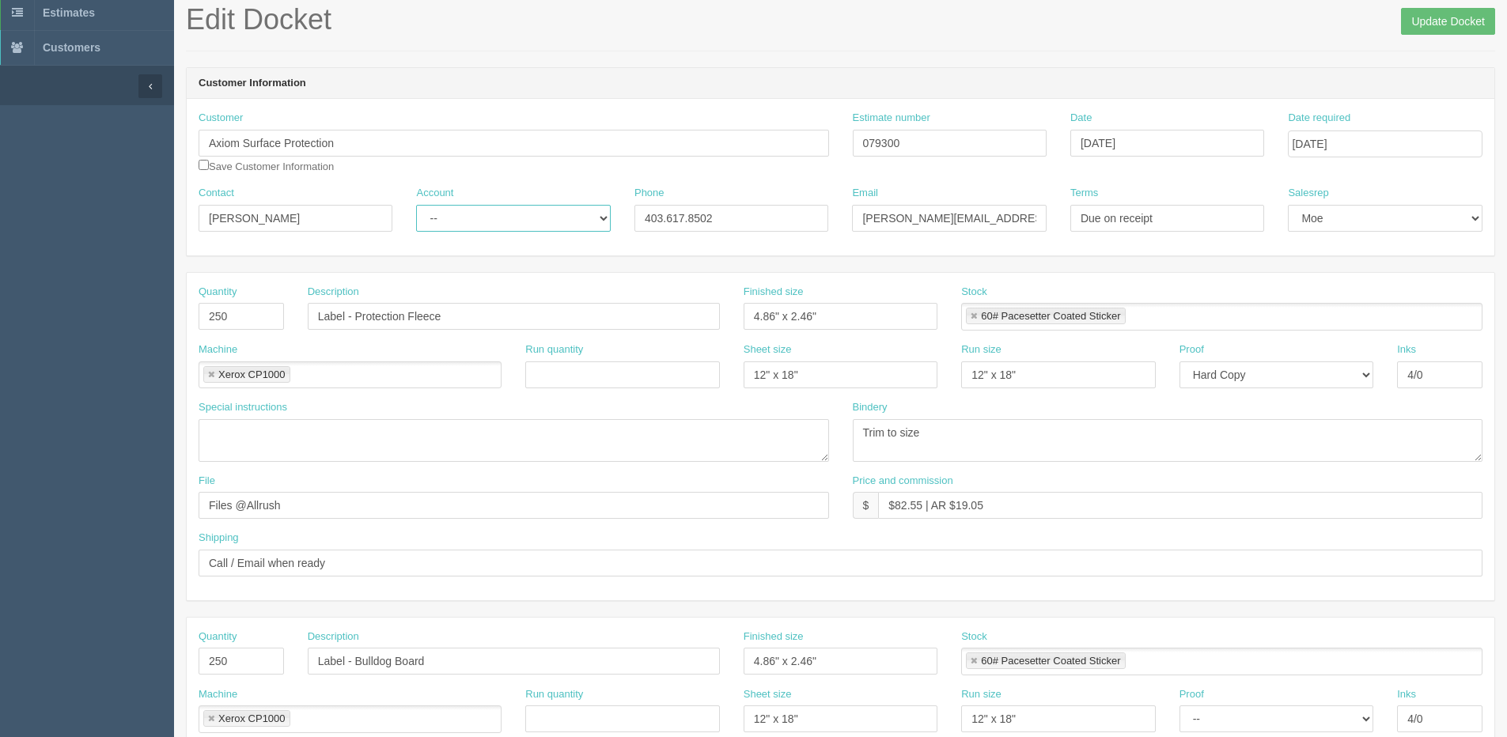
select select "Allrush Client"
click at [416, 205] on select "-- Existing Client Allrush Client Rep Client" at bounding box center [513, 218] width 194 height 27
drag, startPoint x: 823, startPoint y: 226, endPoint x: 799, endPoint y: 226, distance: 23.7
click at [809, 226] on div "Contact Jarvis Legg Account -- Existing Client Allrush Client Rep Client Phone …" at bounding box center [841, 215] width 1308 height 58
type input "PO"
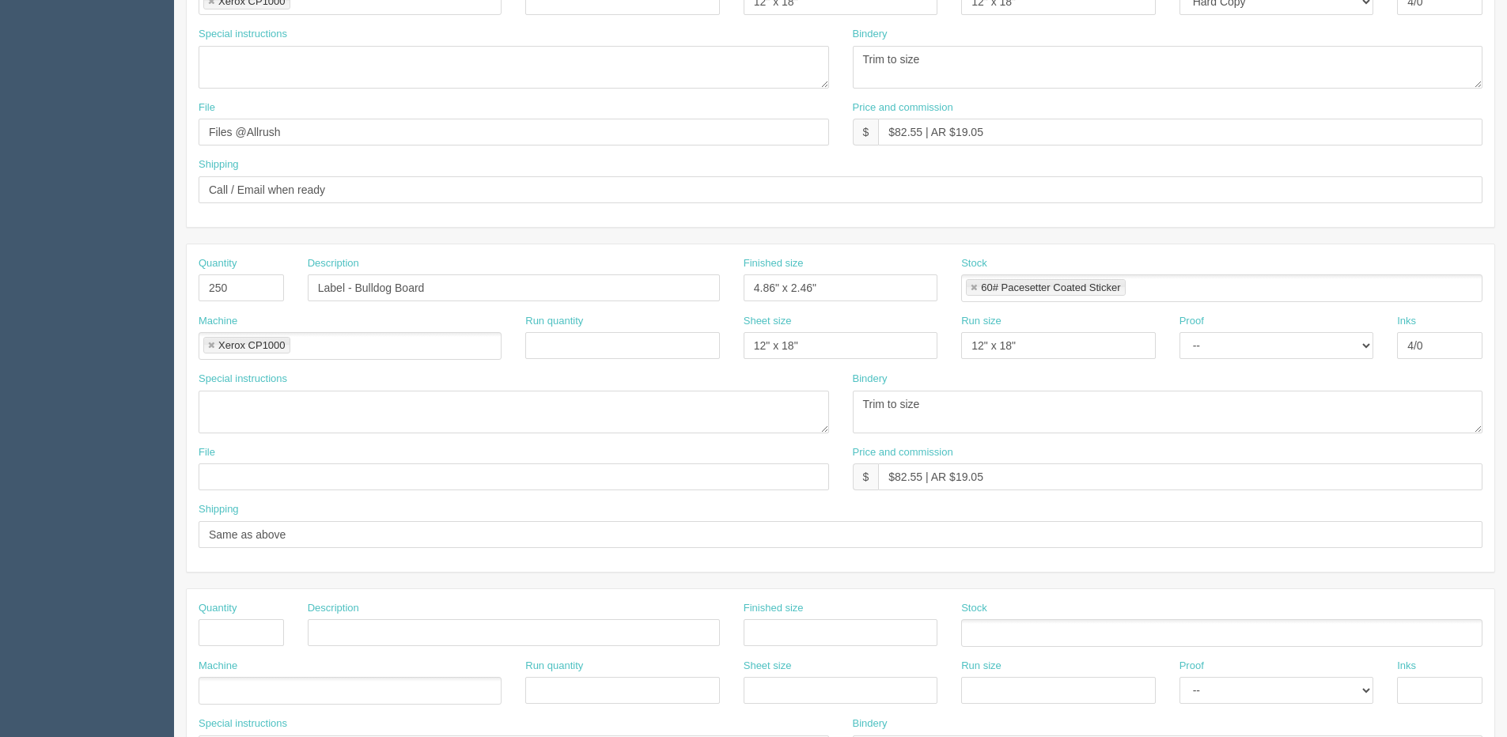
scroll to position [475, 0]
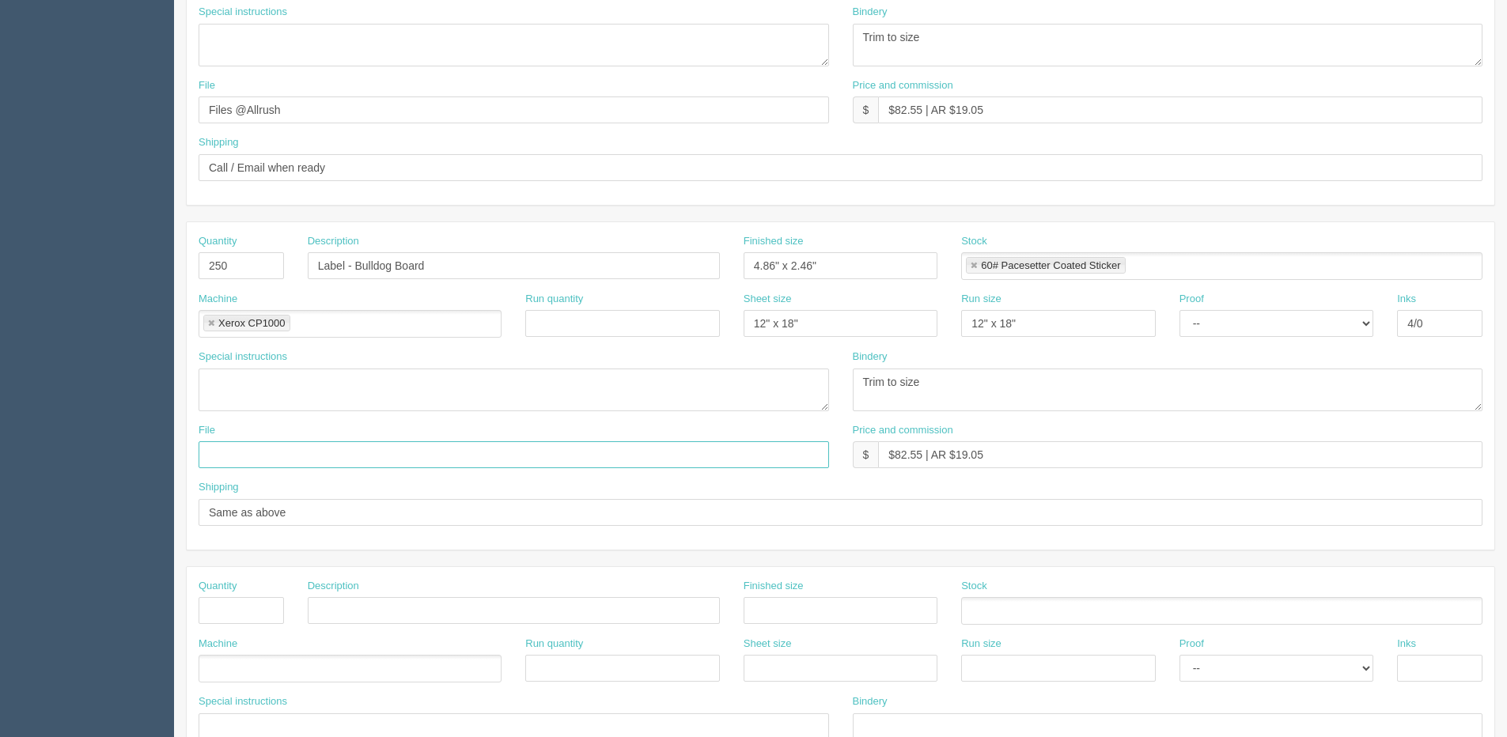
click at [311, 461] on input "text" at bounding box center [514, 455] width 631 height 27
type input "Files @ Allrush"
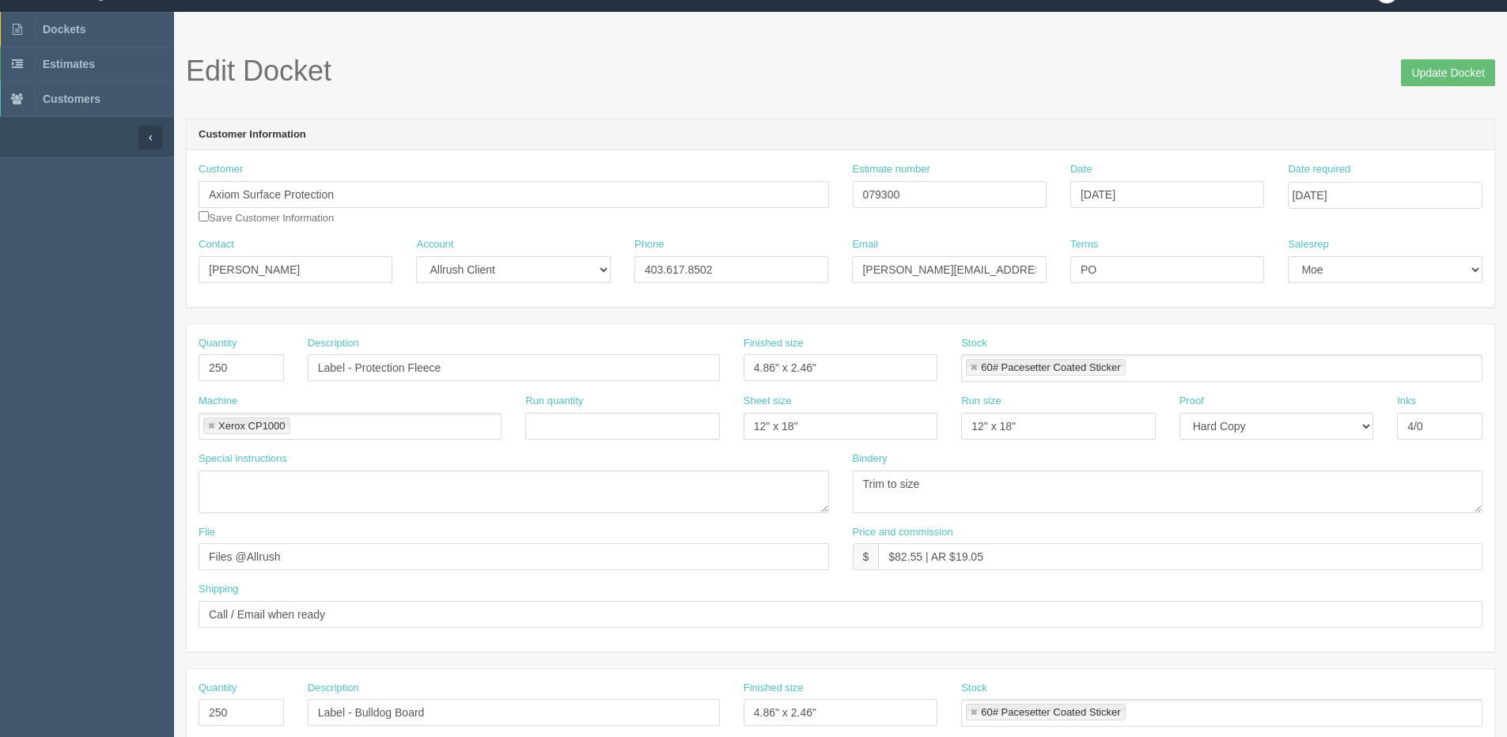
scroll to position [0, 0]
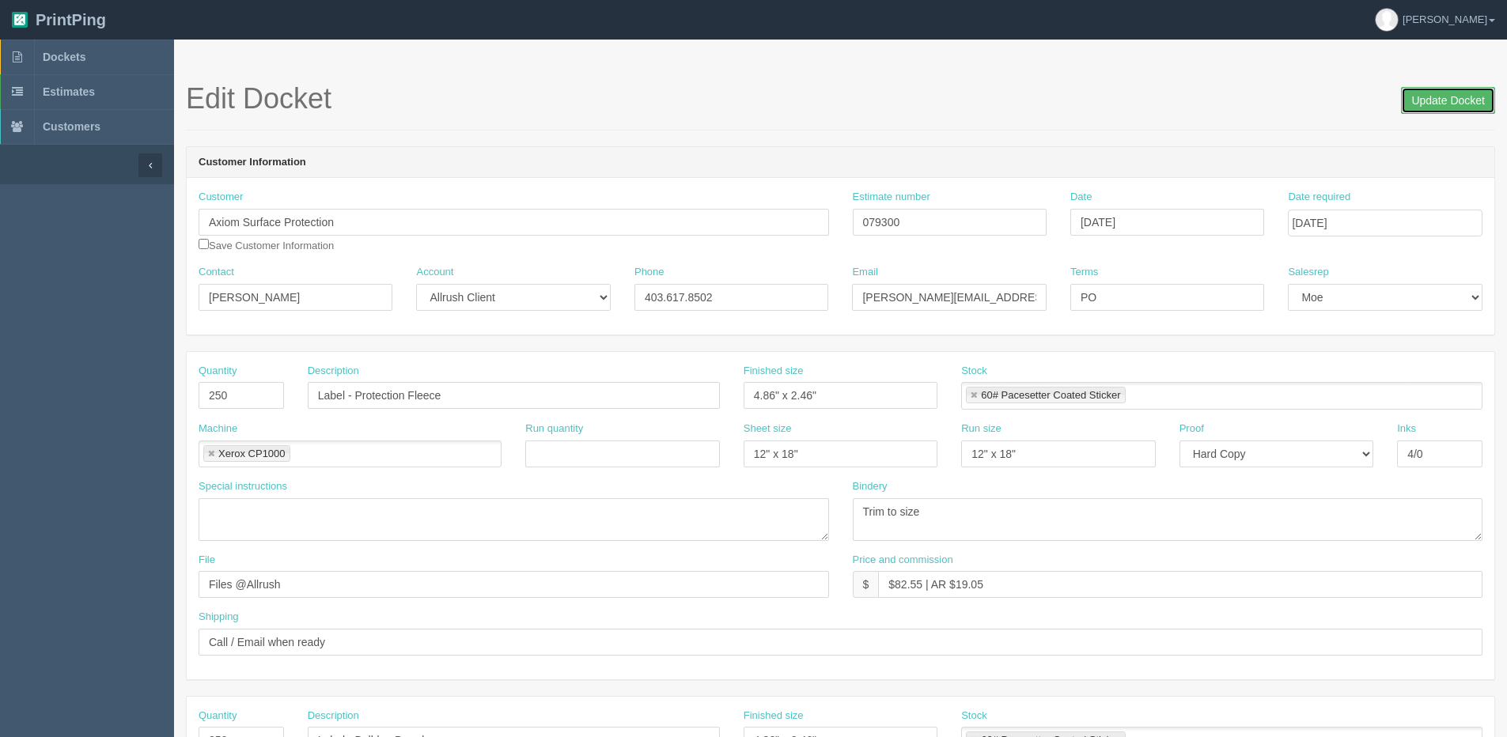
drag, startPoint x: 1433, startPoint y: 112, endPoint x: 1398, endPoint y: 112, distance: 34.8
click at [1428, 112] on input "Update Docket" at bounding box center [1448, 100] width 94 height 27
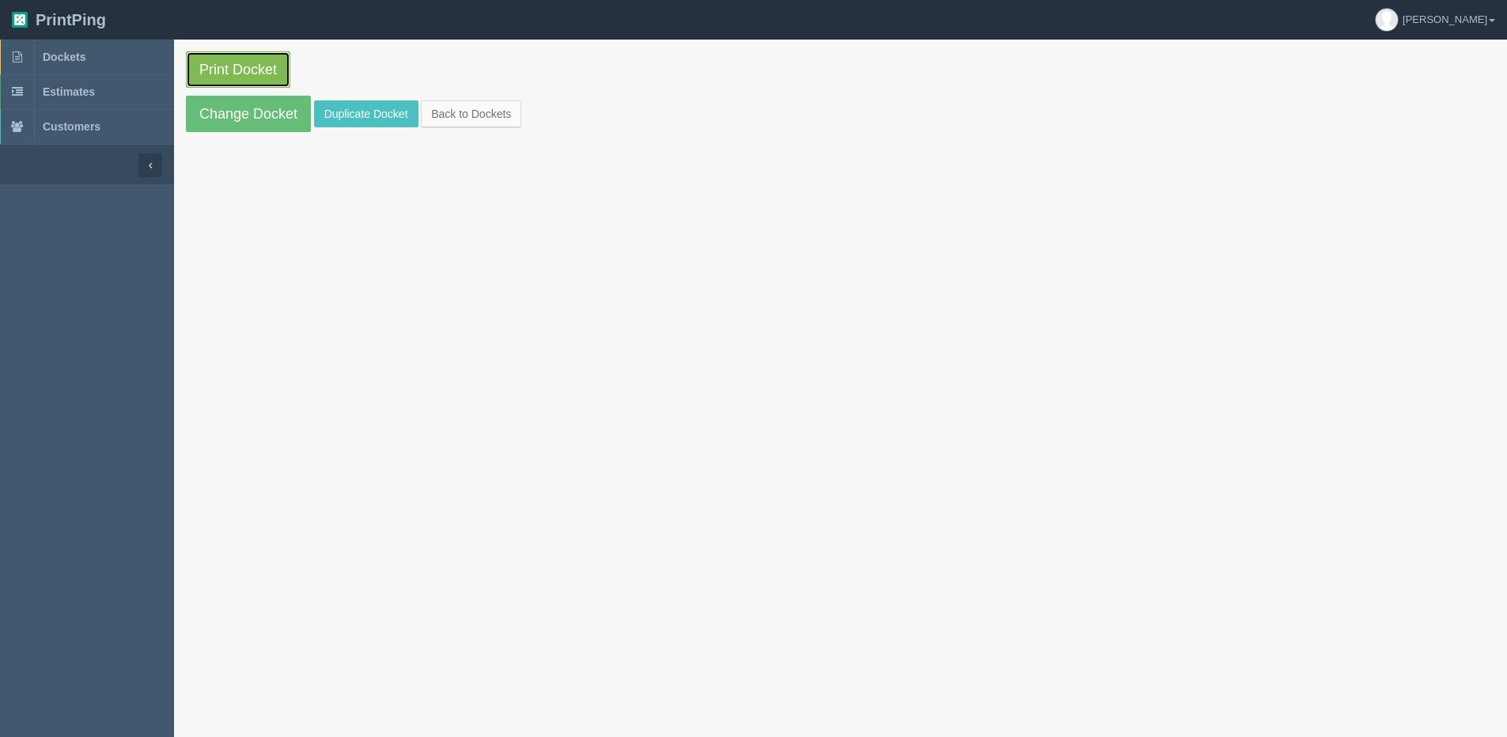
click at [242, 73] on link "Print Docket" at bounding box center [238, 69] width 104 height 36
click at [485, 114] on link "Back to Dockets" at bounding box center [471, 113] width 100 height 27
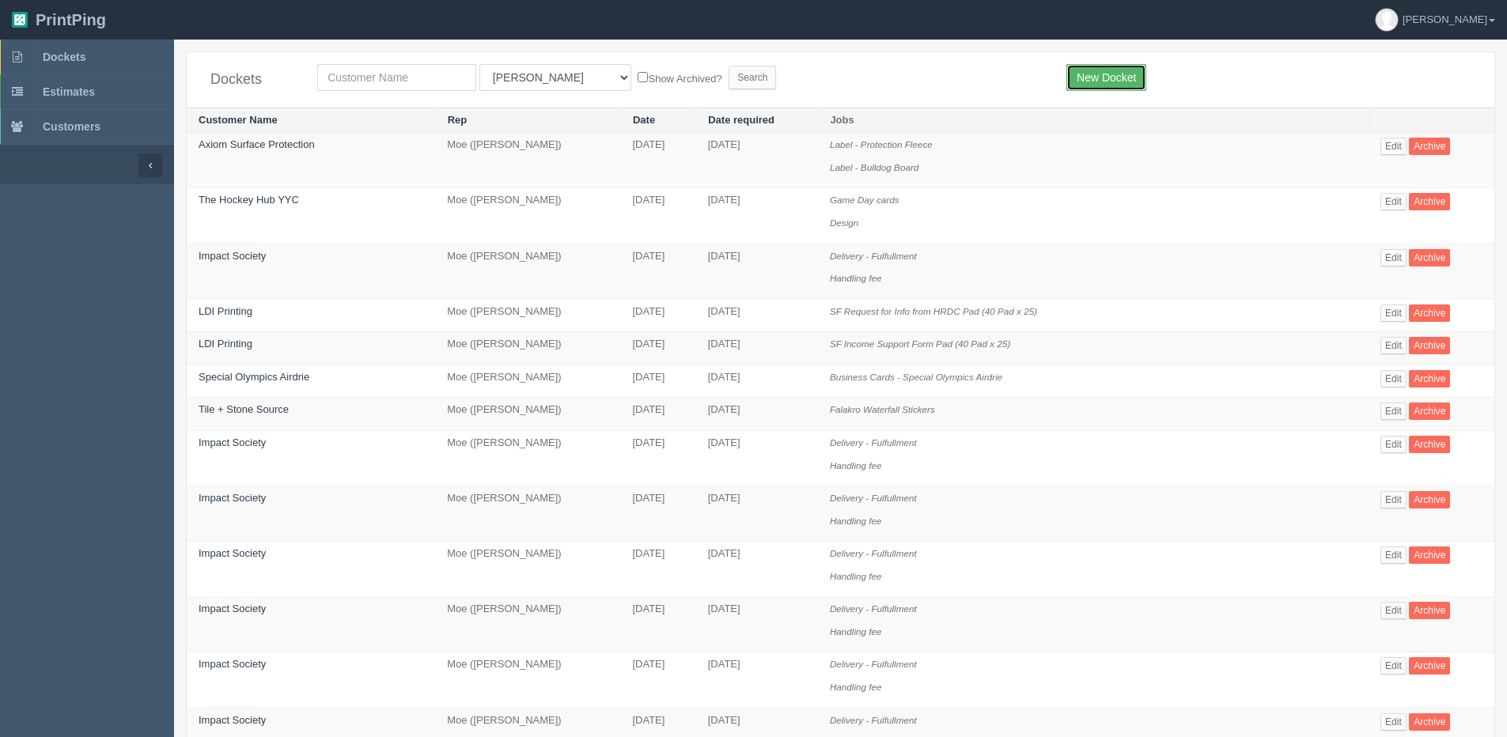
click at [1083, 67] on link "New Docket" at bounding box center [1107, 77] width 80 height 27
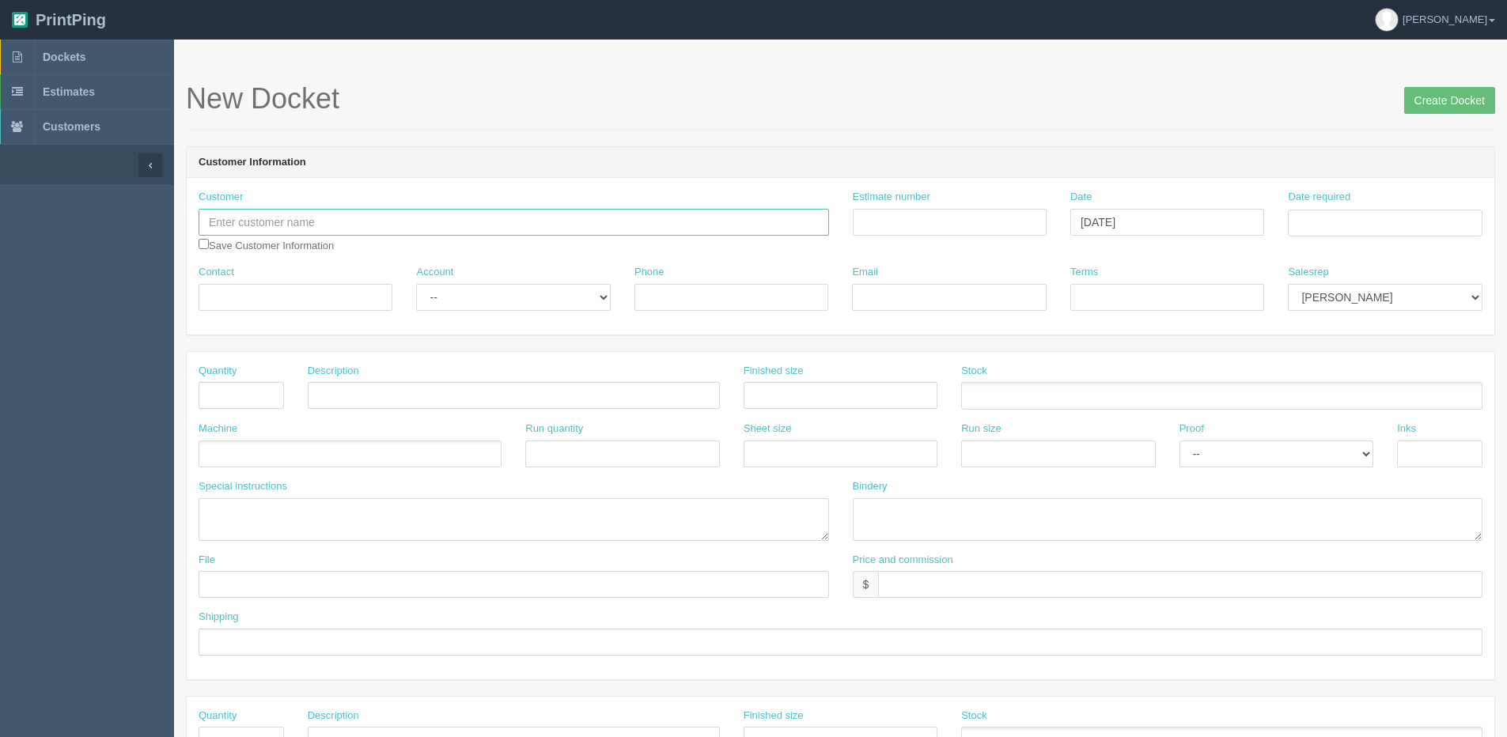
click at [261, 221] on input "text" at bounding box center [514, 222] width 631 height 27
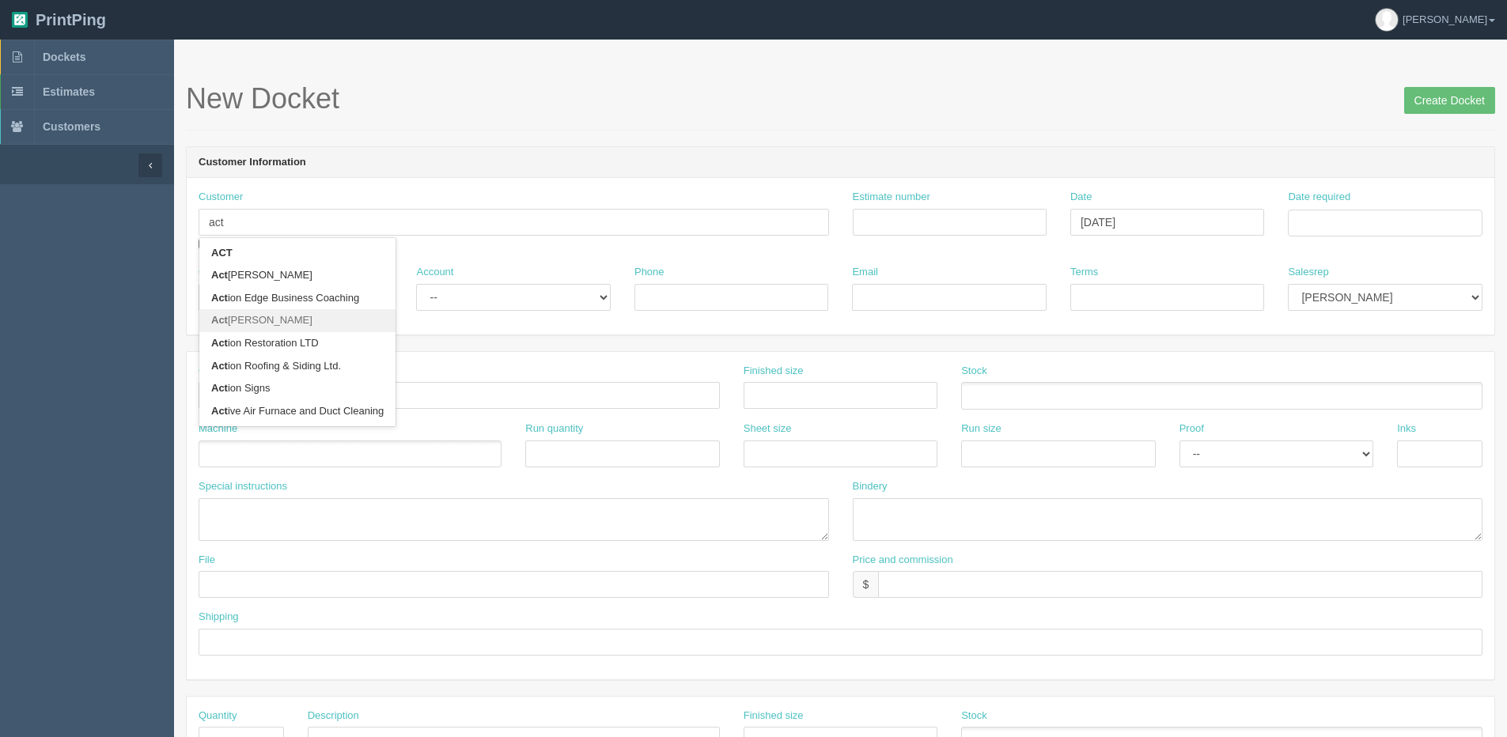
click at [268, 328] on link "Act ion Furnace" at bounding box center [297, 320] width 196 height 23
type input "Action Furnace"
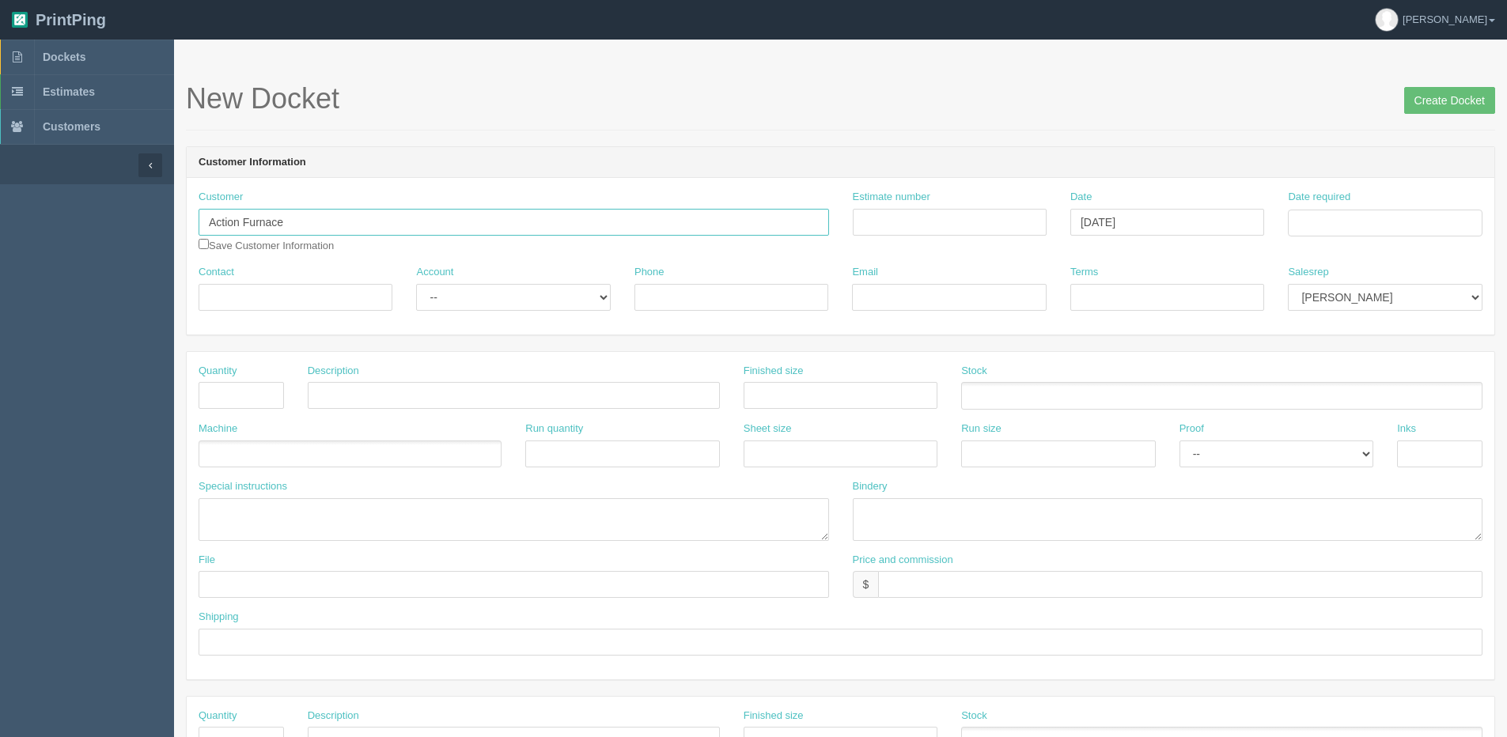
type input "[PERSON_NAME]"
type input "403.288.4004"
type input "mOsman@actionfurnace.ca"
type input "Due on receipt"
click at [523, 279] on div "Account -- Existing Client Allrush Client Rep Client" at bounding box center [513, 288] width 194 height 46
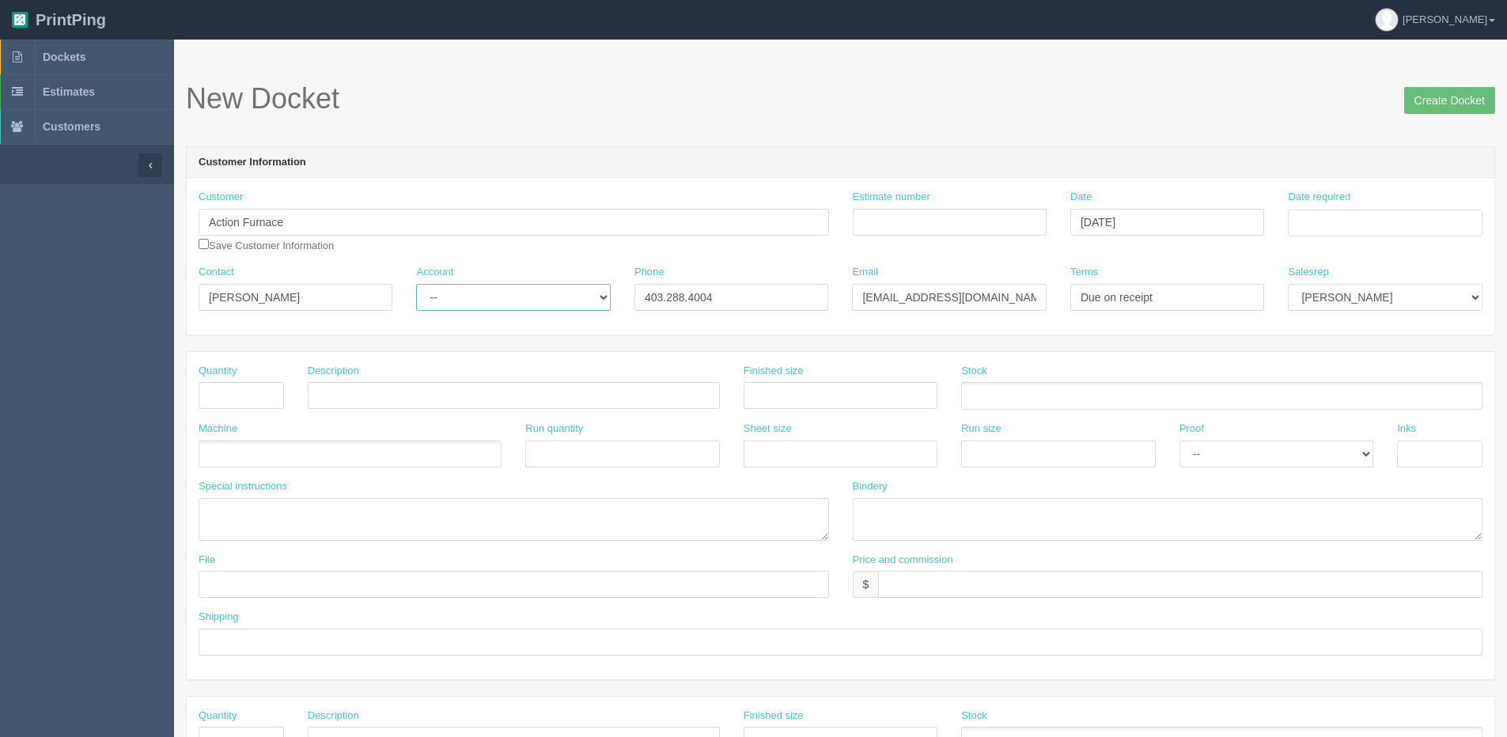
drag, startPoint x: 492, startPoint y: 287, endPoint x: 496, endPoint y: 311, distance: 24.1
click at [492, 289] on select "-- Existing Client Allrush Client Rep Client" at bounding box center [513, 297] width 194 height 27
select select "Allrush Client"
click at [416, 284] on select "-- Existing Client Allrush Client Rep Client" at bounding box center [513, 297] width 194 height 27
drag, startPoint x: 59, startPoint y: 309, endPoint x: -131, endPoint y: 319, distance: 190.2
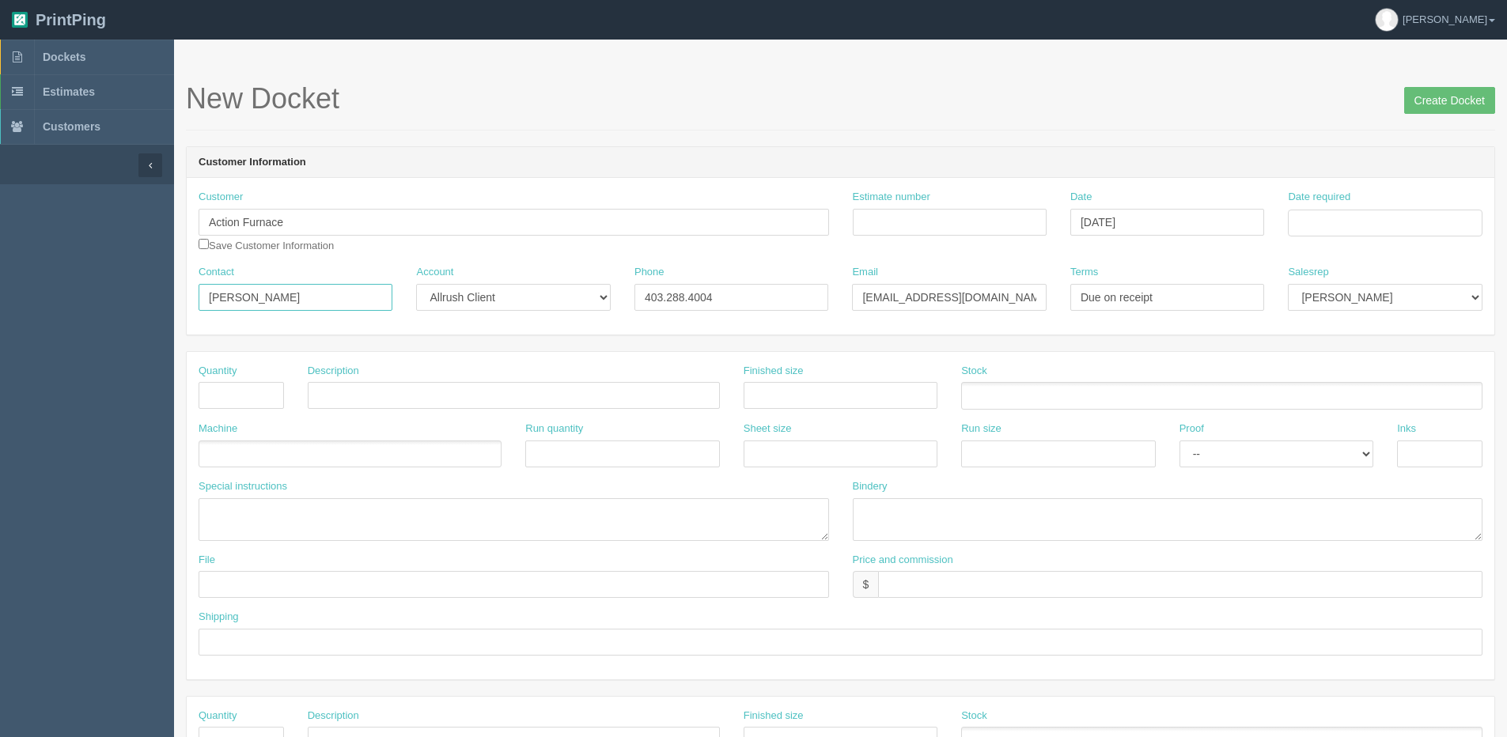
click at [0, 319] on html "PrintPing Dan Edit account ( dan@allrush.ca ) Logout Dockets Estimates Customers" at bounding box center [753, 718] width 1507 height 1437
paste input "Scott Bennie"
type input "Scott Bennie"
drag, startPoint x: 1007, startPoint y: 303, endPoint x: 841, endPoint y: 283, distance: 166.6
click at [338, 298] on div "Contact Scott Bennie Account -- Existing Client Allrush Client Rep Client Phone…" at bounding box center [841, 294] width 1308 height 58
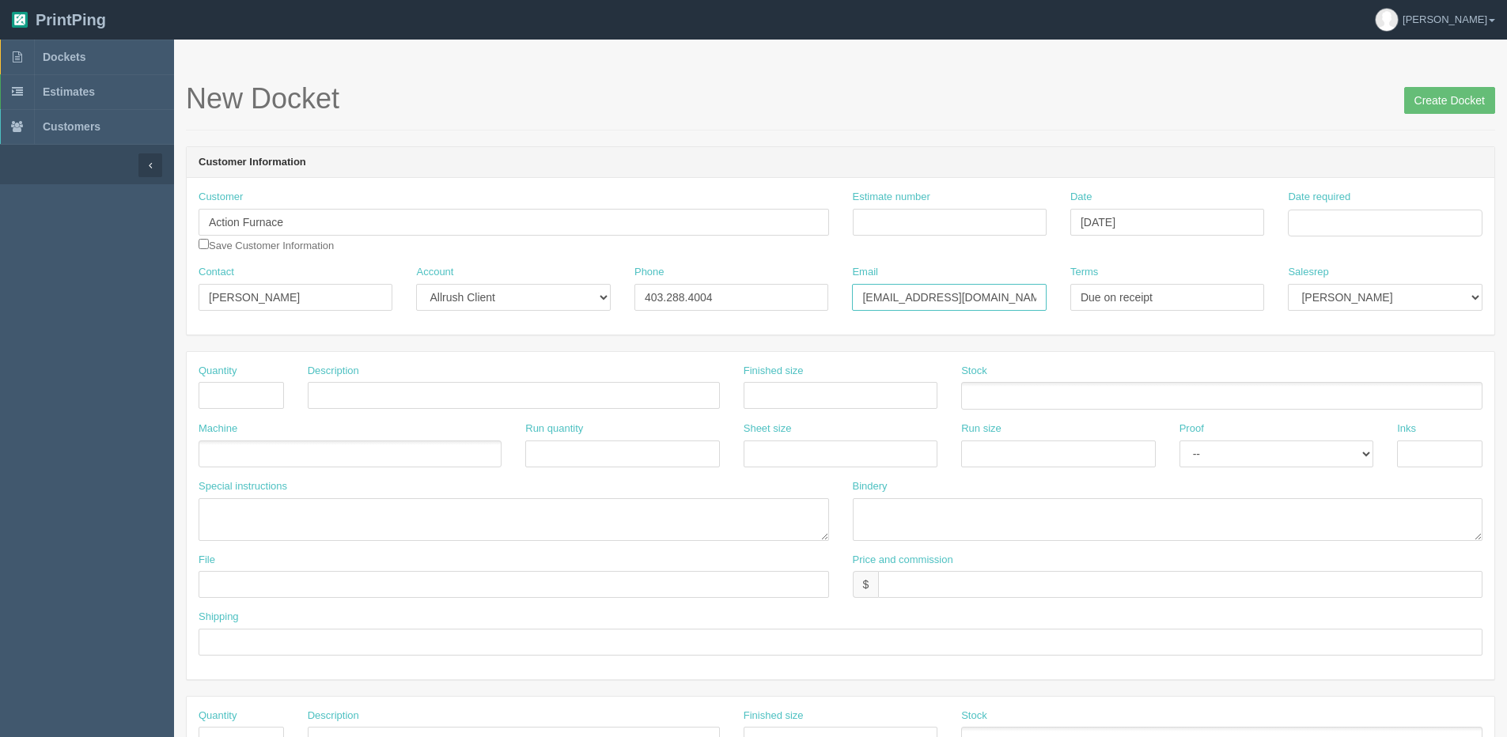
paste input "scottb"
type input "scottb@actionfurnace.ca"
drag, startPoint x: 1408, startPoint y: 286, endPoint x: 1420, endPoint y: 312, distance: 28.3
click at [1407, 288] on select "Mark Mikayla Aly Arif Stacy Rebecca Matthew Viki Phil Greg Jim Sam Brandon Zach…" at bounding box center [1385, 297] width 194 height 27
select select "1"
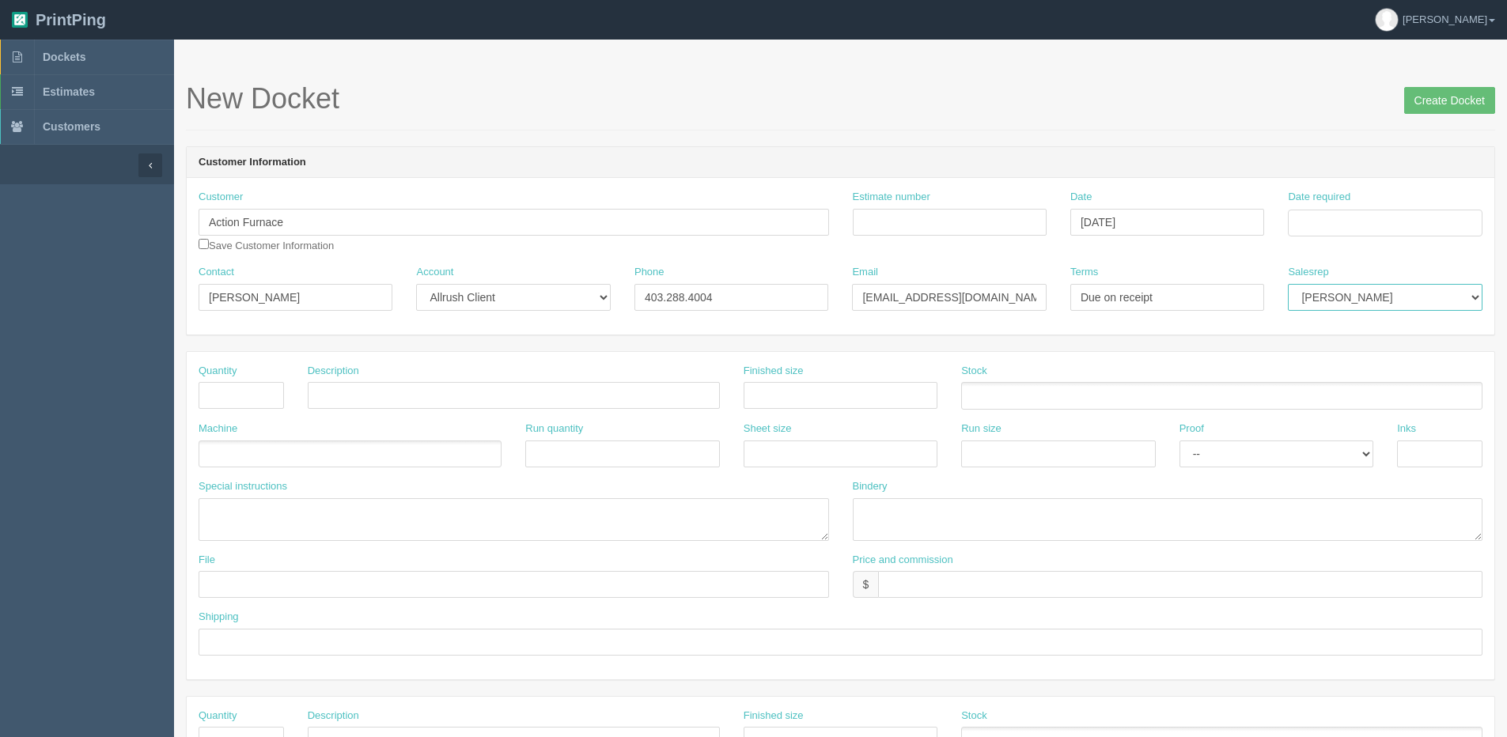
click at [1288, 284] on select "Mark Mikayla Aly Arif Stacy Rebecca Matthew Viki Phil Greg Jim Sam Brandon Zach…" at bounding box center [1385, 297] width 194 height 27
click at [1360, 225] on input "Date required" at bounding box center [1385, 223] width 194 height 27
click at [1442, 507] on textarea at bounding box center [1168, 520] width 631 height 43
click at [1373, 206] on div "Date required" at bounding box center [1385, 213] width 194 height 47
click at [1363, 232] on input "Date required" at bounding box center [1385, 223] width 194 height 27
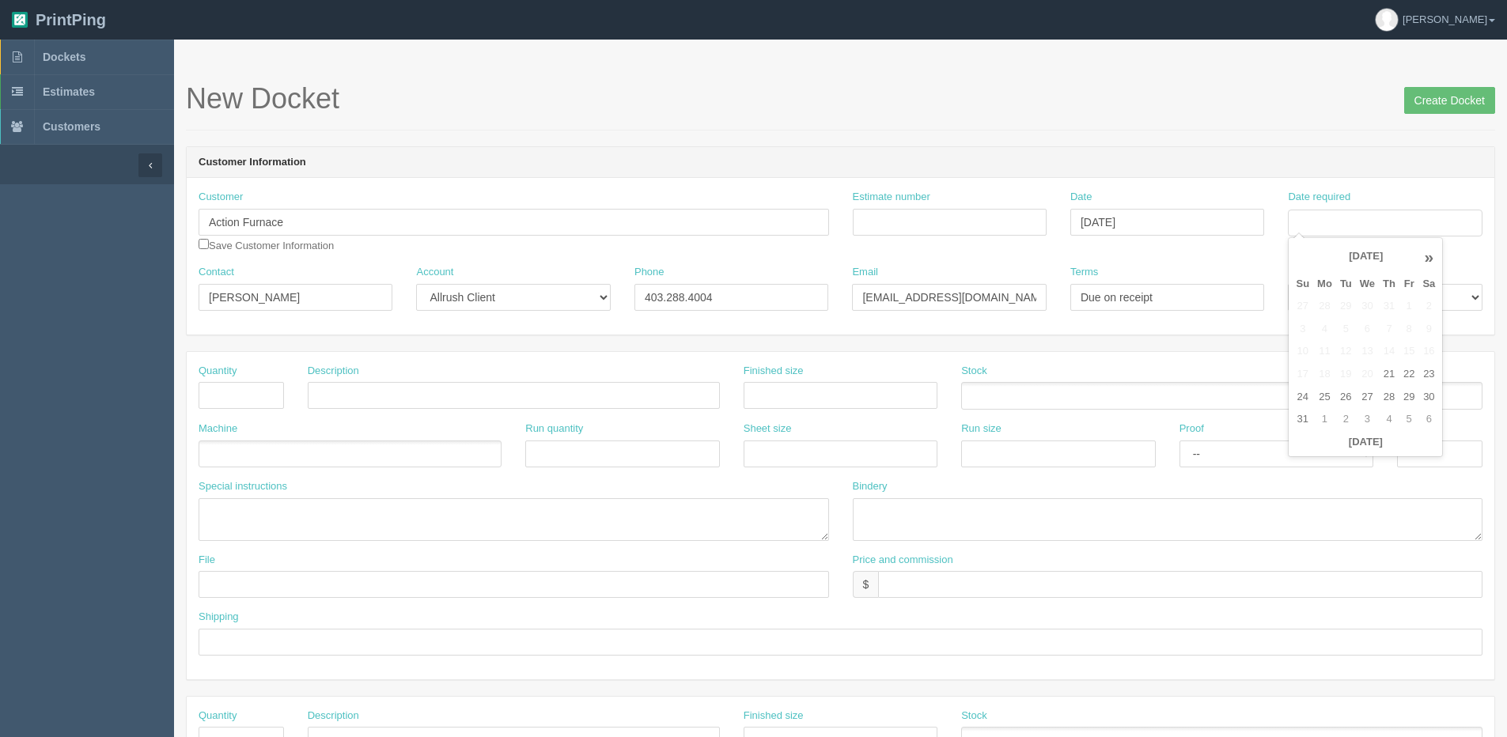
click at [1380, 450] on th "Today" at bounding box center [1365, 442] width 147 height 23
click at [1401, 423] on td "5" at bounding box center [1409, 419] width 19 height 23
type input "September 5, 2025"
click at [247, 398] on input "text" at bounding box center [241, 395] width 85 height 27
type input "250"
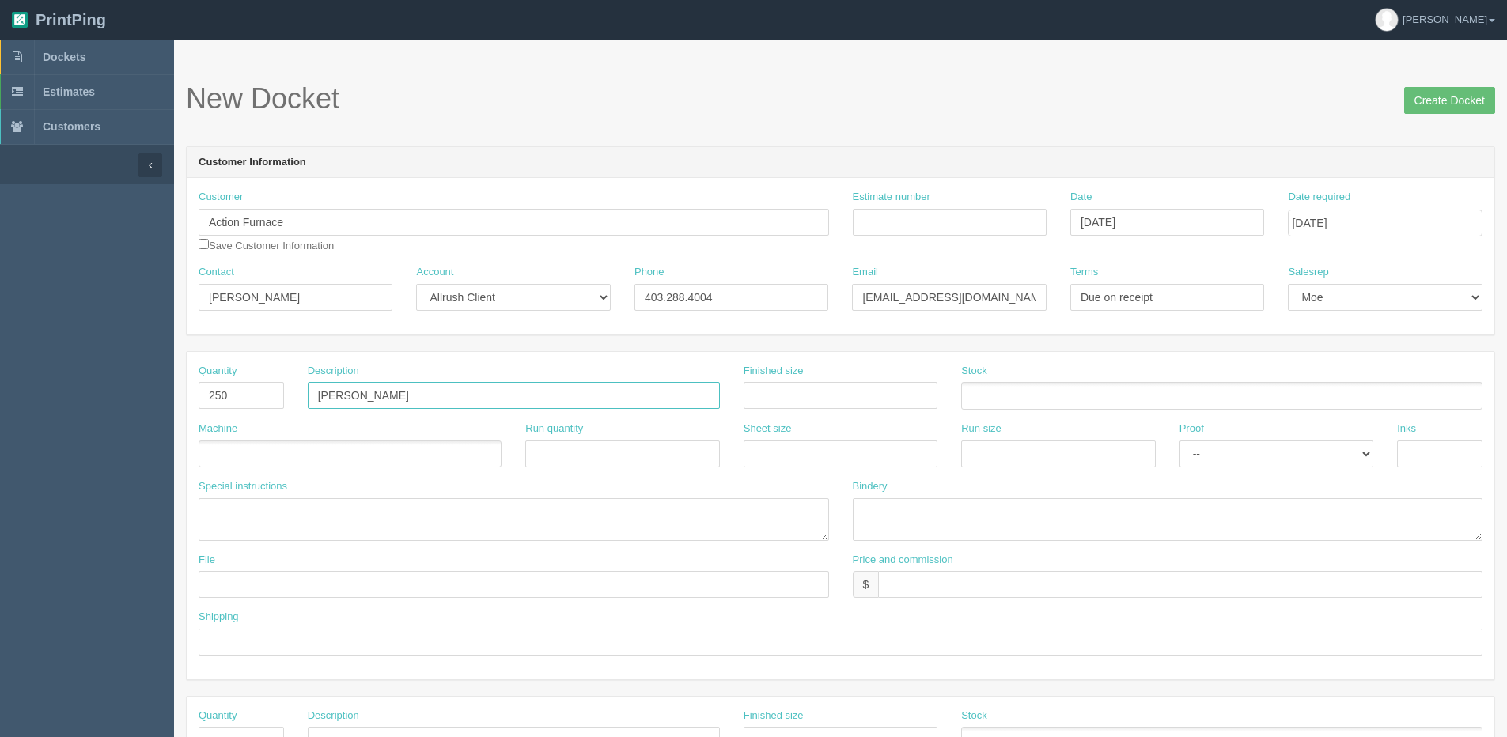
type input "Mateo Pen"
click at [254, 450] on ul at bounding box center [350, 455] width 303 height 28
type input "Debco"
drag, startPoint x: 349, startPoint y: 404, endPoint x: 374, endPoint y: 403, distance: 25.3
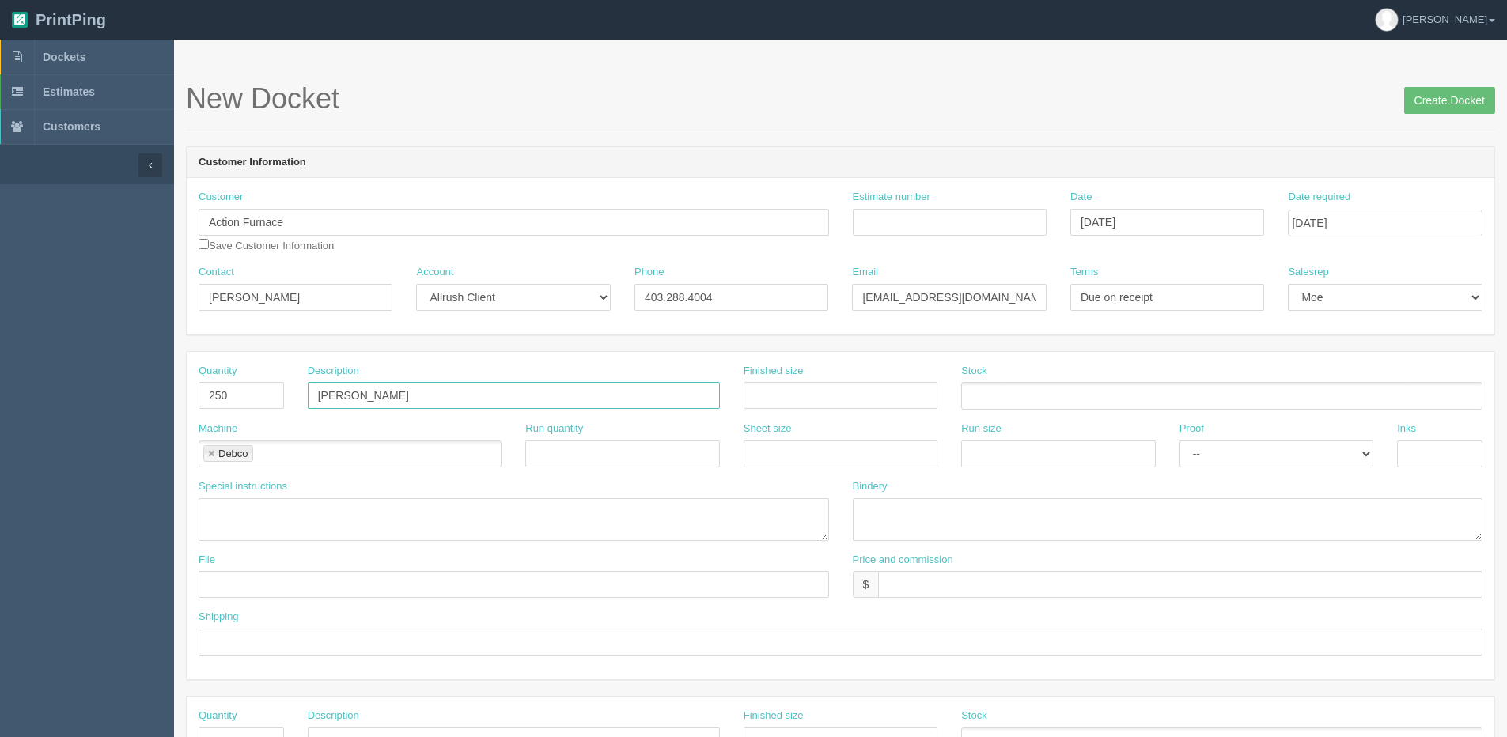
click at [354, 403] on input "Mateo Pen" at bounding box center [514, 395] width 412 height 27
type input "[PERSON_NAME] Pen"
click at [280, 503] on textarea at bounding box center [514, 520] width 631 height 43
click at [229, 509] on textarea "PO" Debco" at bounding box center [514, 520] width 631 height 43
drag, startPoint x: 377, startPoint y: 393, endPoint x: 39, endPoint y: 408, distance: 339.0
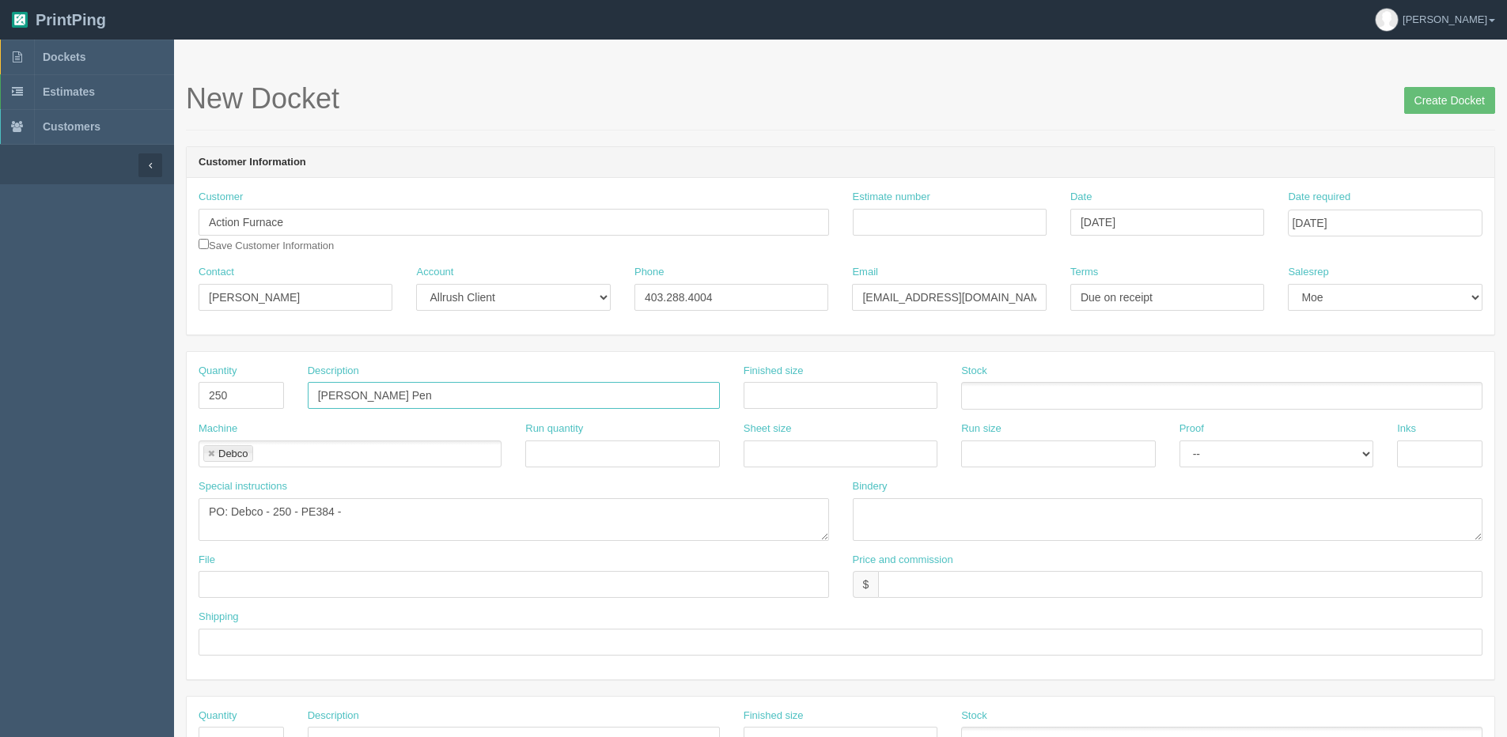
click at [45, 406] on section "Dockets Estimates Customers" at bounding box center [753, 738] width 1507 height 1397
click at [347, 509] on textarea "PO: Debco - 250 - PE384 -" at bounding box center [514, 520] width 631 height 43
paste textarea "[PERSON_NAME] Pen"
click at [635, 516] on textarea "PO: Debco - 250 - PE384 Mateo Stylus Pen with 1 Color Imprint" at bounding box center [514, 520] width 631 height 43
click at [787, 517] on textarea "PO: Debco - 250 - PE384 Mateo Stylus Pen with 1 Color Imprint - $0.79 each = $1…" at bounding box center [514, 520] width 631 height 43
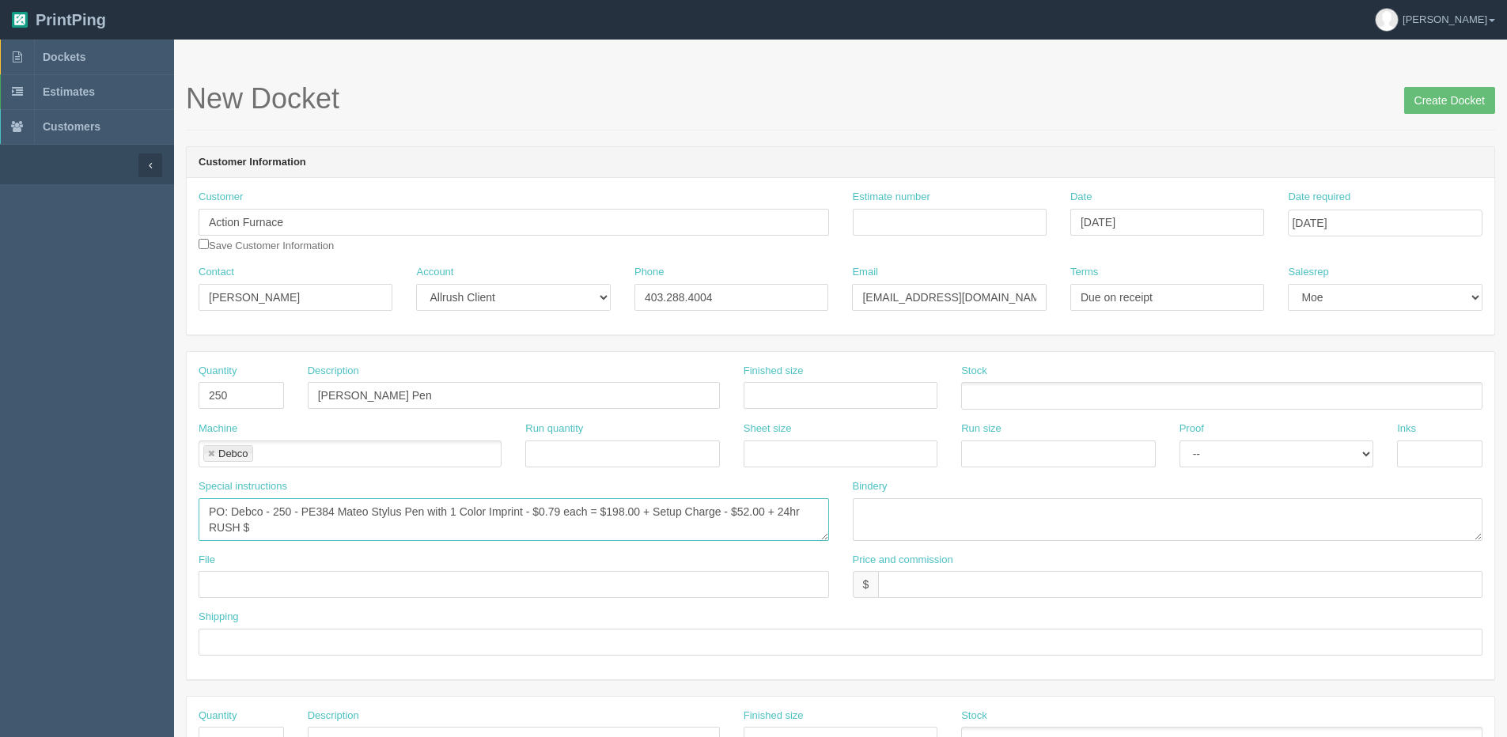
click at [286, 523] on textarea "PO: Debco - 250 - PE384 Mateo Stylus Pen with 1 Color Imprint - $0.79 each = $1…" at bounding box center [514, 520] width 631 height 43
drag, startPoint x: 317, startPoint y: 534, endPoint x: 381, endPoint y: 526, distance: 64.6
click at [381, 526] on textarea "PO: Debco - 250 - PE384 Mateo Stylus Pen with 1 Color Imprint - $0.79 each = $1…" at bounding box center [514, 520] width 631 height 43
type textarea "PO: Debco - 250 - PE384 Mateo Stylus Pen with 1 Color Imprint - $0.79 each = $1…"
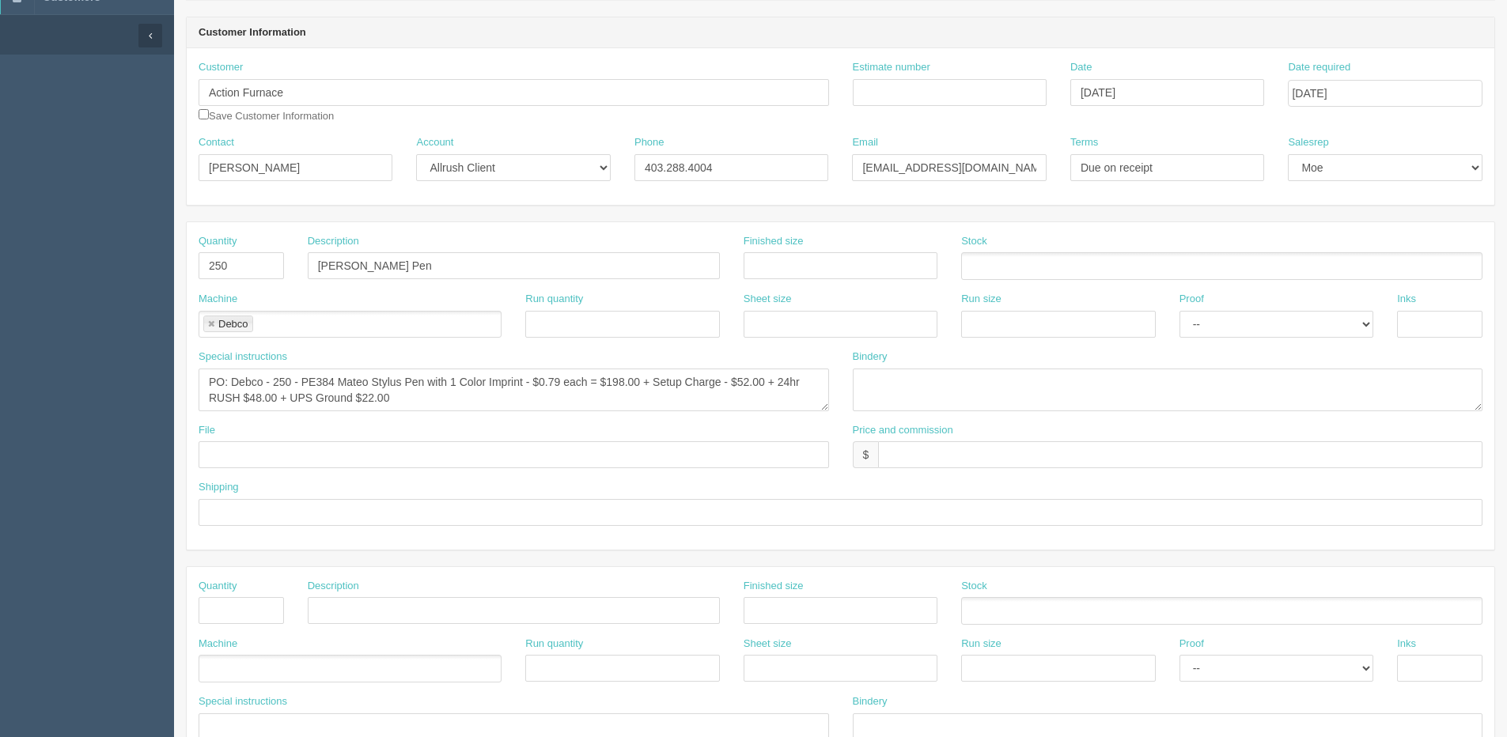
scroll to position [158, 0]
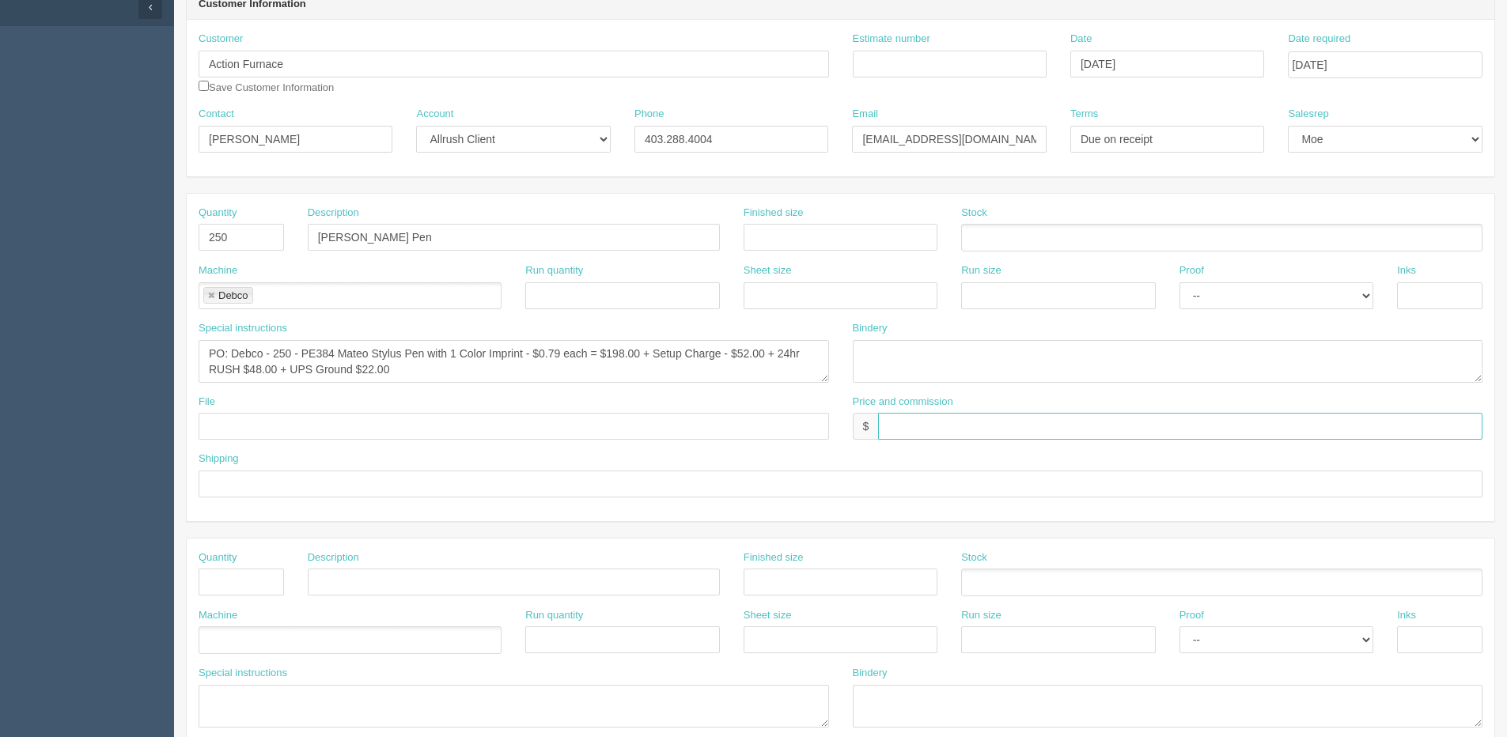
click at [927, 429] on input "text" at bounding box center [1180, 426] width 605 height 27
click at [998, 426] on input "$497.50" at bounding box center [1180, 426] width 605 height 27
click at [984, 435] on input "$497.50 | AR $" at bounding box center [1180, 426] width 605 height 27
type input "$497.50 | AR $128.00"
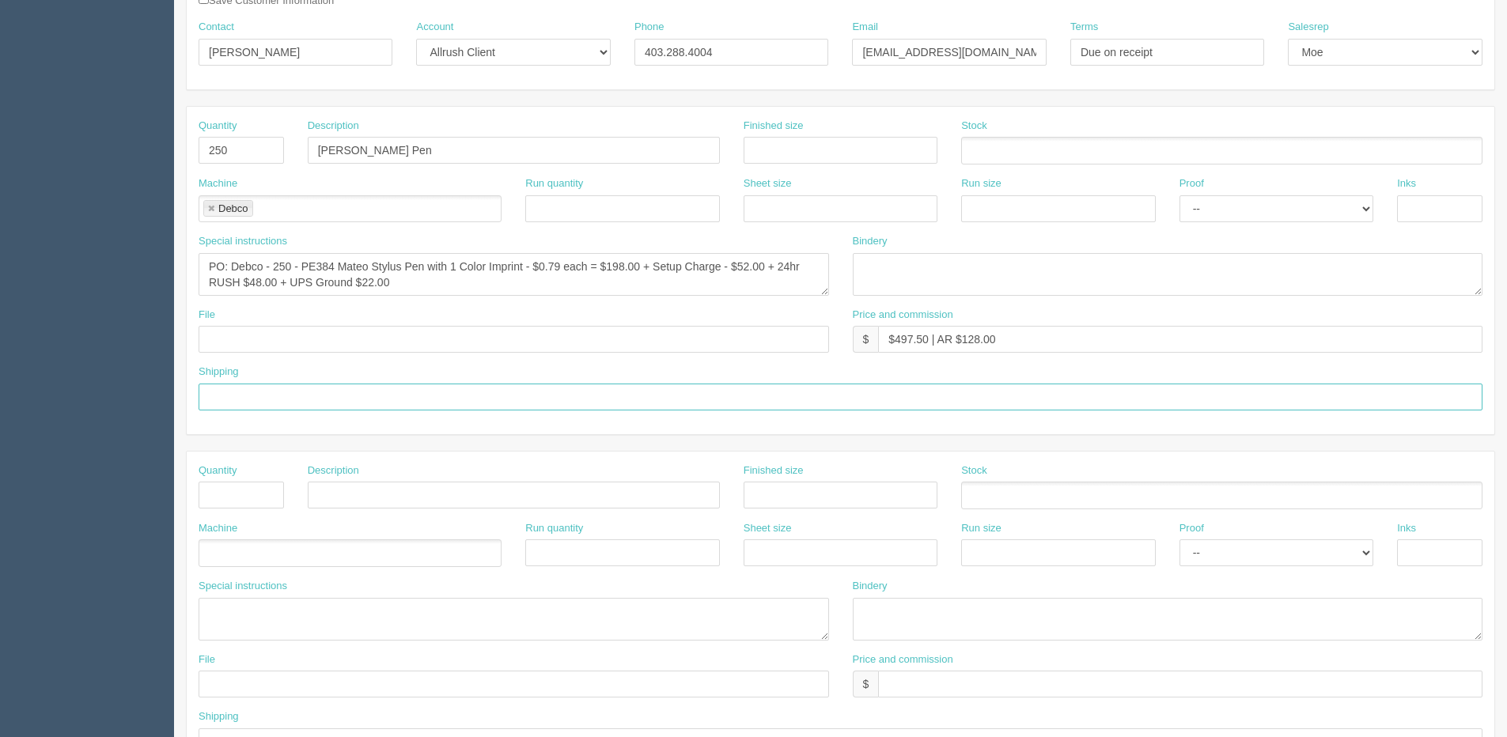
scroll to position [396, 0]
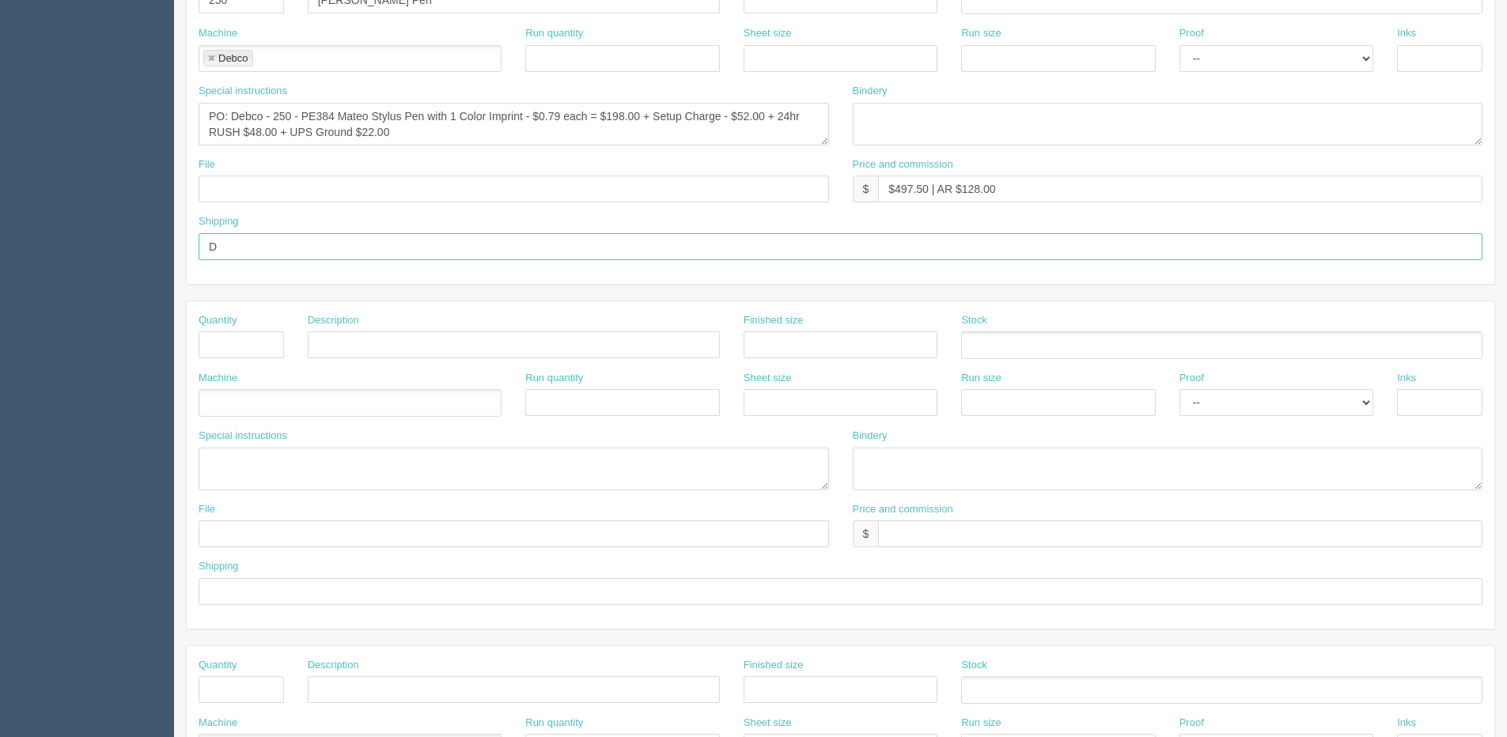
type input "Deliver when ready"
click at [226, 196] on input "text" at bounding box center [514, 189] width 631 height 27
type input "email to Debco"
click at [244, 339] on input "text" at bounding box center [241, 345] width 85 height 27
type input "1"
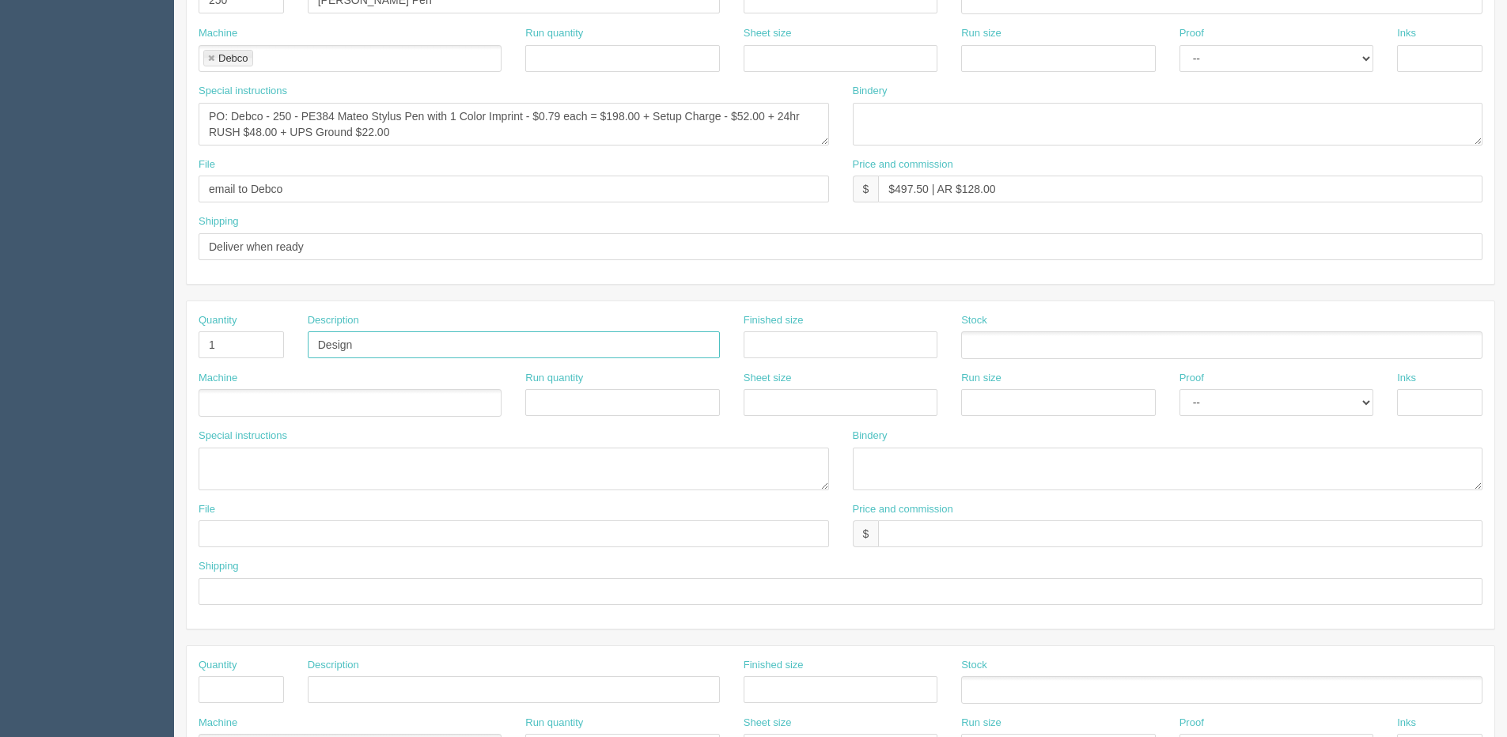
type input "Design"
click at [246, 392] on ul at bounding box center [350, 403] width 303 height 28
type input "Design"
drag, startPoint x: 958, startPoint y: 503, endPoint x: 964, endPoint y: 556, distance: 53.3
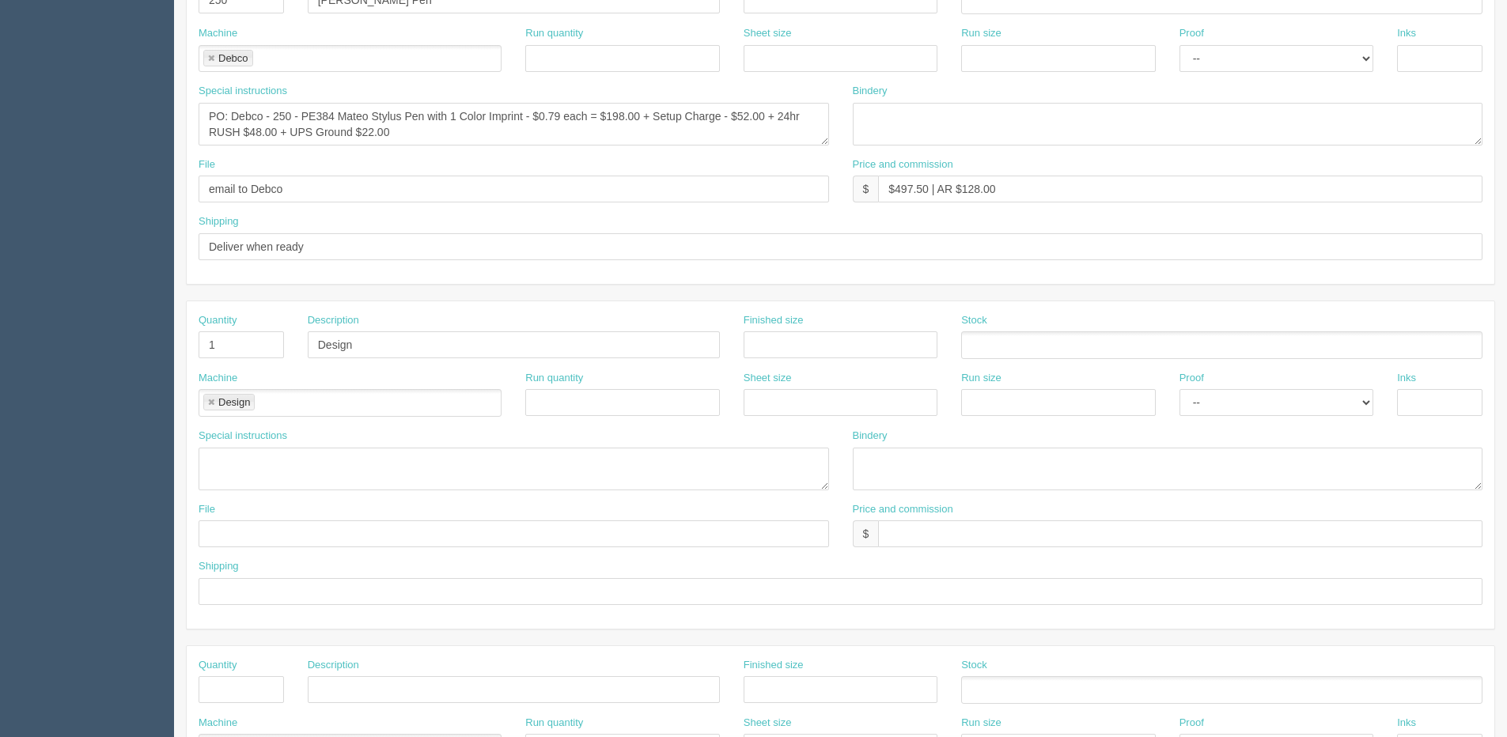
click at [958, 506] on div "Price and commission $" at bounding box center [1168, 525] width 631 height 46
click at [964, 557] on div "Price and commission $" at bounding box center [1168, 531] width 654 height 58
click at [958, 540] on input "text" at bounding box center [1180, 534] width 605 height 27
type input "N/C"
click at [1231, 406] on select "-- Email Hard Copy" at bounding box center [1277, 402] width 194 height 27
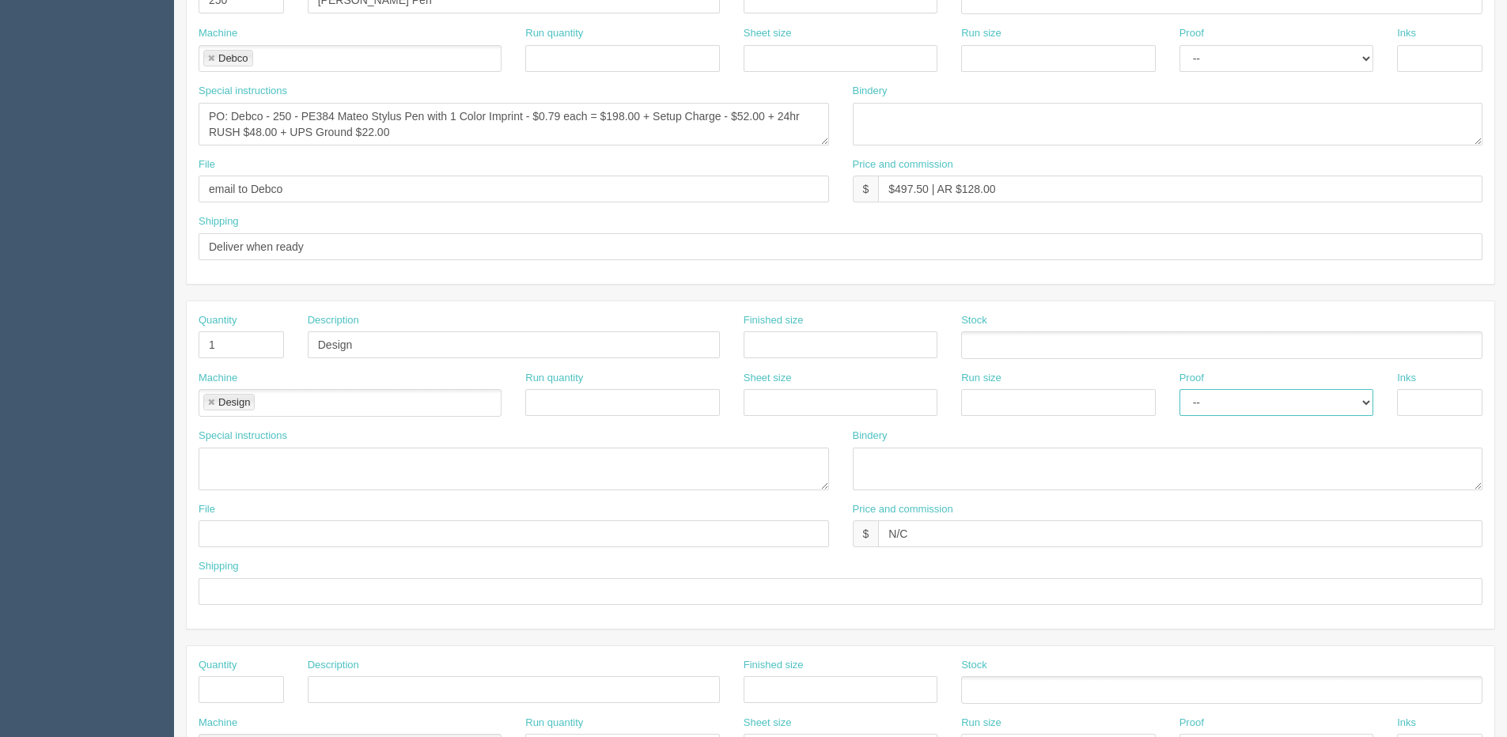
select select "Email"
click at [1180, 389] on select "-- Email Hard Copy" at bounding box center [1277, 402] width 194 height 27
click at [806, 338] on input "text" at bounding box center [841, 345] width 194 height 27
type input "1.375" x 0.25""
click at [304, 536] on input "text" at bounding box center [514, 534] width 631 height 27
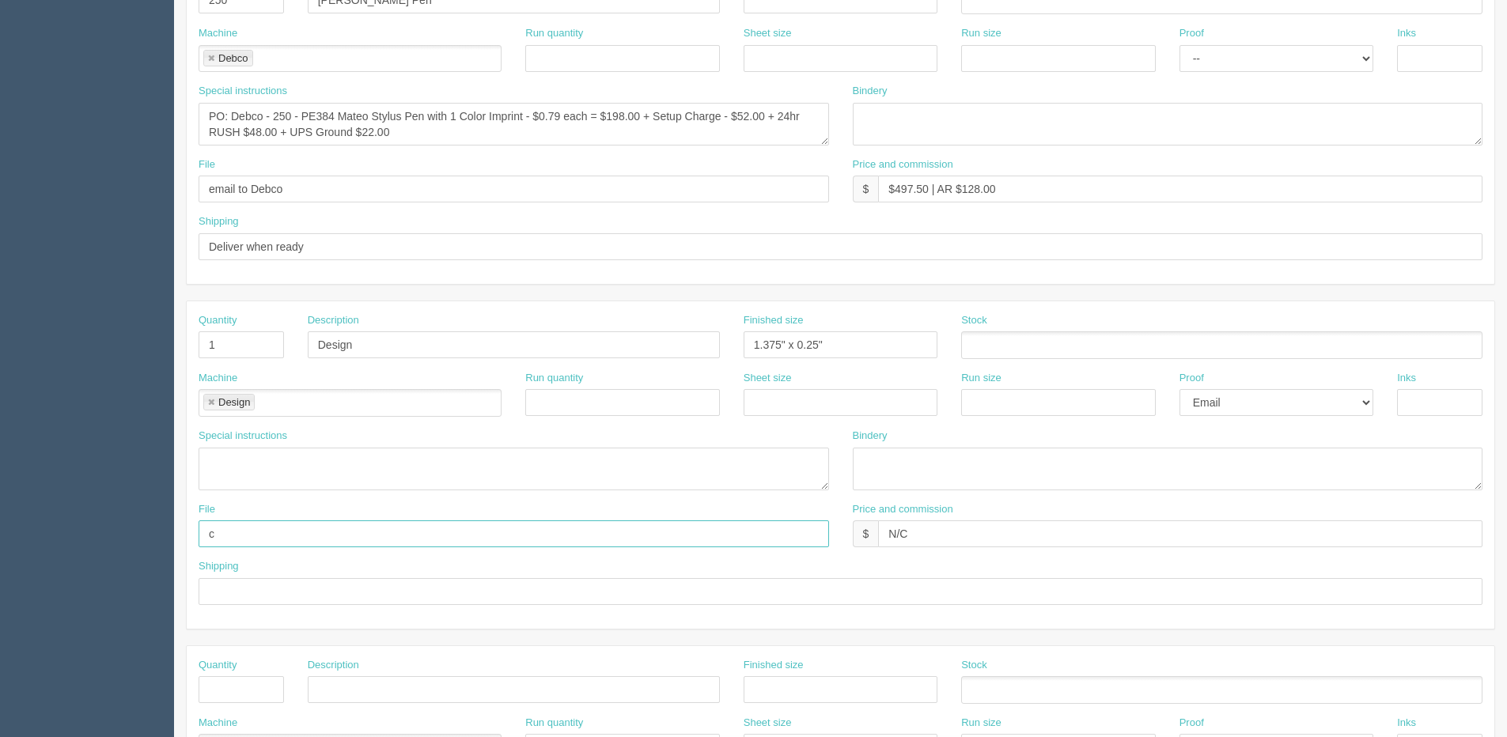
type input "Client Files > August 2025"
click at [247, 464] on textarea at bounding box center [514, 469] width 631 height 43
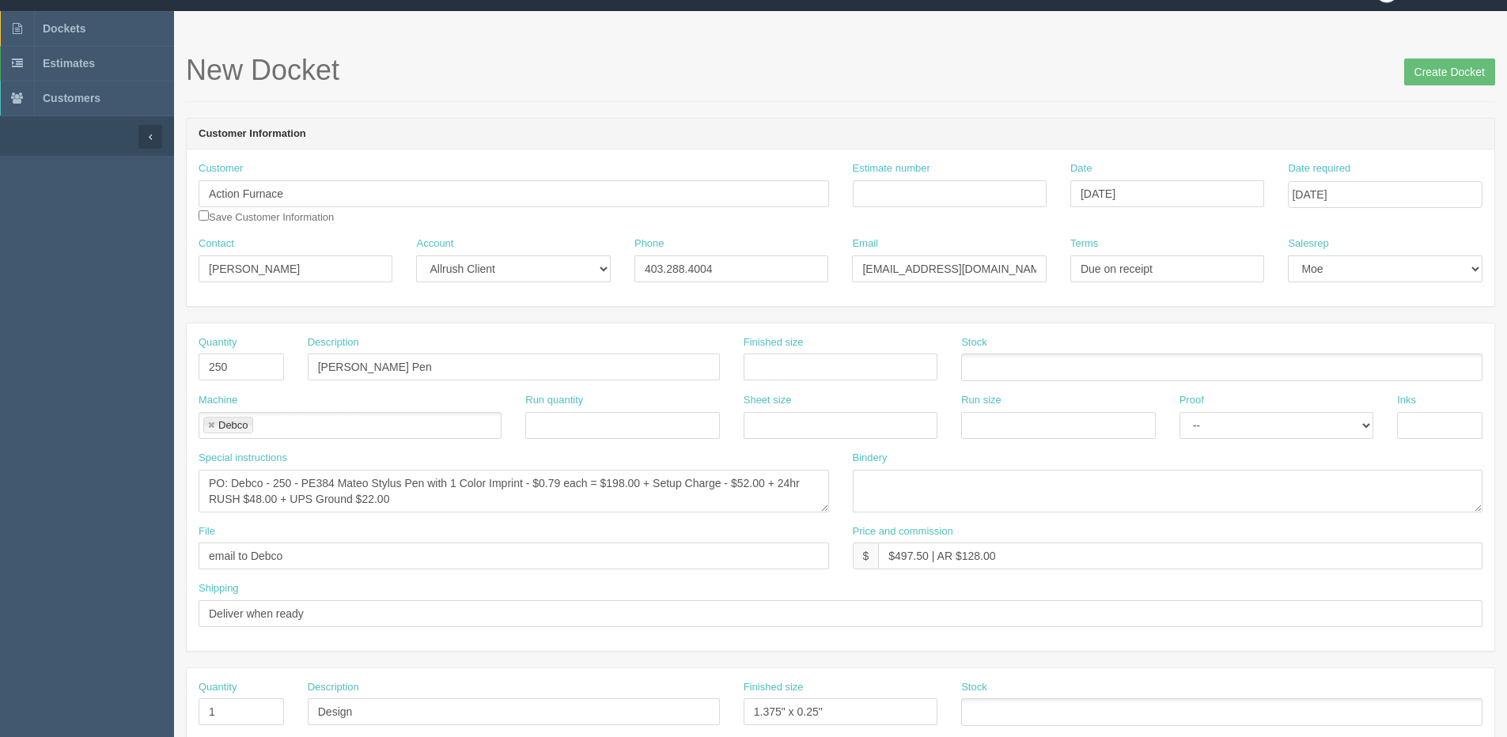
scroll to position [0, 0]
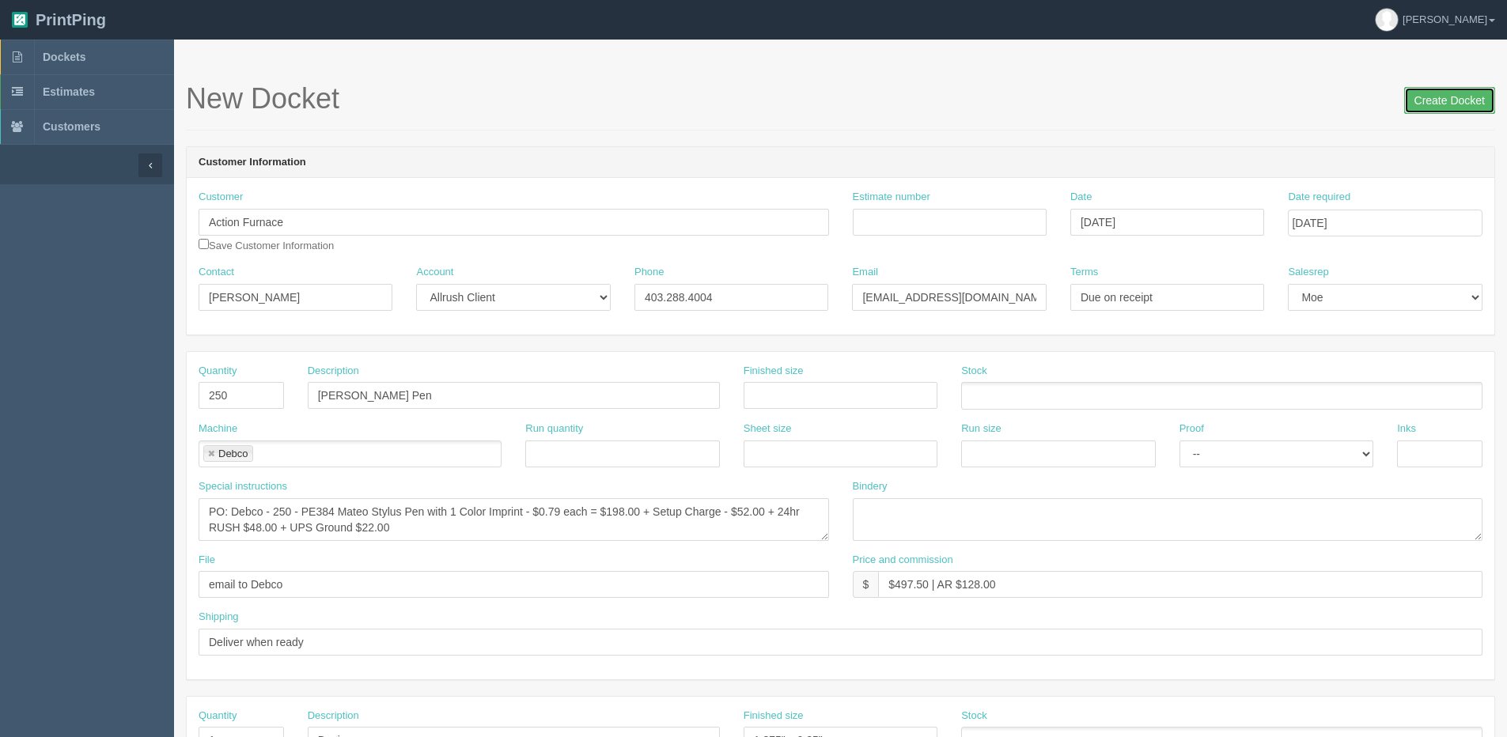
click at [1427, 98] on input "Create Docket" at bounding box center [1450, 100] width 91 height 27
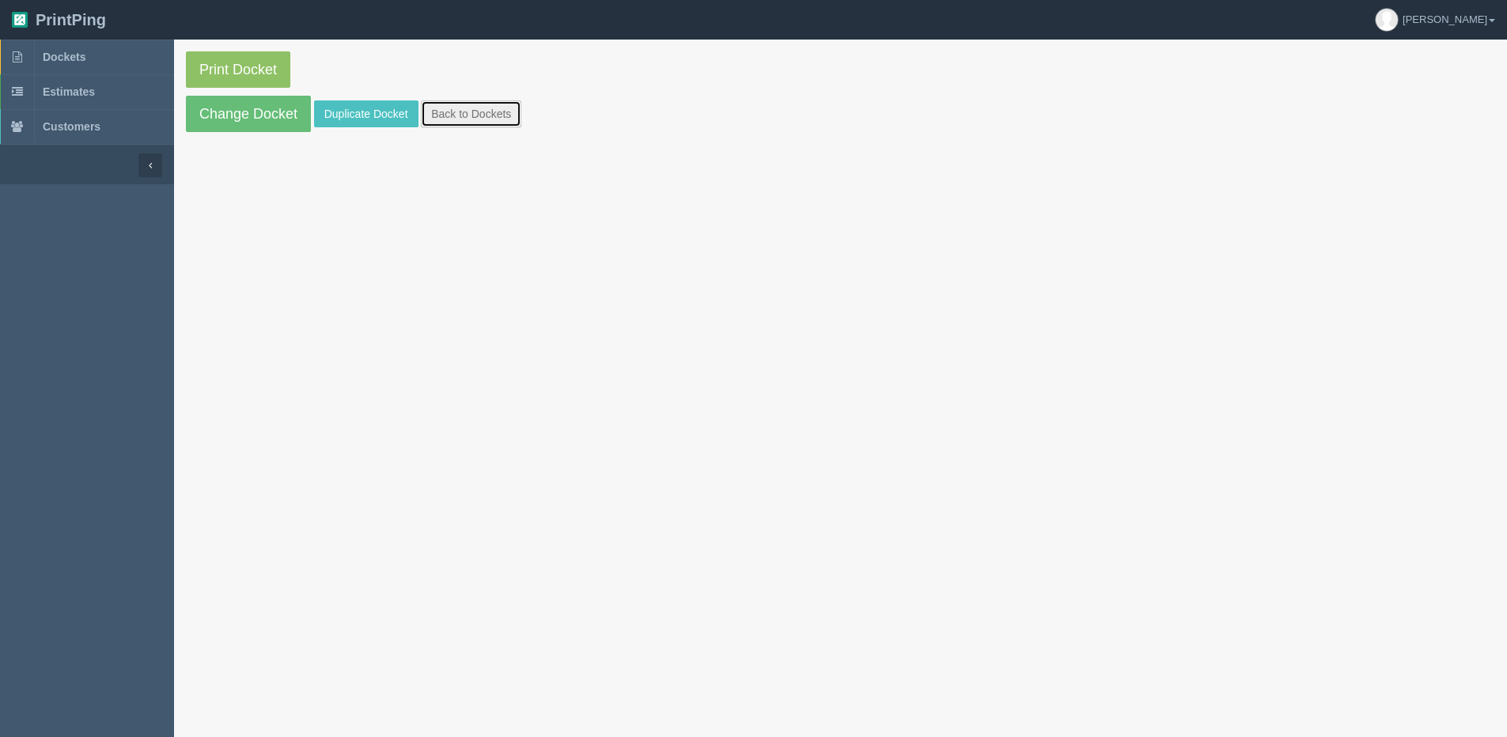
click at [468, 113] on link "Back to Dockets" at bounding box center [471, 113] width 100 height 27
